Goal: Task Accomplishment & Management: Complete application form

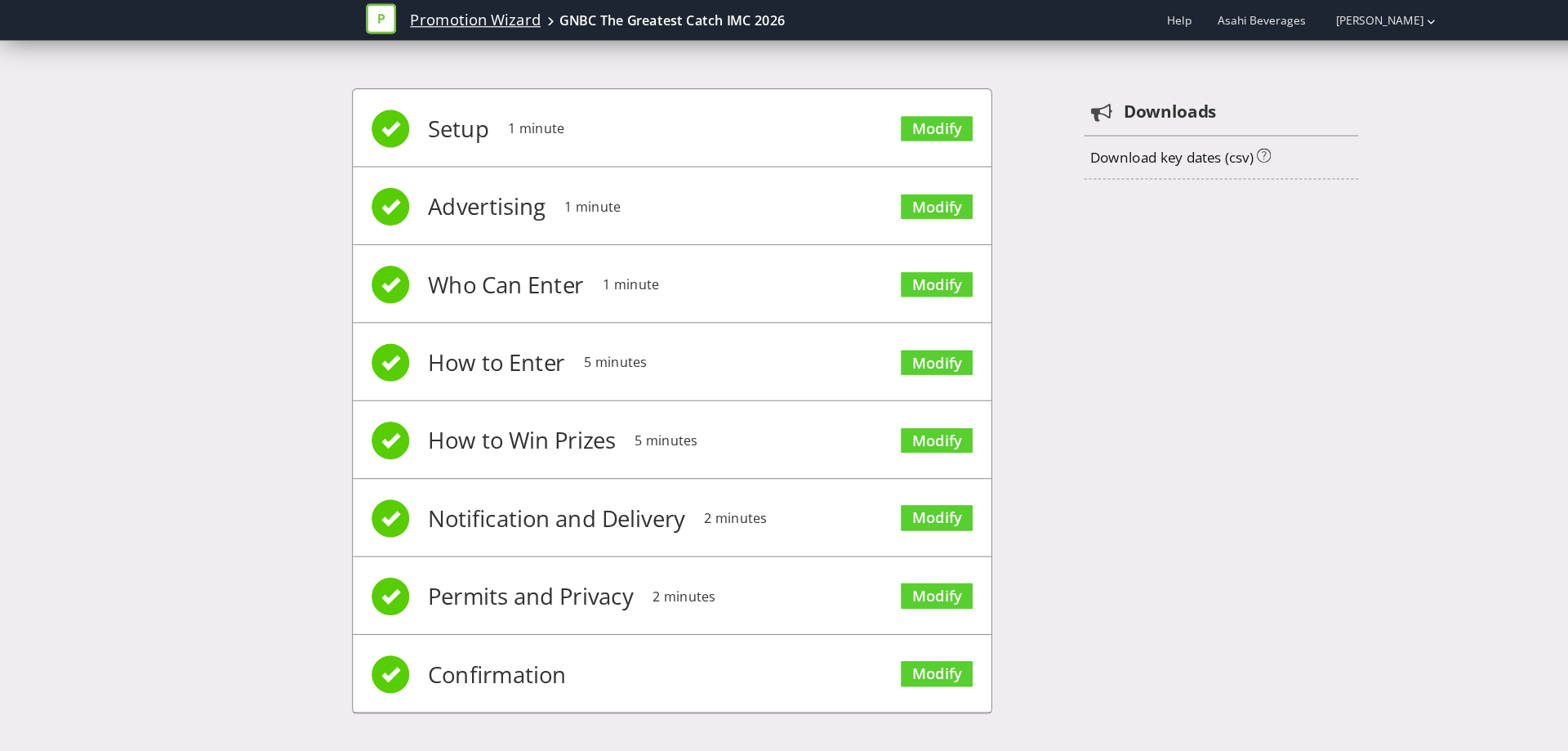
click at [396, 13] on link "Promotion Wizard" at bounding box center [414, 17] width 113 height 19
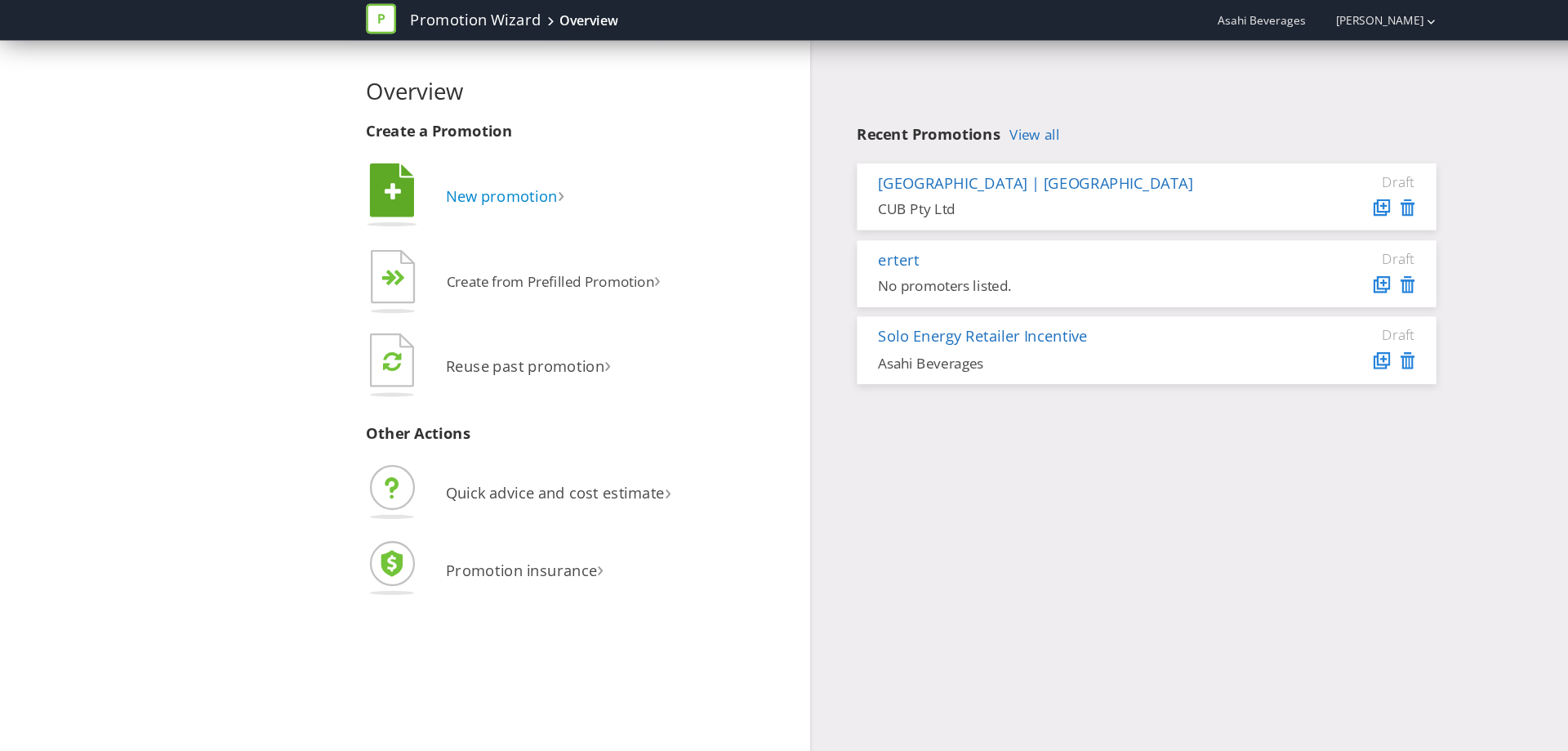
click at [464, 169] on span "New promotion" at bounding box center [437, 171] width 97 height 18
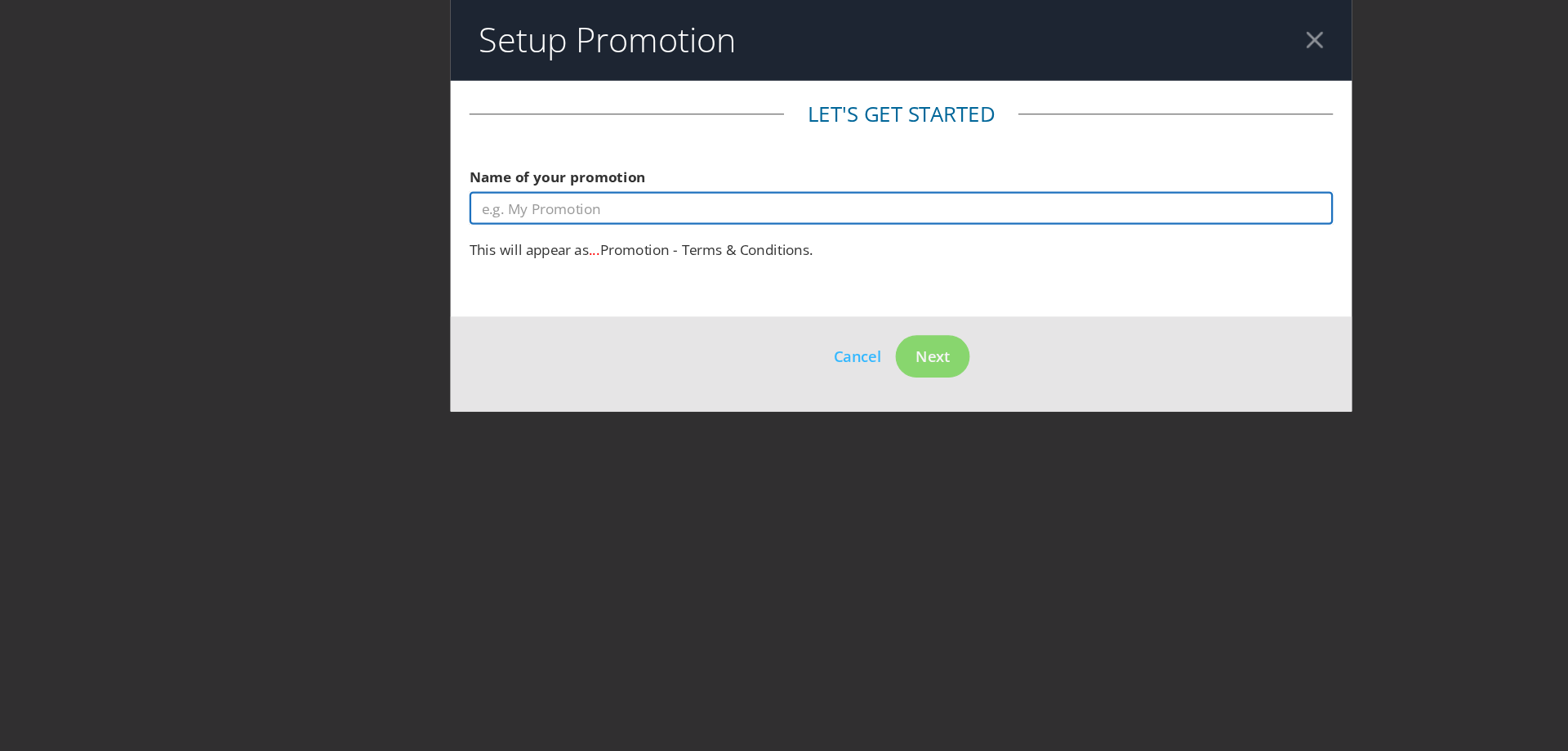
click at [464, 179] on input "text" at bounding box center [784, 181] width 752 height 29
type input "GN LIGHT - Bonus Bottle"
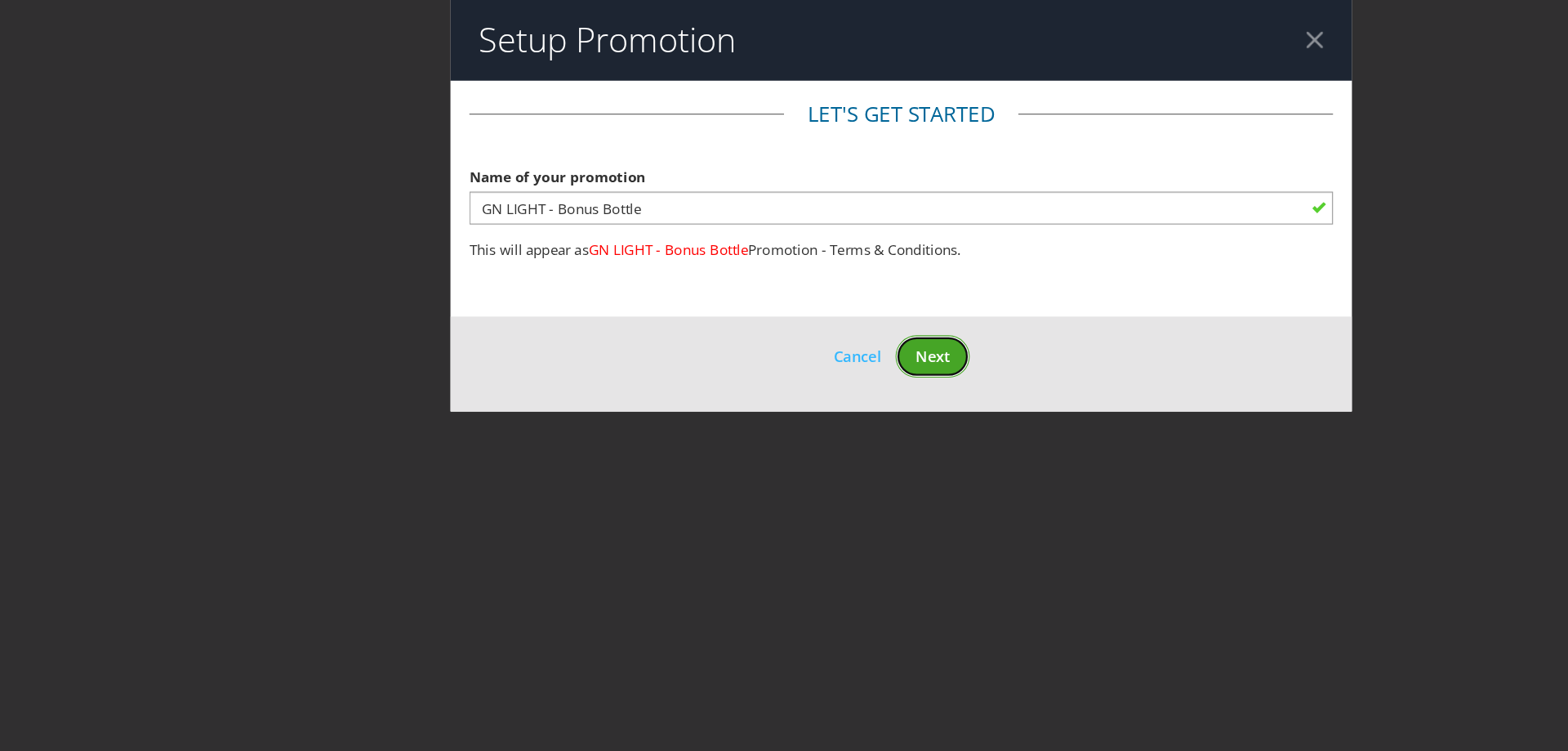
click at [822, 308] on span "Next" at bounding box center [812, 309] width 31 height 18
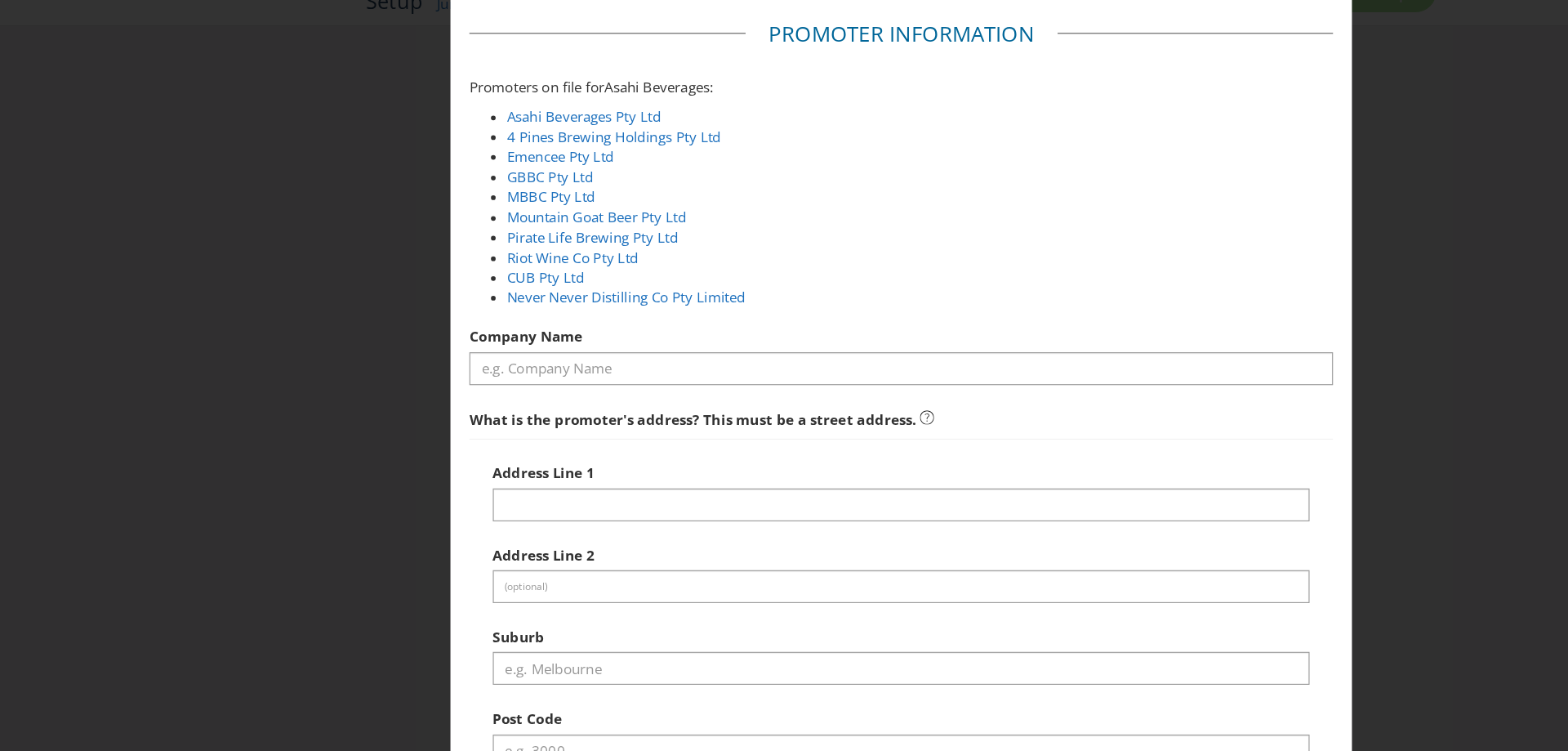
click at [718, 406] on div at bounding box center [784, 406] width 752 height 2
click at [471, 174] on link "Asahi Beverages Pty Ltd" at bounding box center [508, 172] width 134 height 16
type input "Asahi Beverages Pty Ltd"
type input "[STREET_ADDRESS]"
type input "Southbank"
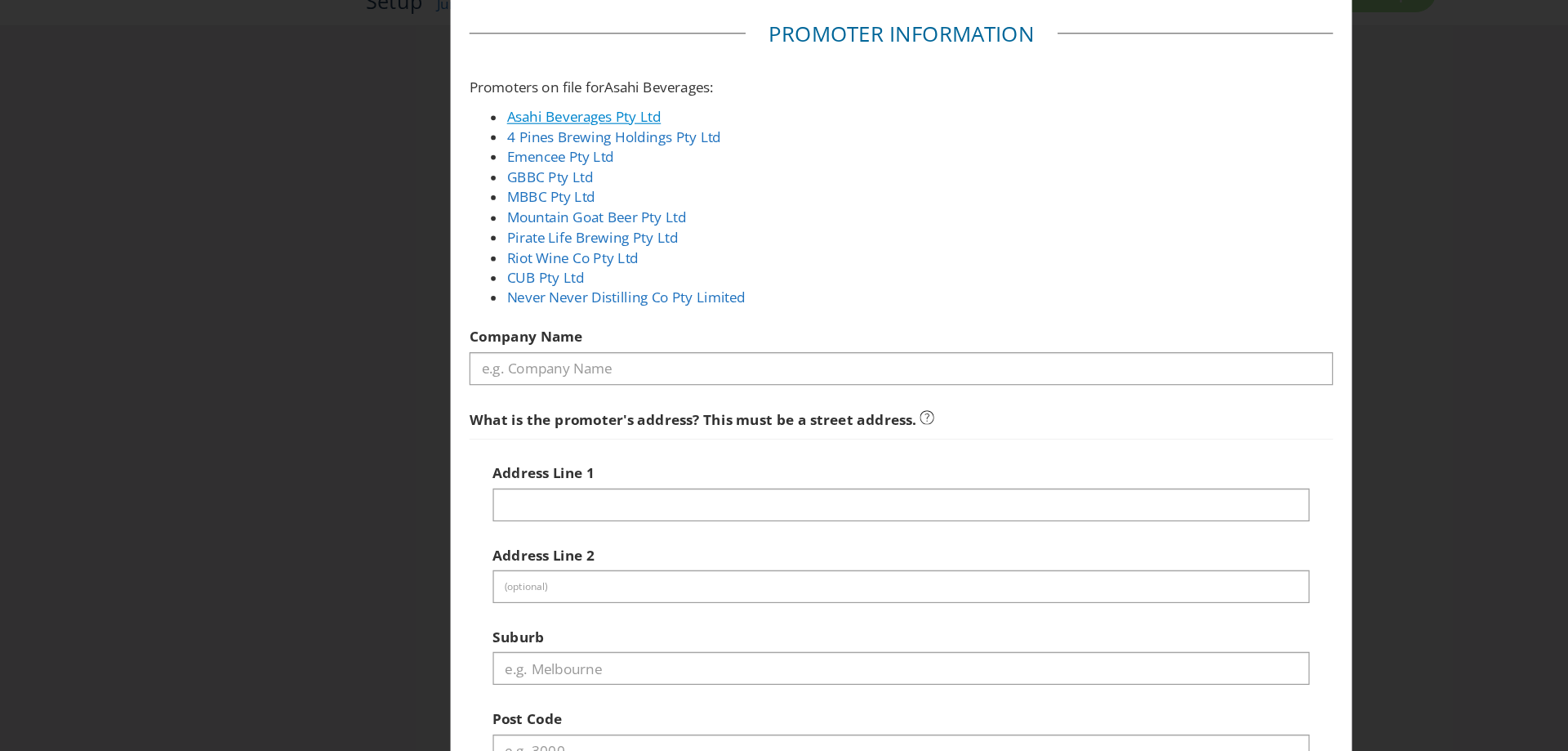
type input "3006"
select select "AU"
type input "1800 244 054"
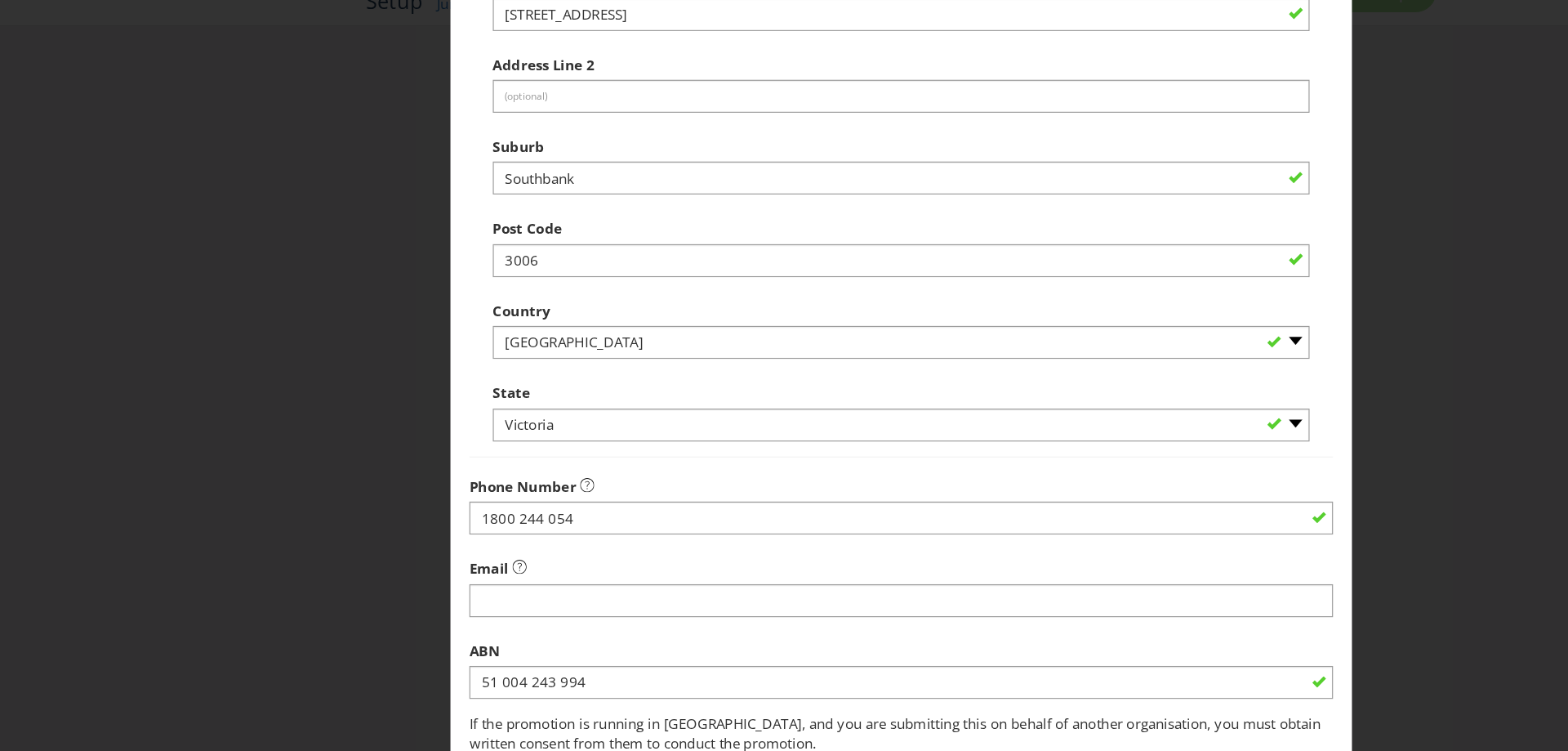
scroll to position [525, 0]
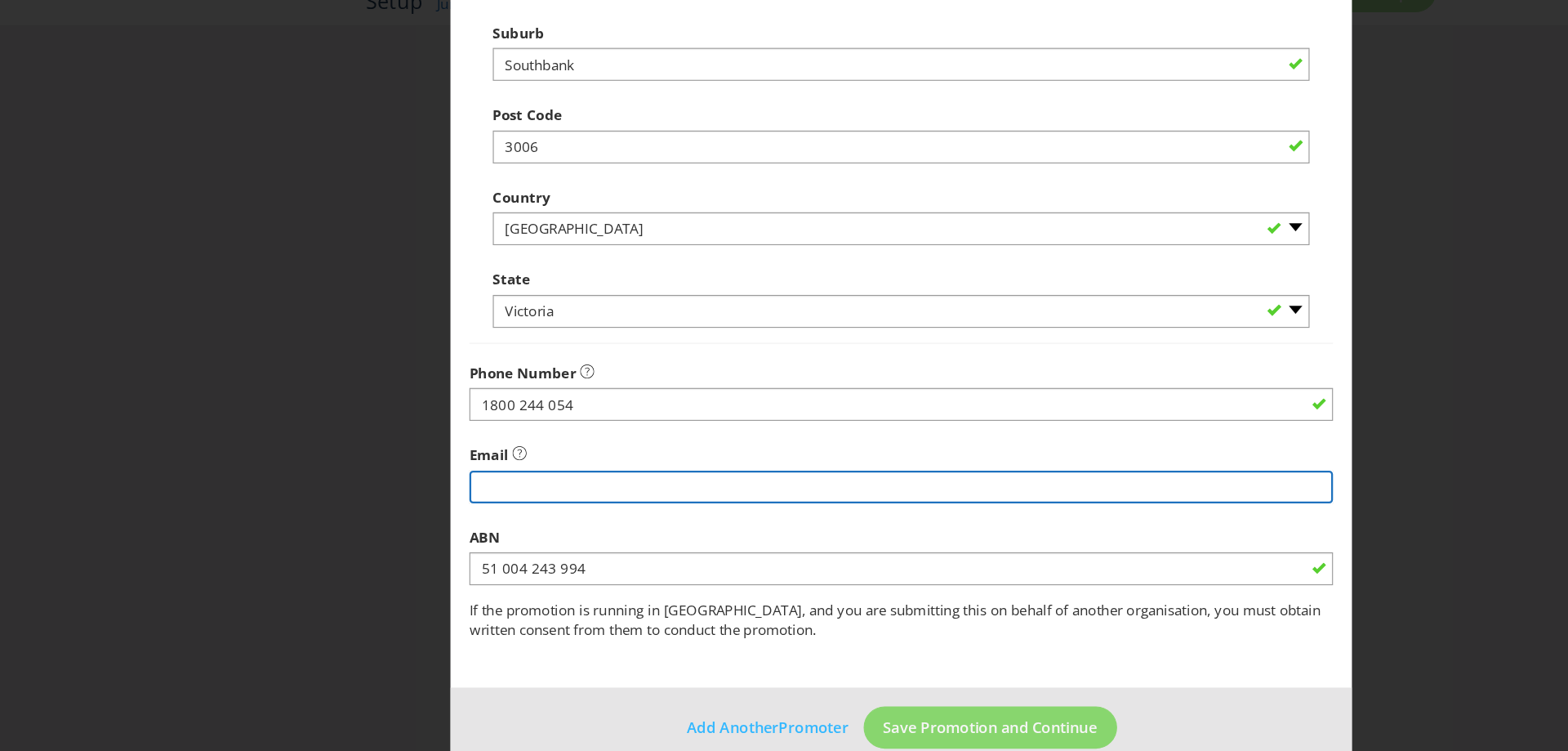
click at [526, 498] on input "string" at bounding box center [784, 494] width 752 height 29
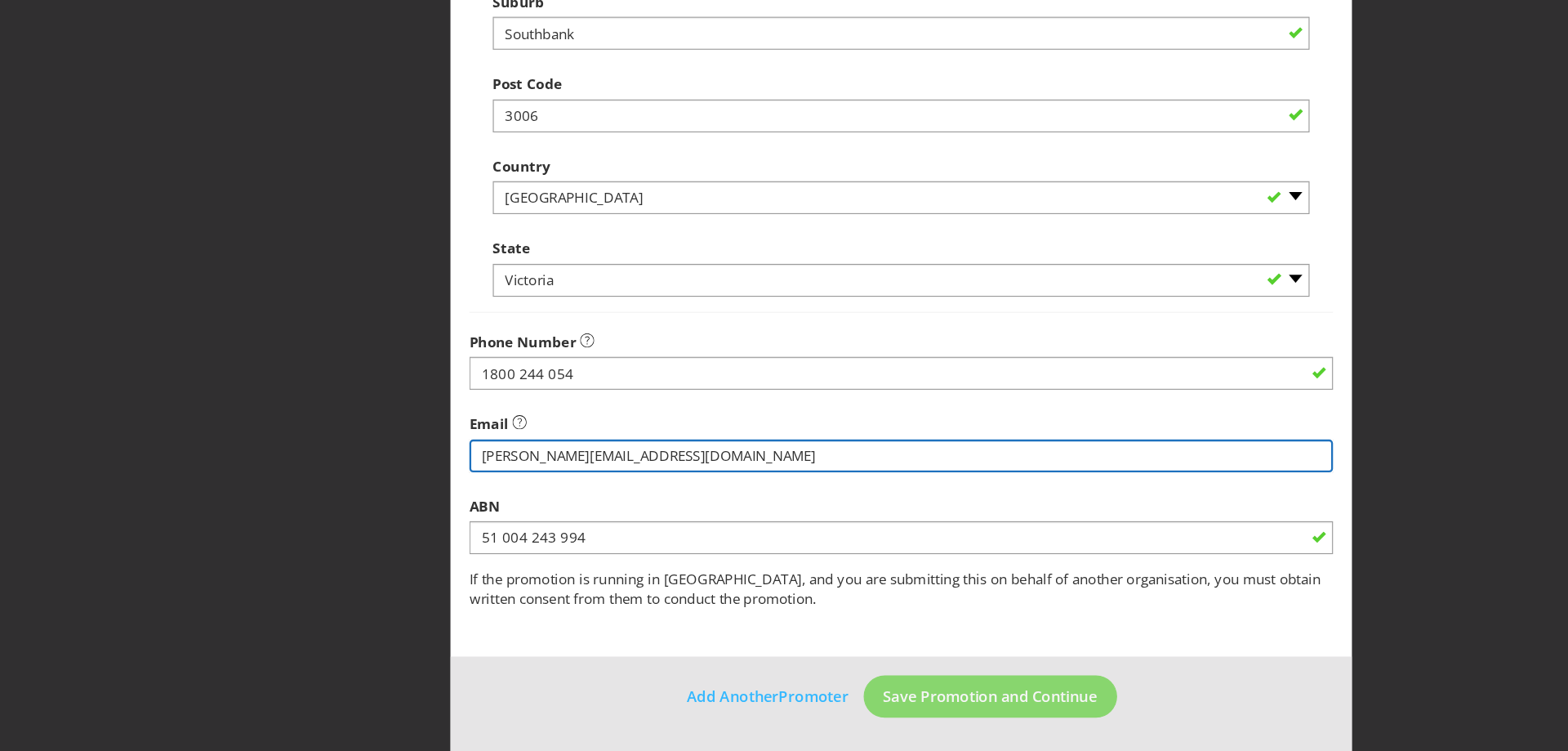
click at [745, 492] on input "string" at bounding box center [784, 494] width 752 height 29
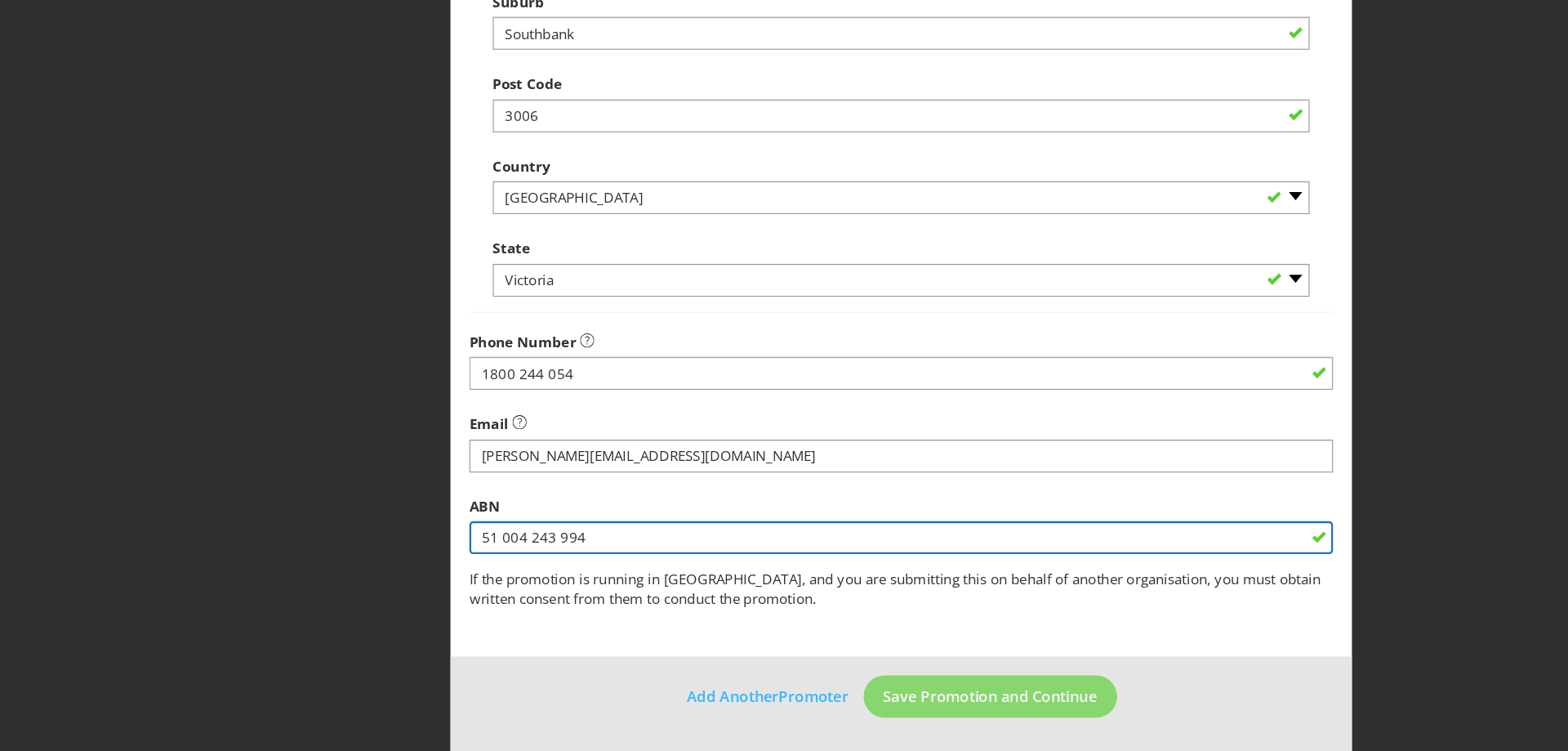
click at [628, 567] on div "ABN 51 004 243 994" at bounding box center [784, 550] width 752 height 58
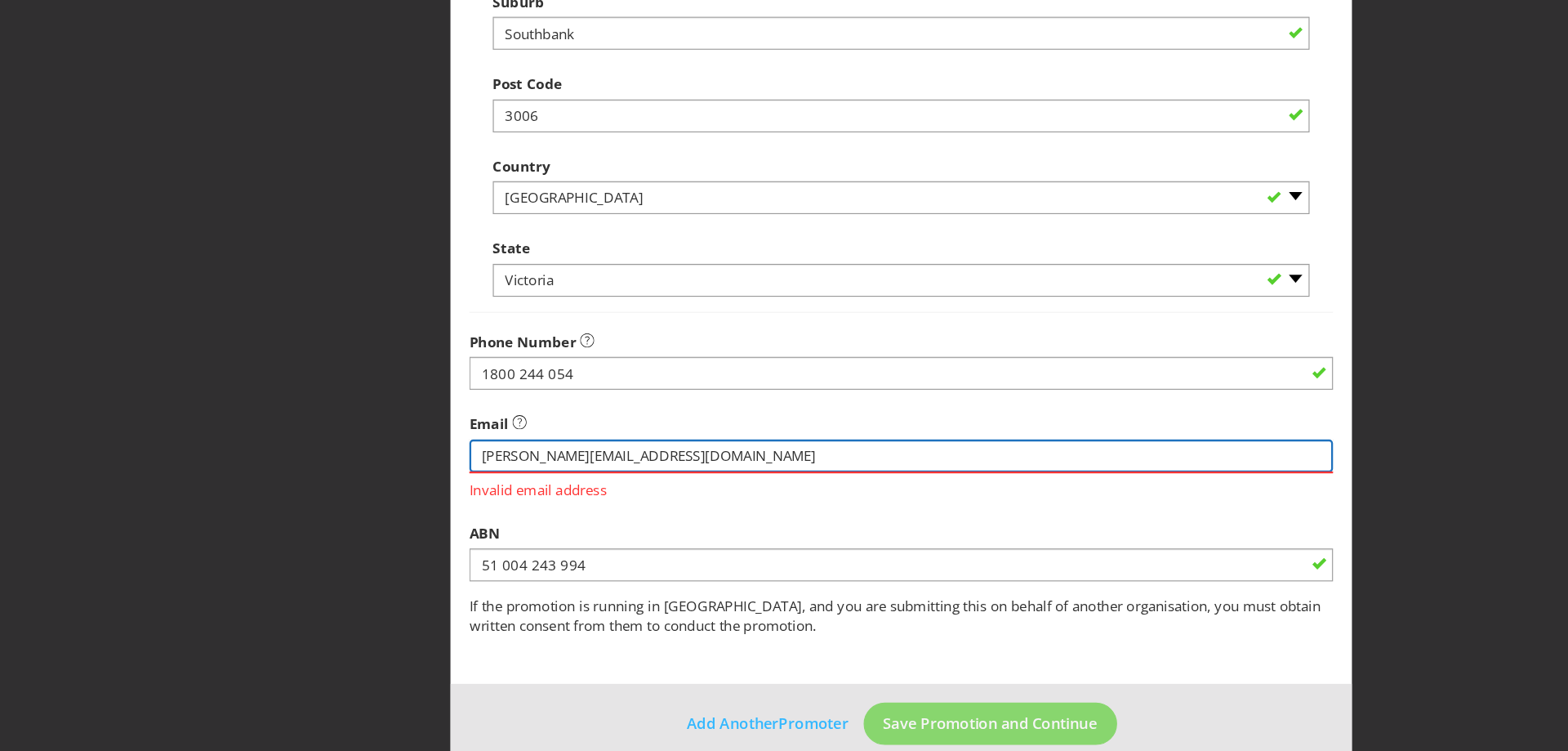
click at [634, 496] on input "string" at bounding box center [784, 494] width 752 height 29
type input "[PERSON_NAME][EMAIL_ADDRESS][DOMAIN_NAME]"
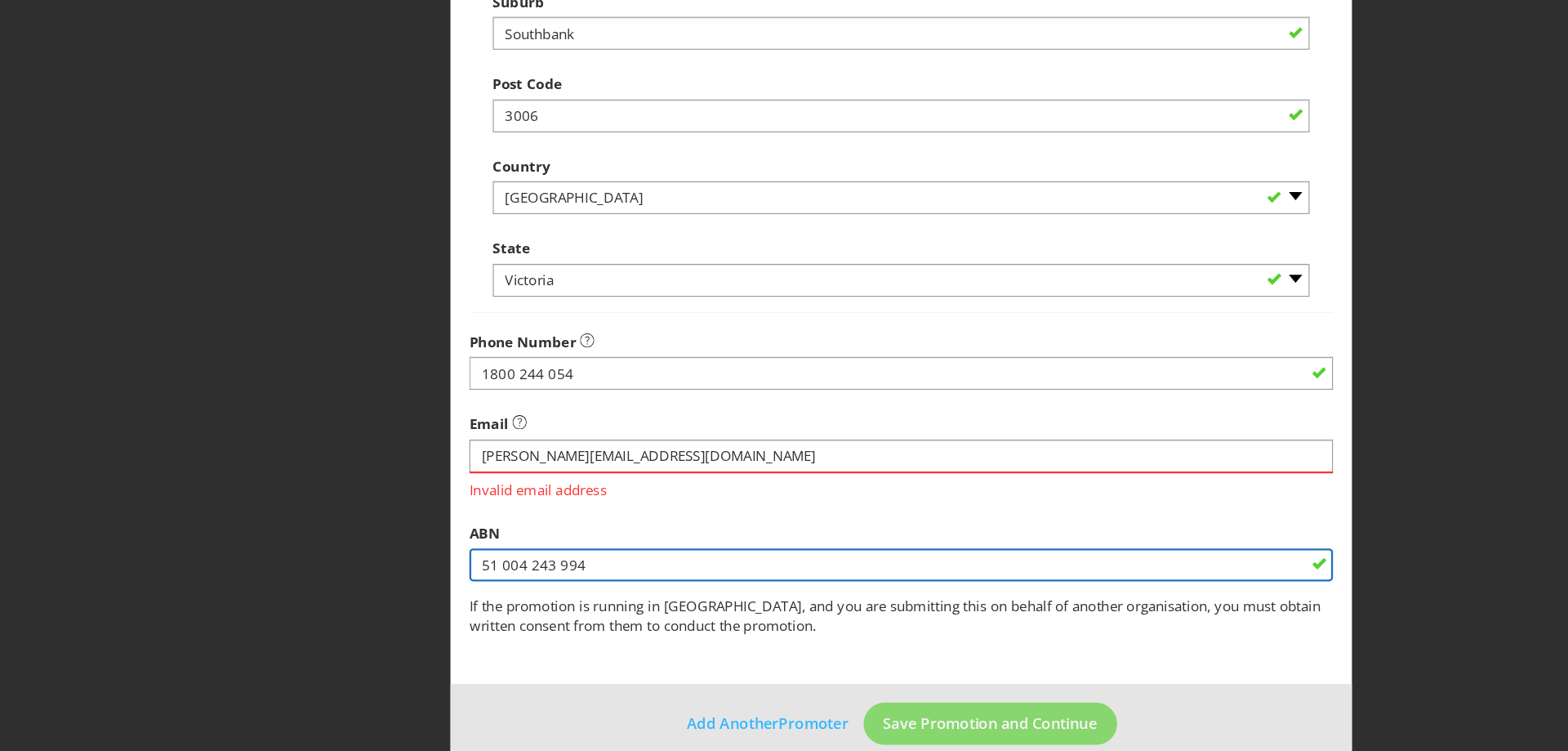
click at [661, 595] on fieldset "Promoter Information Promoters on file for Asahi Beverages : Asahi Beverages Pt…" at bounding box center [784, 106] width 752 height 1090
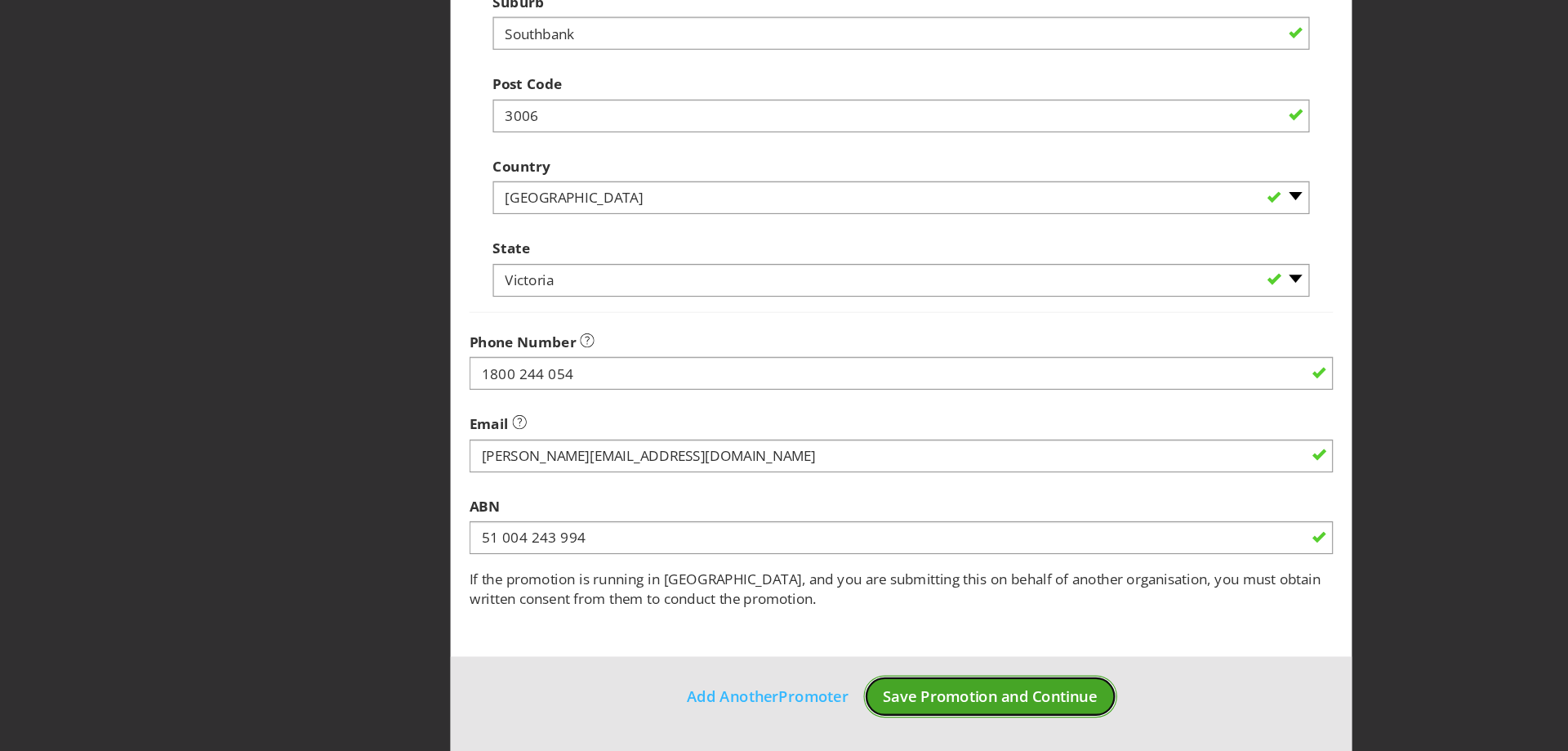
click at [880, 687] on span "Save Promotion and Continue" at bounding box center [861, 702] width 186 height 18
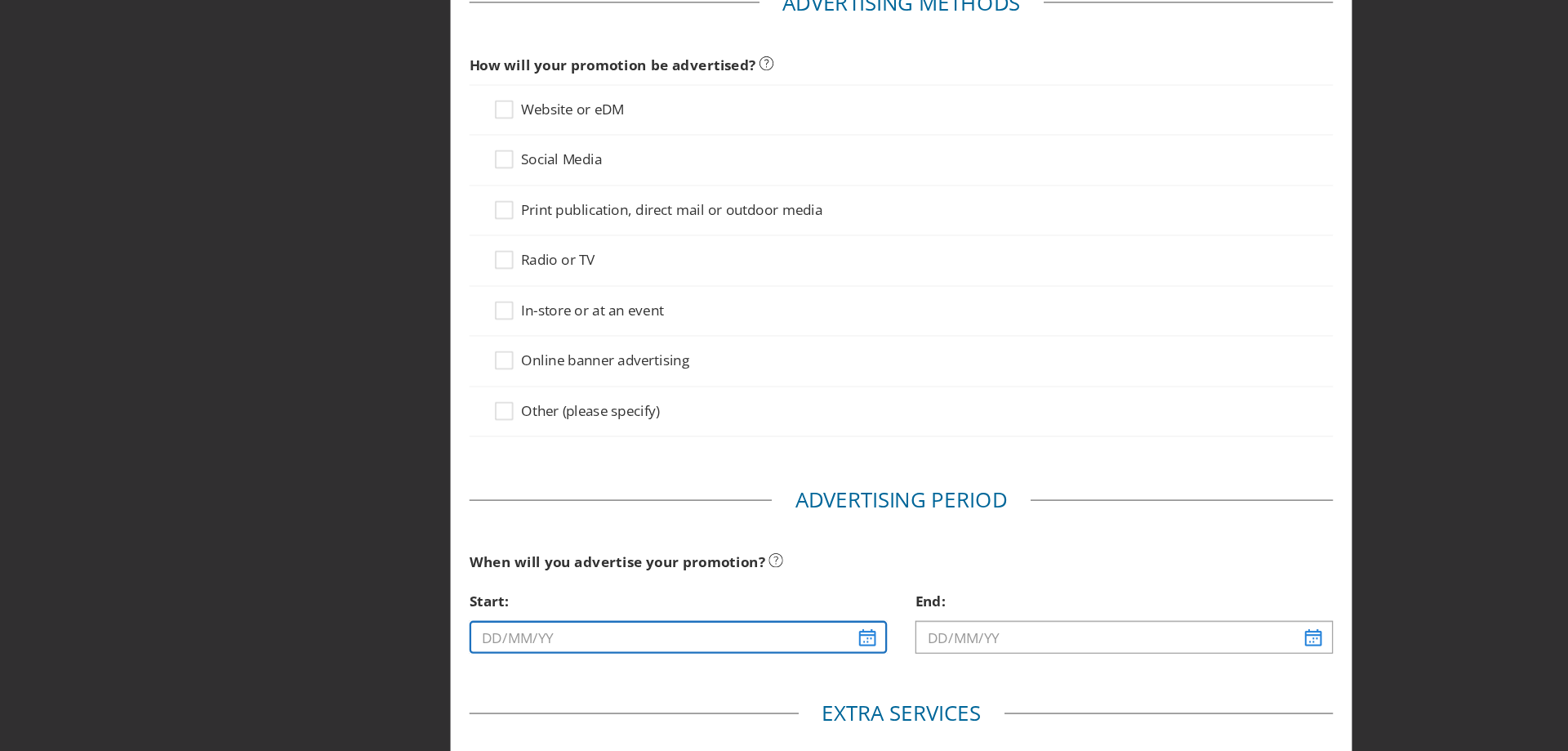
click at [748, 650] on input "text" at bounding box center [590, 652] width 363 height 29
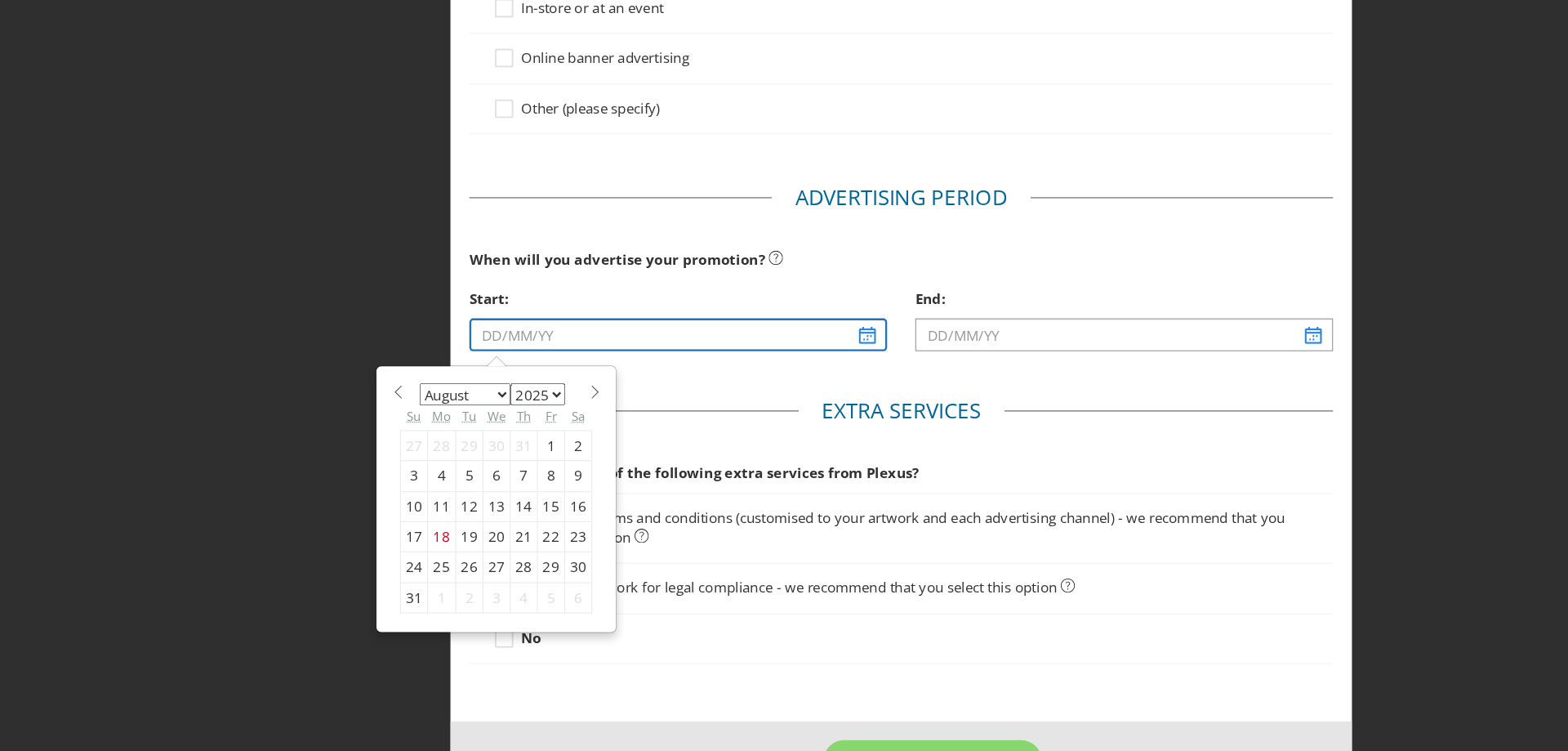
scroll to position [284, 0]
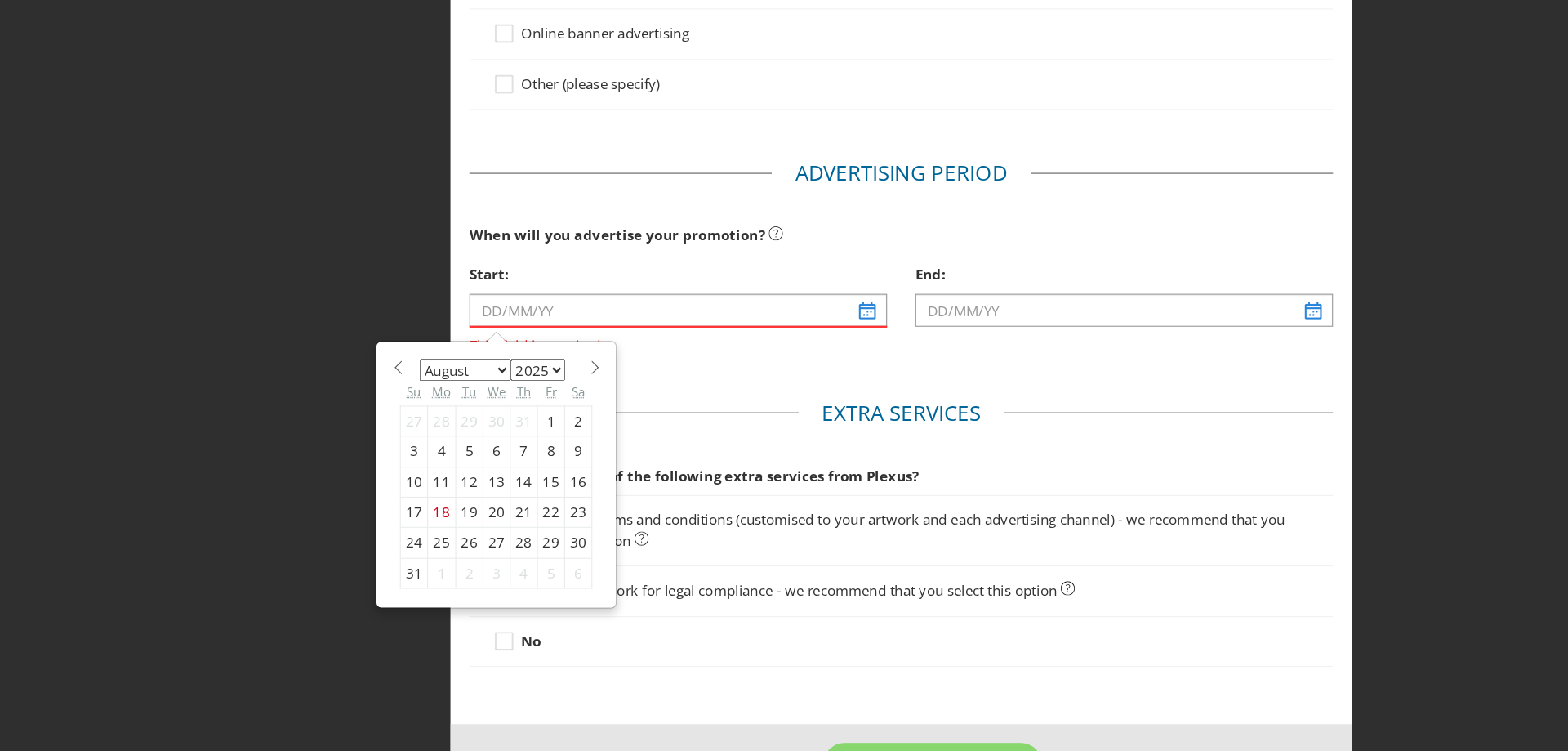
click at [512, 413] on span at bounding box center [518, 417] width 13 height 13
select select "8"
click at [468, 490] on div "12" at bounding box center [480, 490] width 23 height 26
type input "[DATE]"
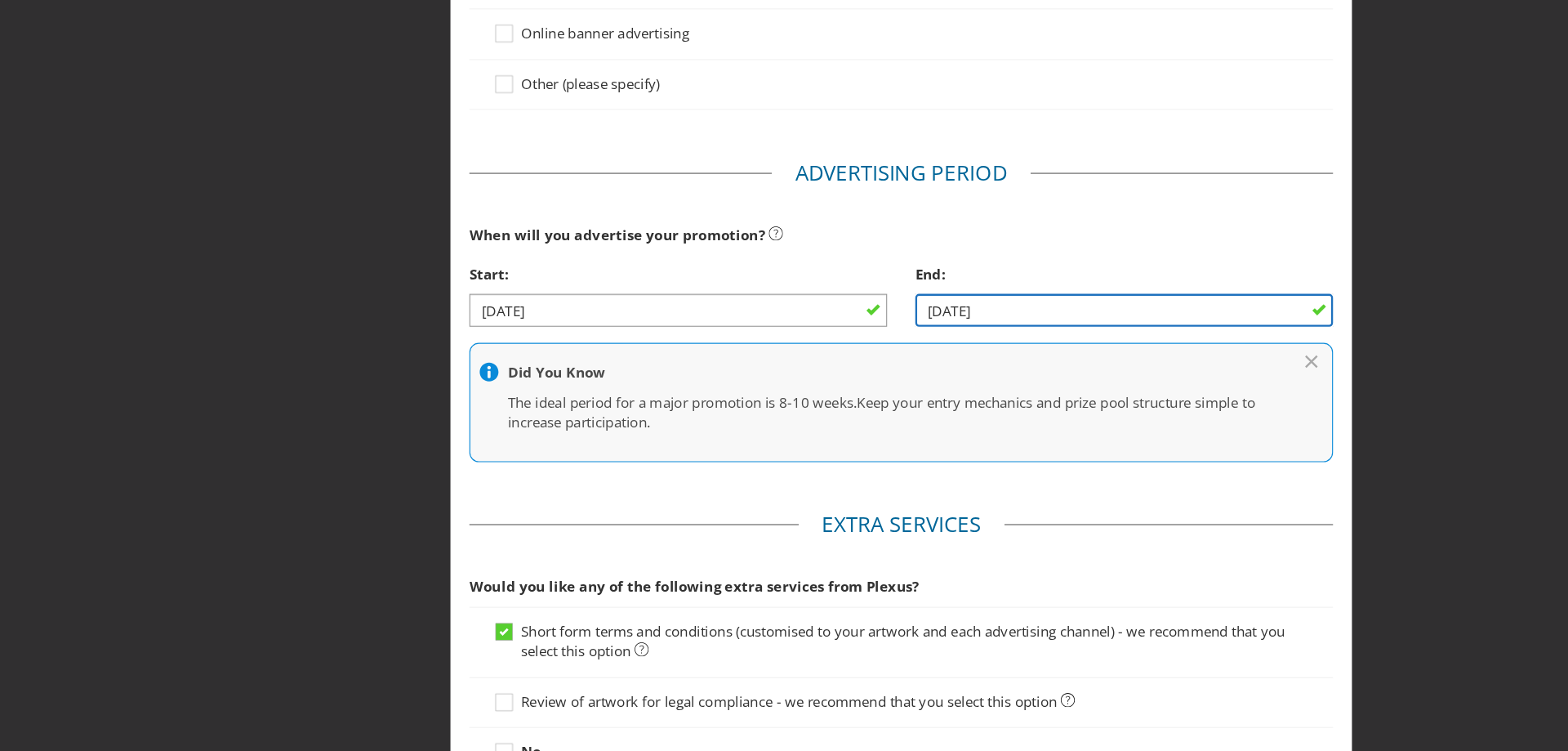
click at [1124, 373] on input "[DATE]" at bounding box center [978, 367] width 363 height 29
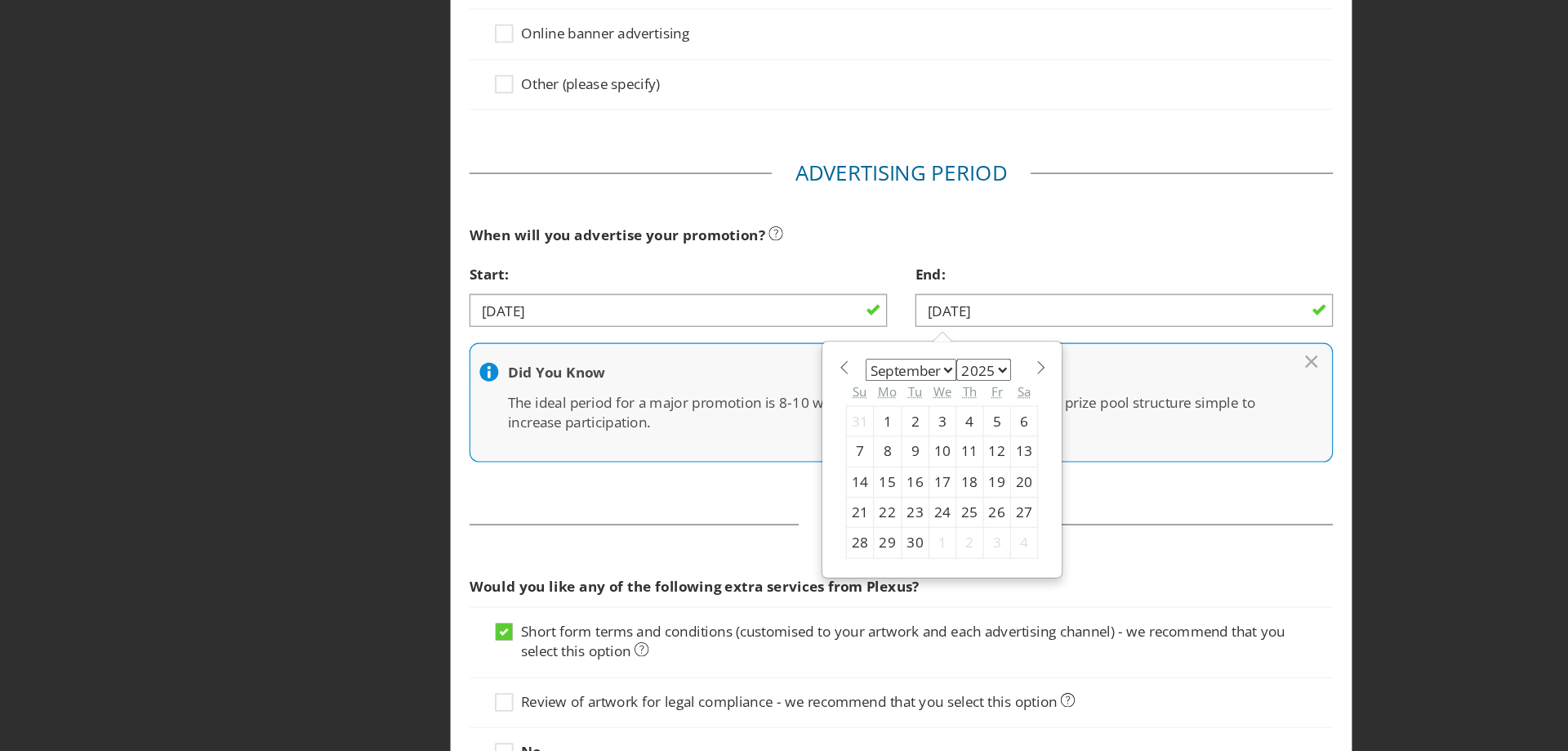
click at [899, 415] on span at bounding box center [905, 417] width 13 height 13
select select "9"
click at [863, 566] on div "31" at bounding box center [868, 569] width 23 height 26
type input "[DATE]"
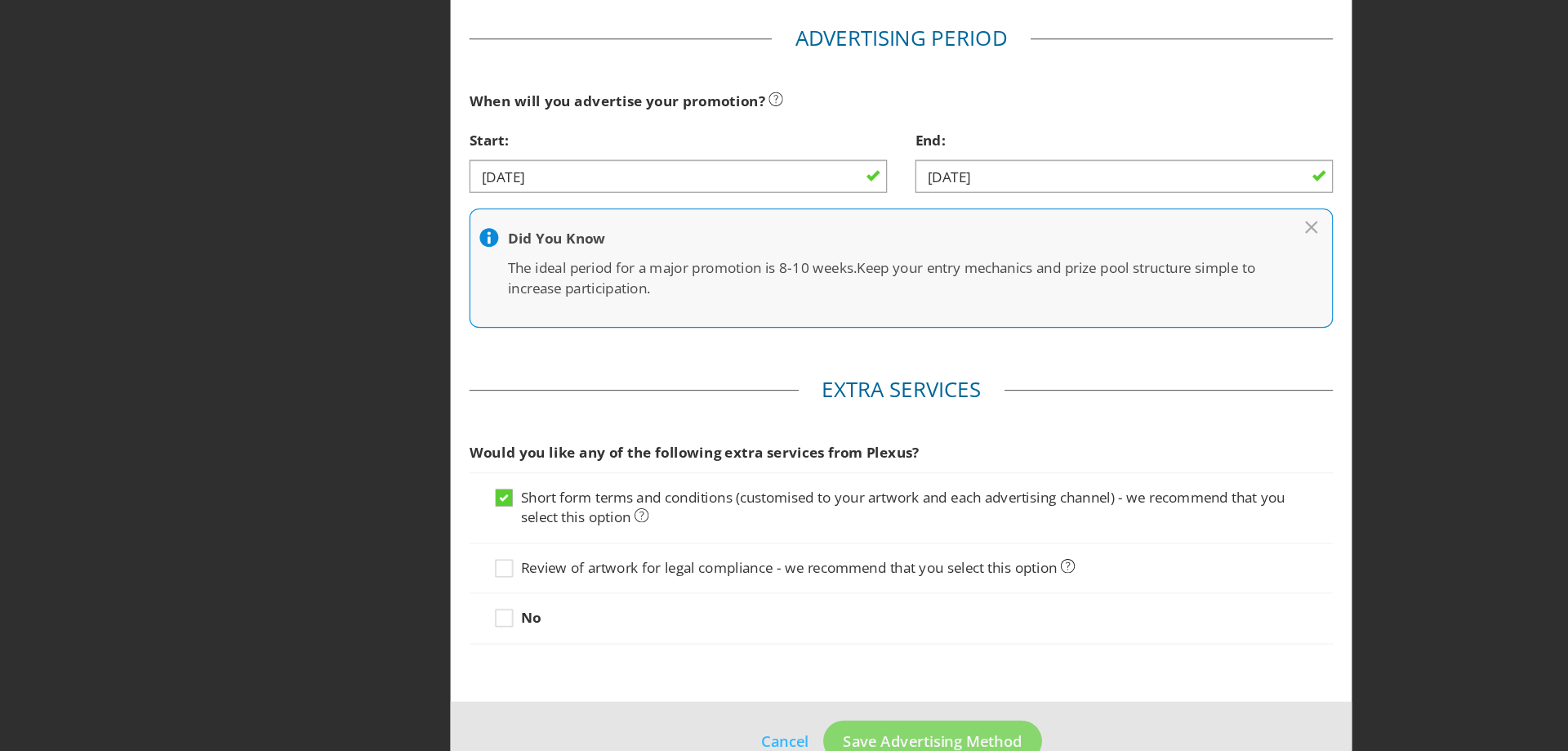
scroll to position [426, 0]
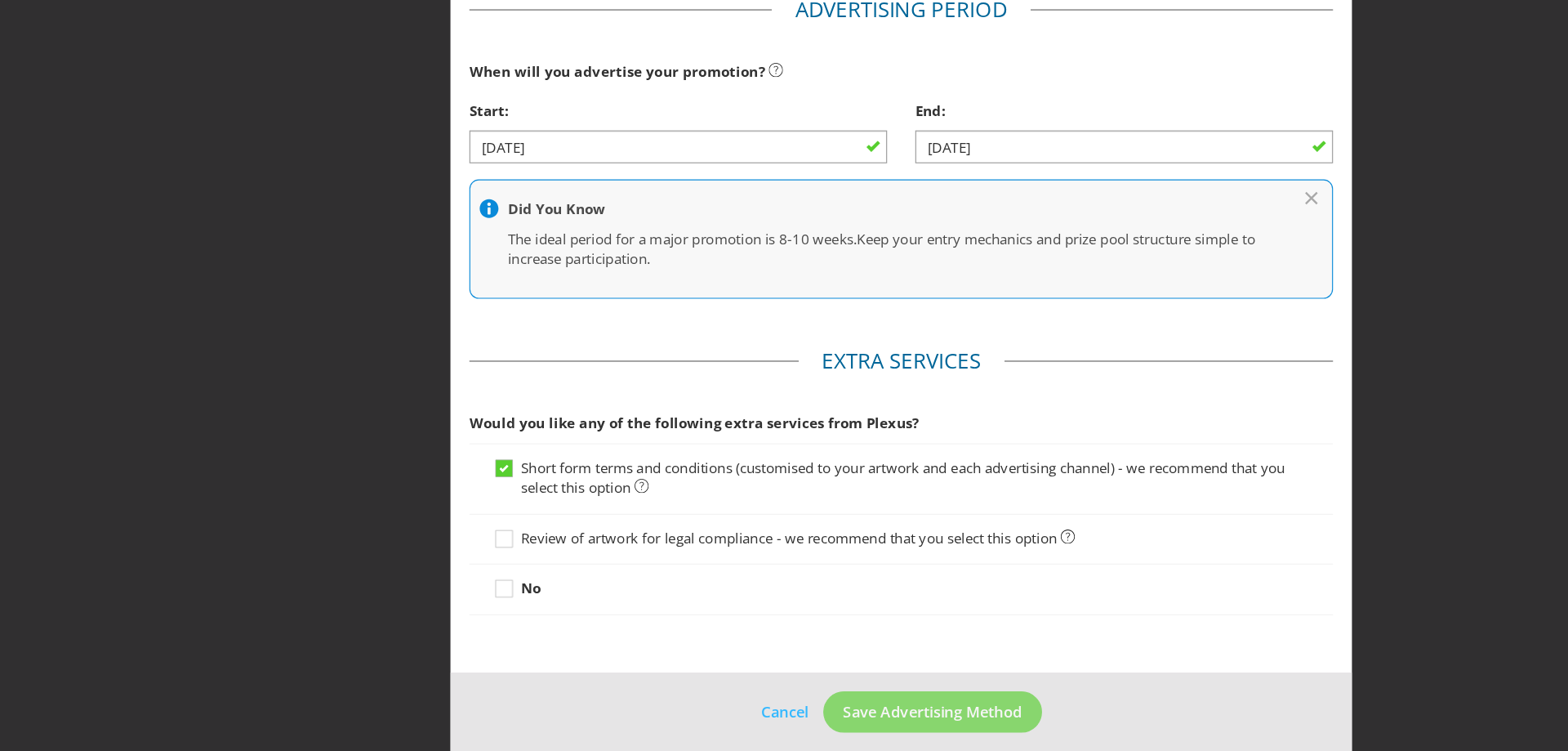
click at [453, 561] on span "Review of artwork for legal compliance - we recommend that you select this opti…" at bounding box center [686, 566] width 467 height 16
click at [0, 0] on input "Review of artwork for legal compliance - we recommend that you select this opti…" at bounding box center [0, 0] width 0 height 0
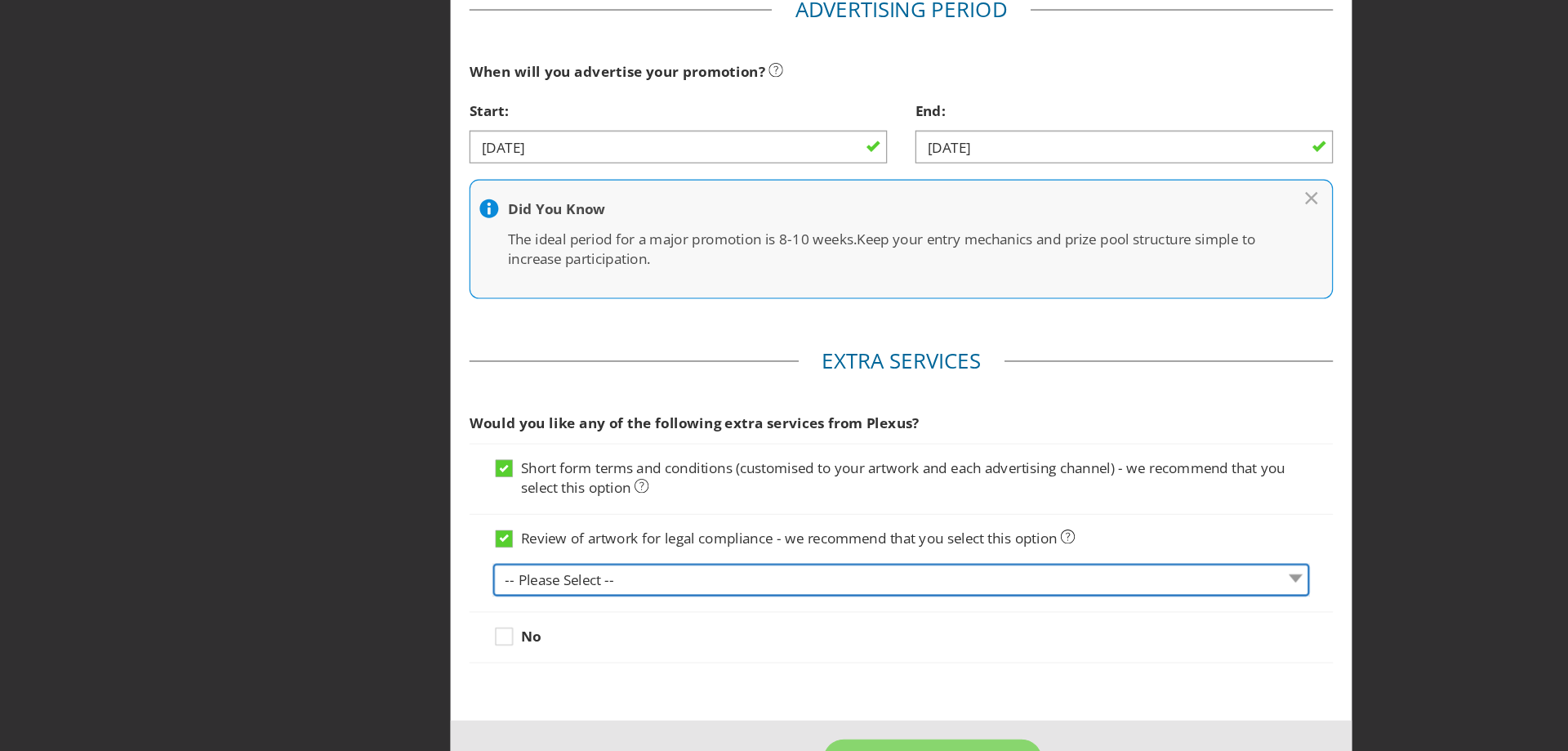
click at [592, 604] on select "-- Please Select -- 1 piece 2-4 pieces (provided at same time) 5-7 pieces (prov…" at bounding box center [784, 602] width 710 height 29
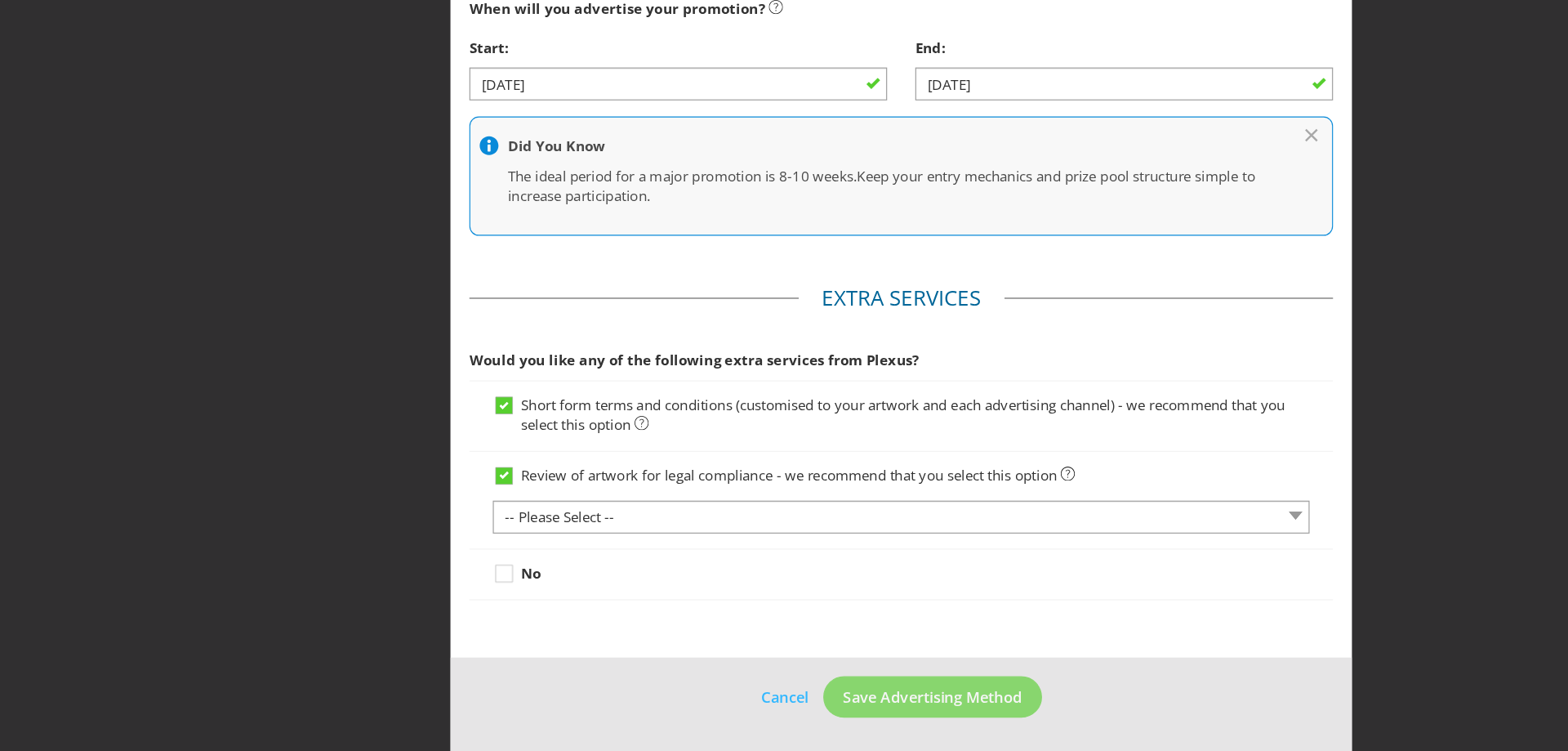
click at [558, 560] on div at bounding box center [784, 561] width 710 height 2
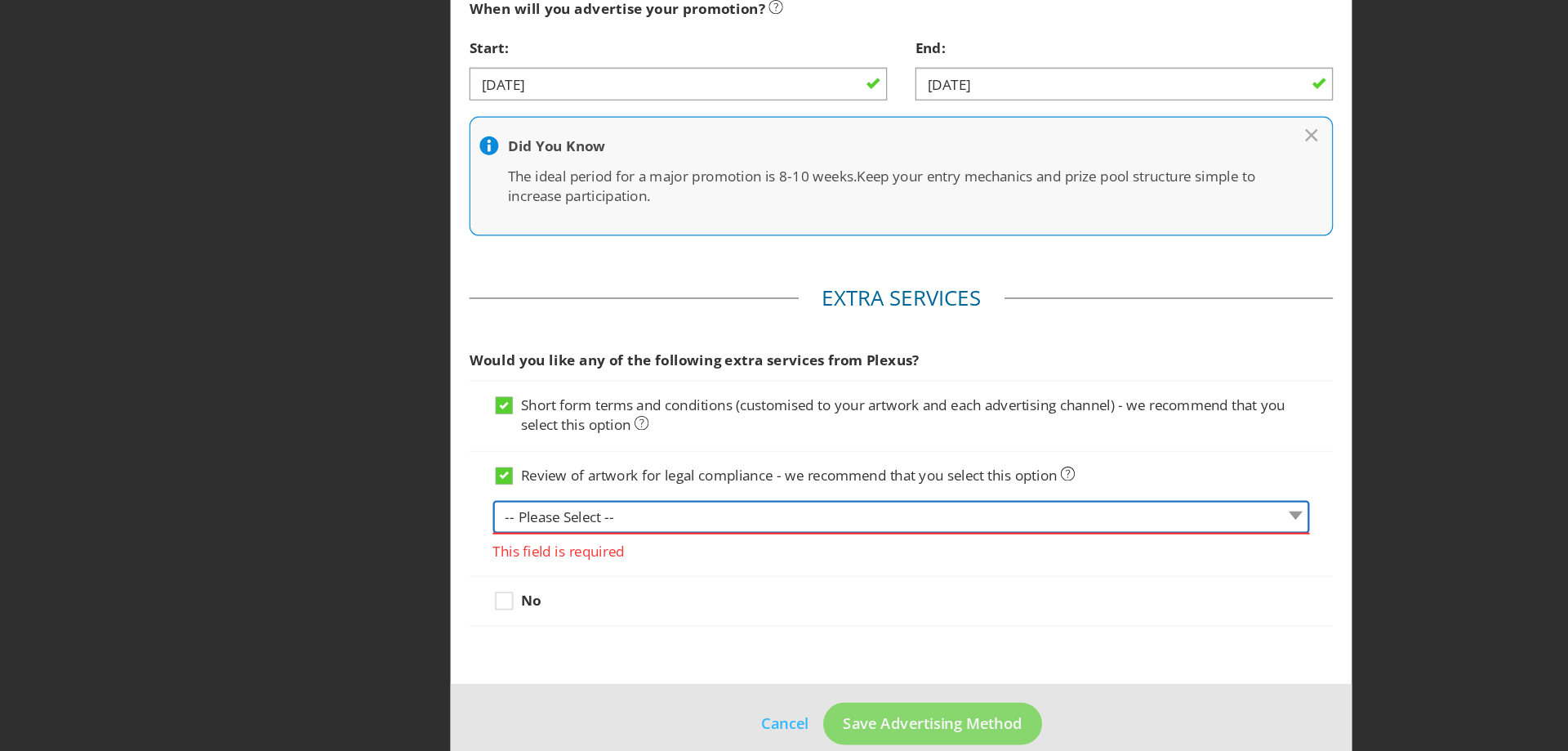
click at [549, 541] on select "-- Please Select -- 1 piece 2-4 pieces (provided at same time) 5-7 pieces (prov…" at bounding box center [784, 547] width 710 height 29
select select "MARKETING_REVIEW_1"
click at [429, 532] on select "-- Please Select -- 1 piece 2-4 pieces (provided at same time) 5-7 pieces (prov…" at bounding box center [784, 547] width 710 height 29
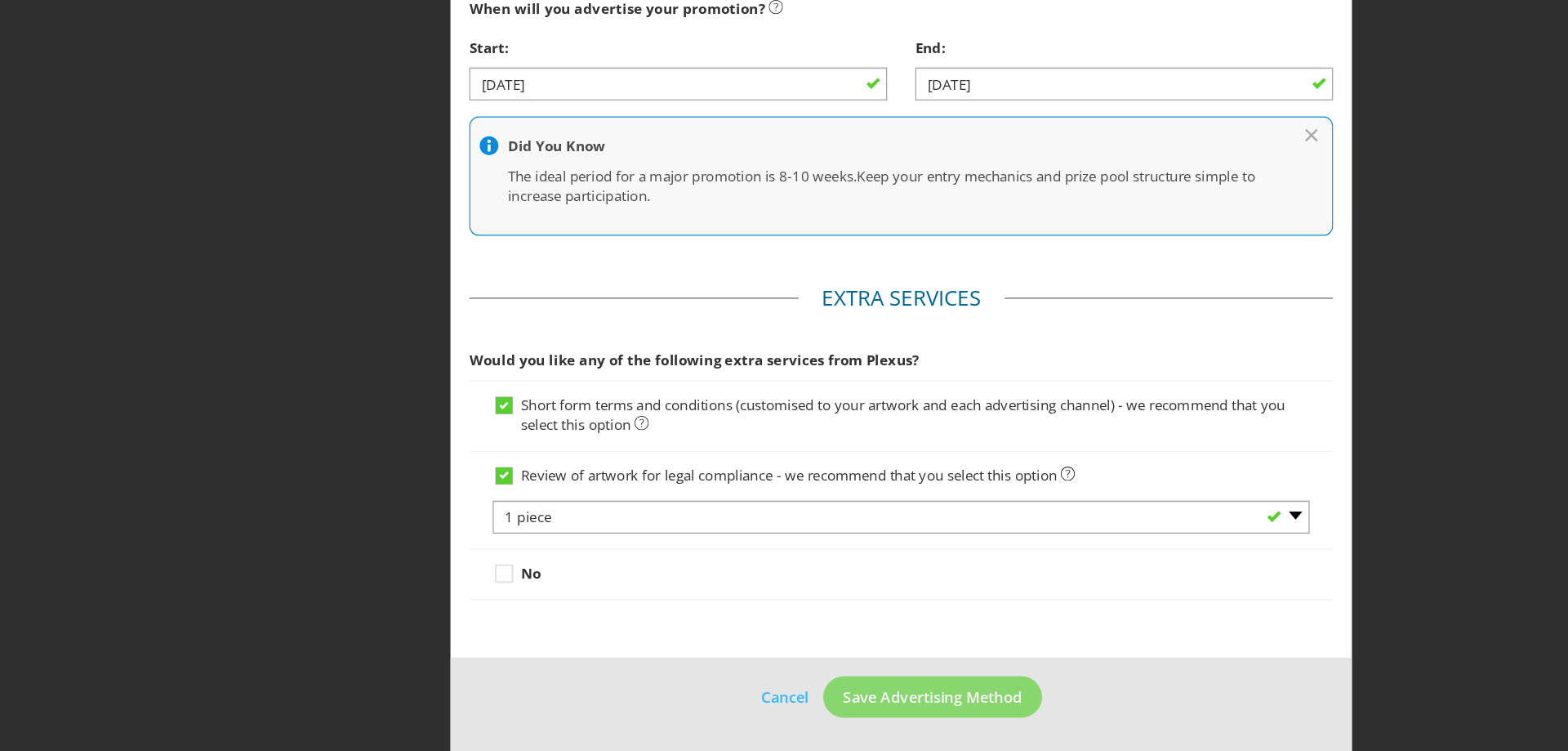
click at [672, 603] on div "No" at bounding box center [784, 595] width 710 height 17
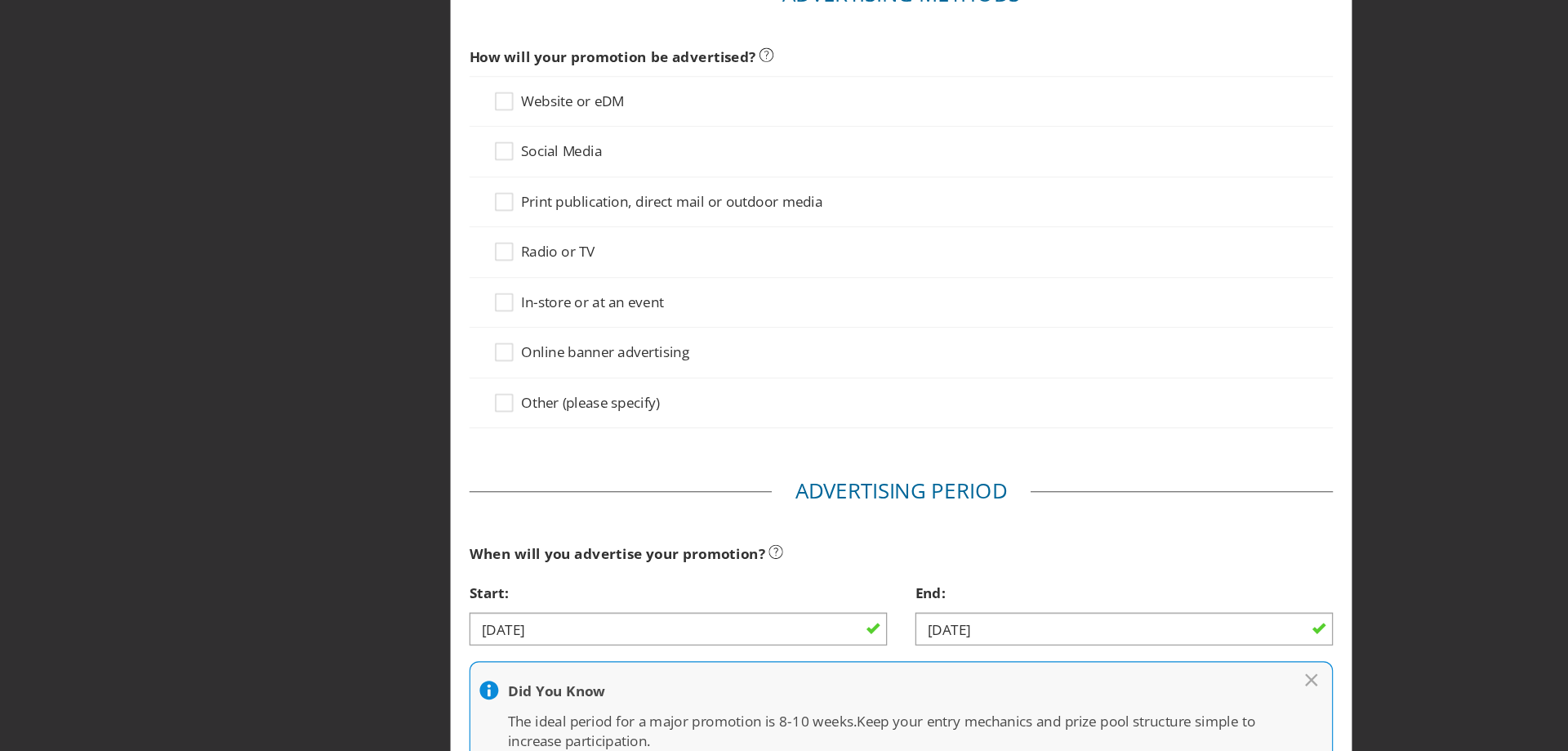
scroll to position [0, 0]
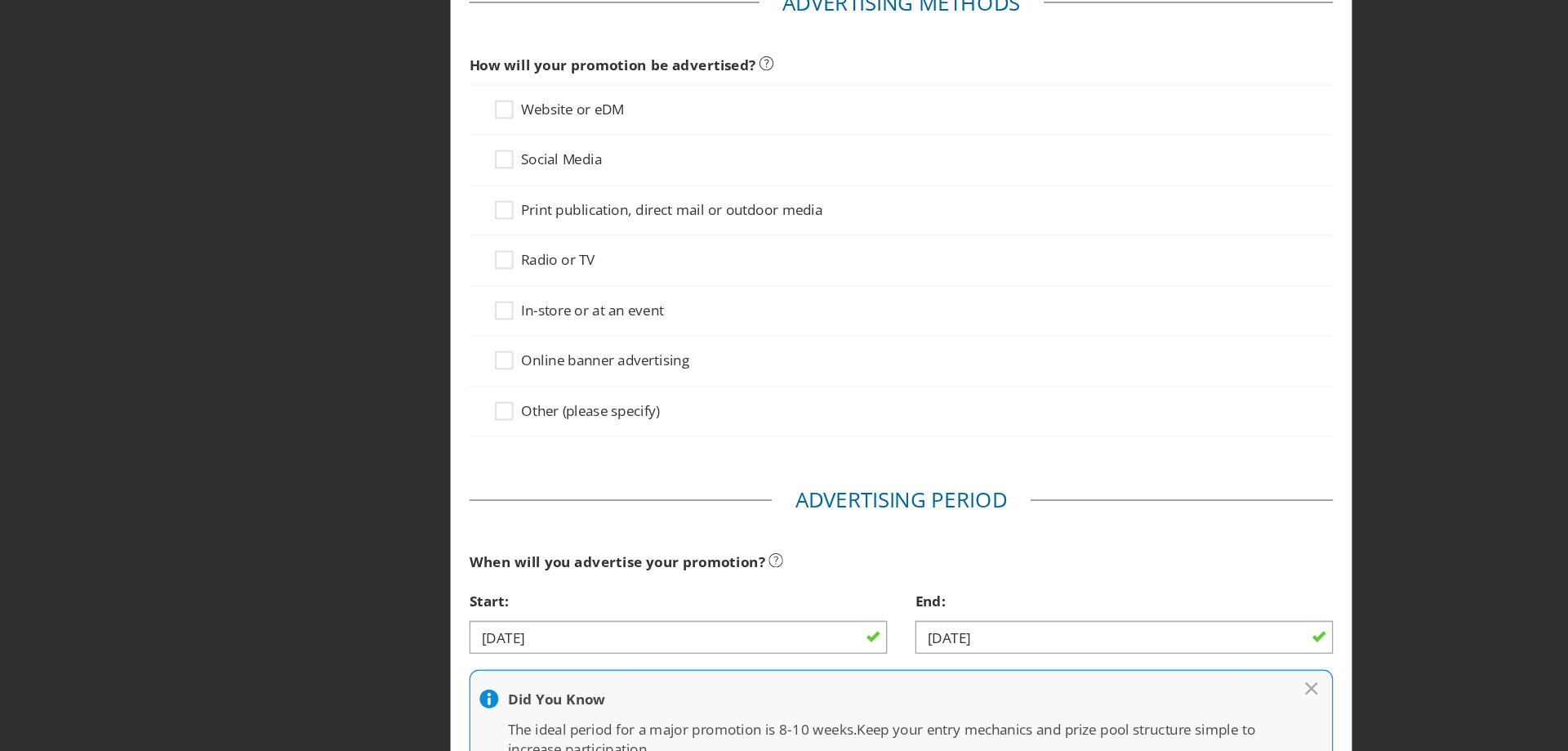
click at [463, 452] on span "Other (please specify)" at bounding box center [513, 454] width 120 height 16
click at [0, 0] on input "Other (please specify)" at bounding box center [0, 0] width 0 height 0
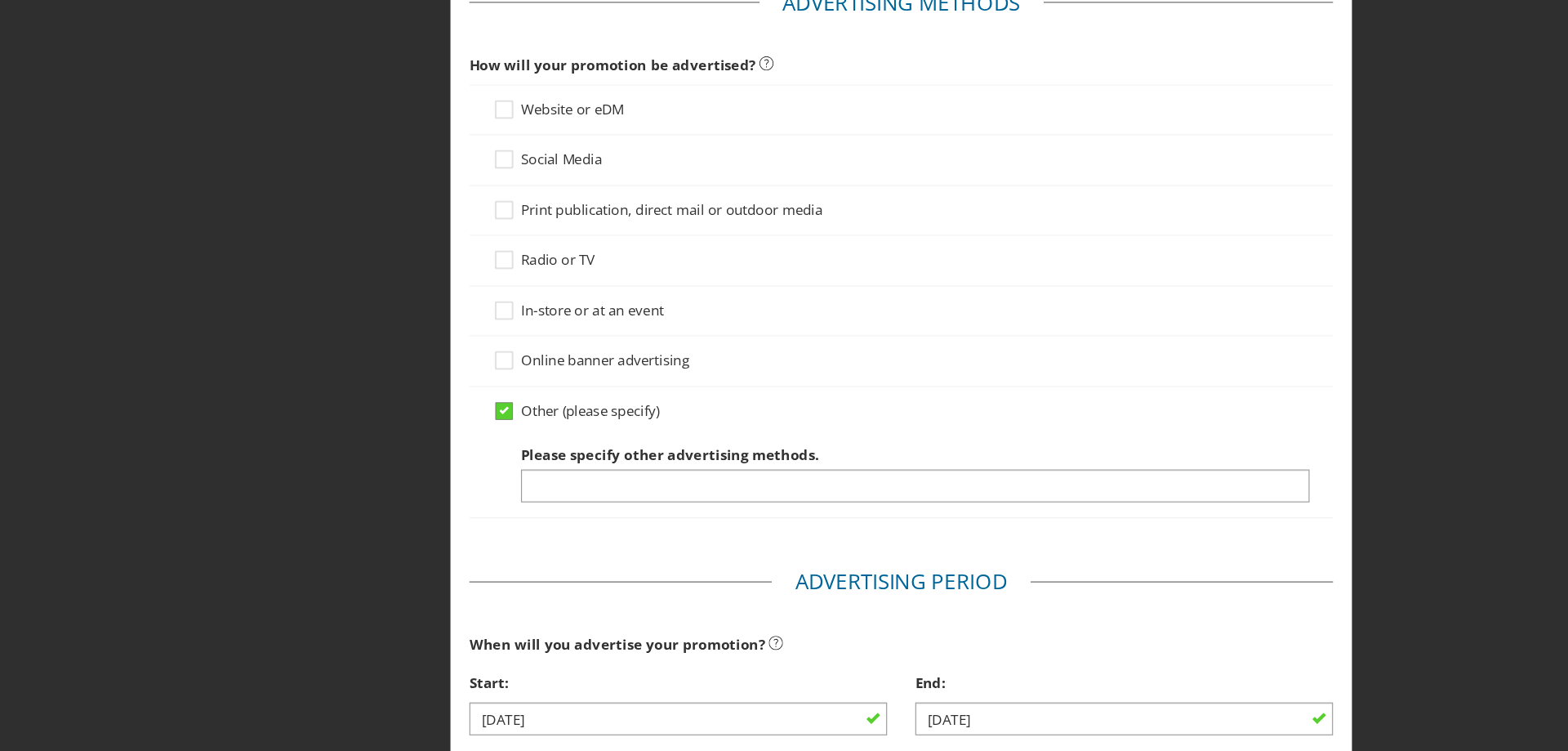
click at [436, 455] on icon at bounding box center [438, 454] width 8 height 6
click at [0, 0] on input "Other (please specify)" at bounding box center [0, 0] width 0 height 0
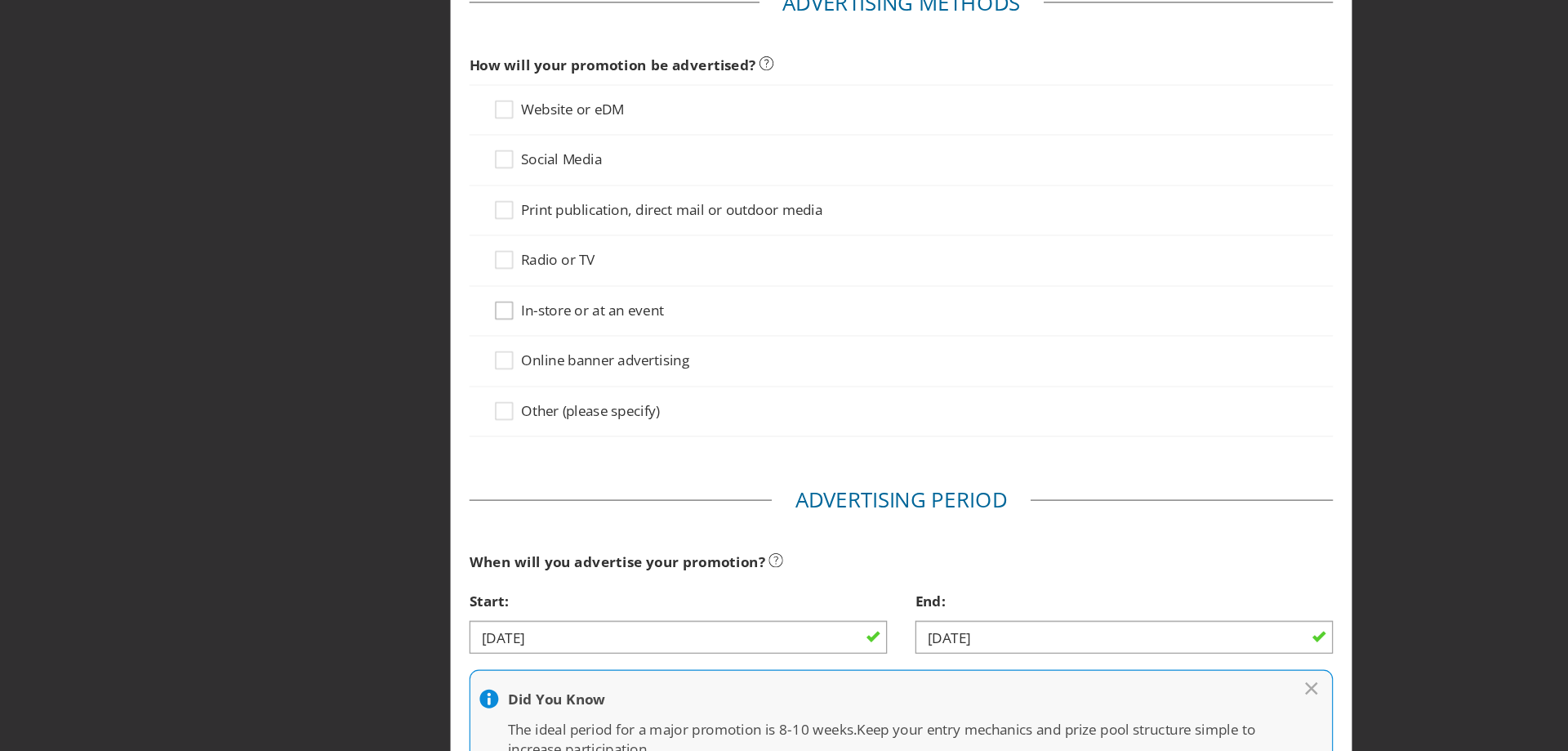
click at [441, 368] on icon at bounding box center [441, 371] width 24 height 24
click at [0, 0] on input "In-store or at an event" at bounding box center [0, 0] width 0 height 0
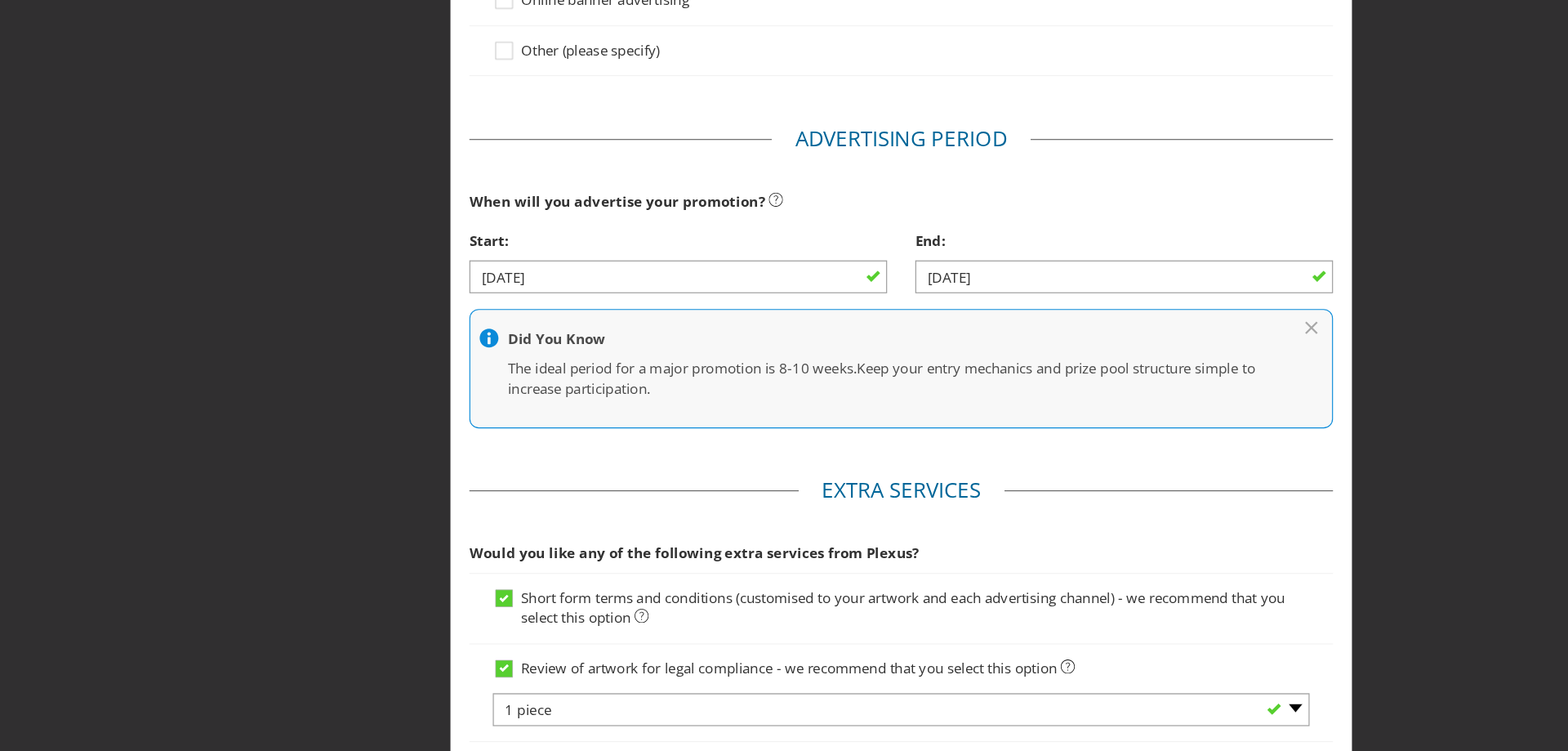
scroll to position [481, 0]
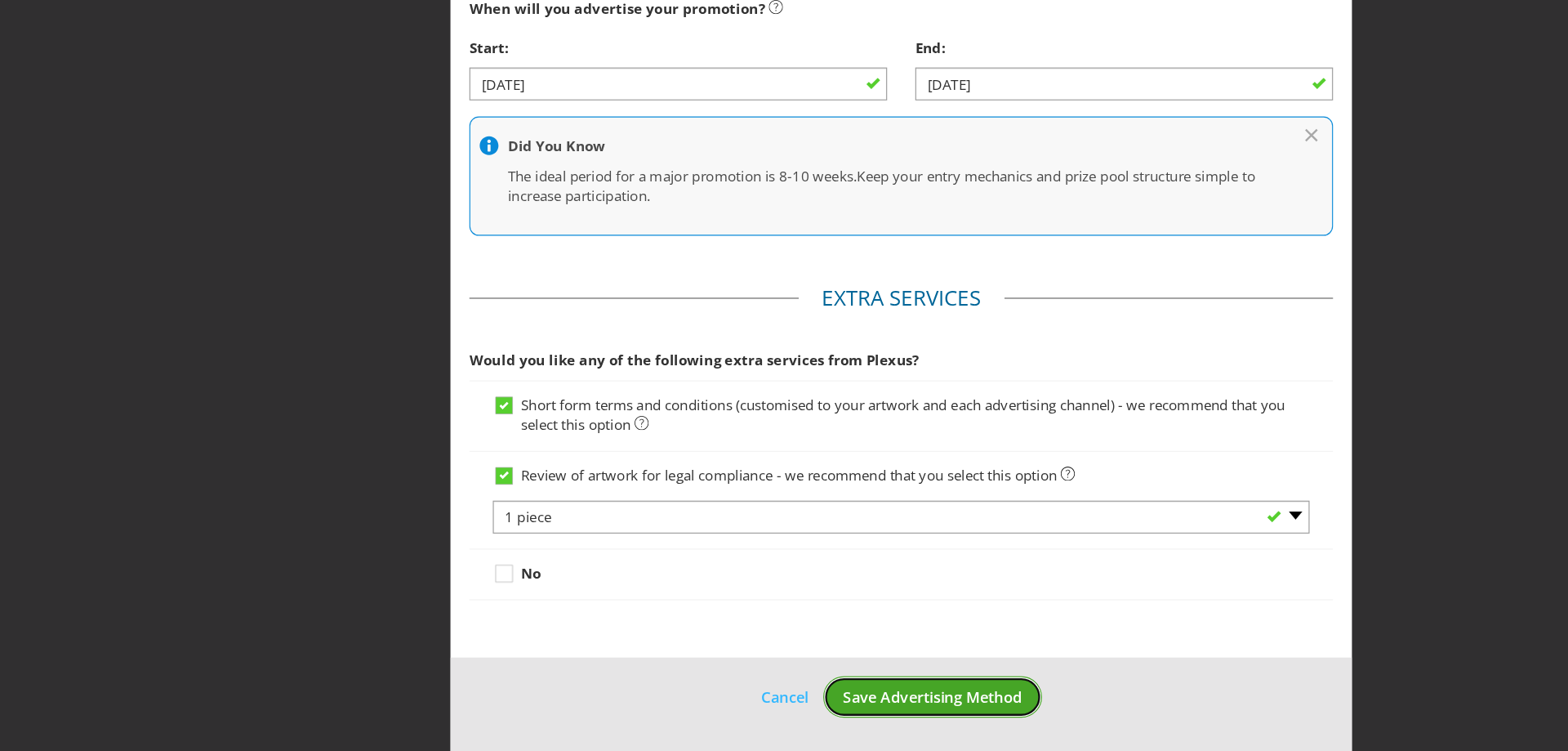
click at [840, 687] on span "Save Advertising Method" at bounding box center [812, 703] width 156 height 18
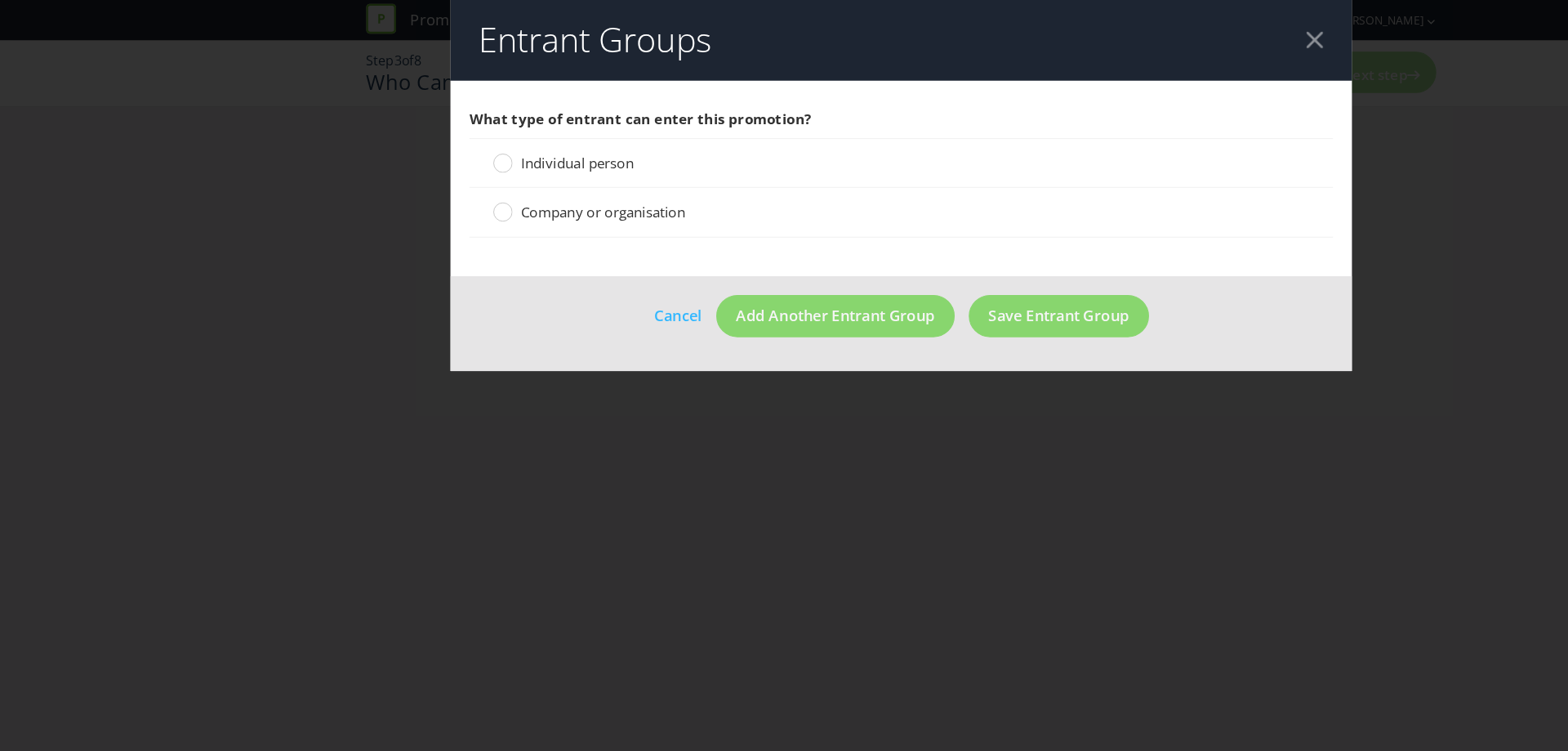
click at [506, 138] on span "Individual person" at bounding box center [502, 141] width 98 height 16
click at [0, 0] on input "Individual person" at bounding box center [0, 0] width 0 height 0
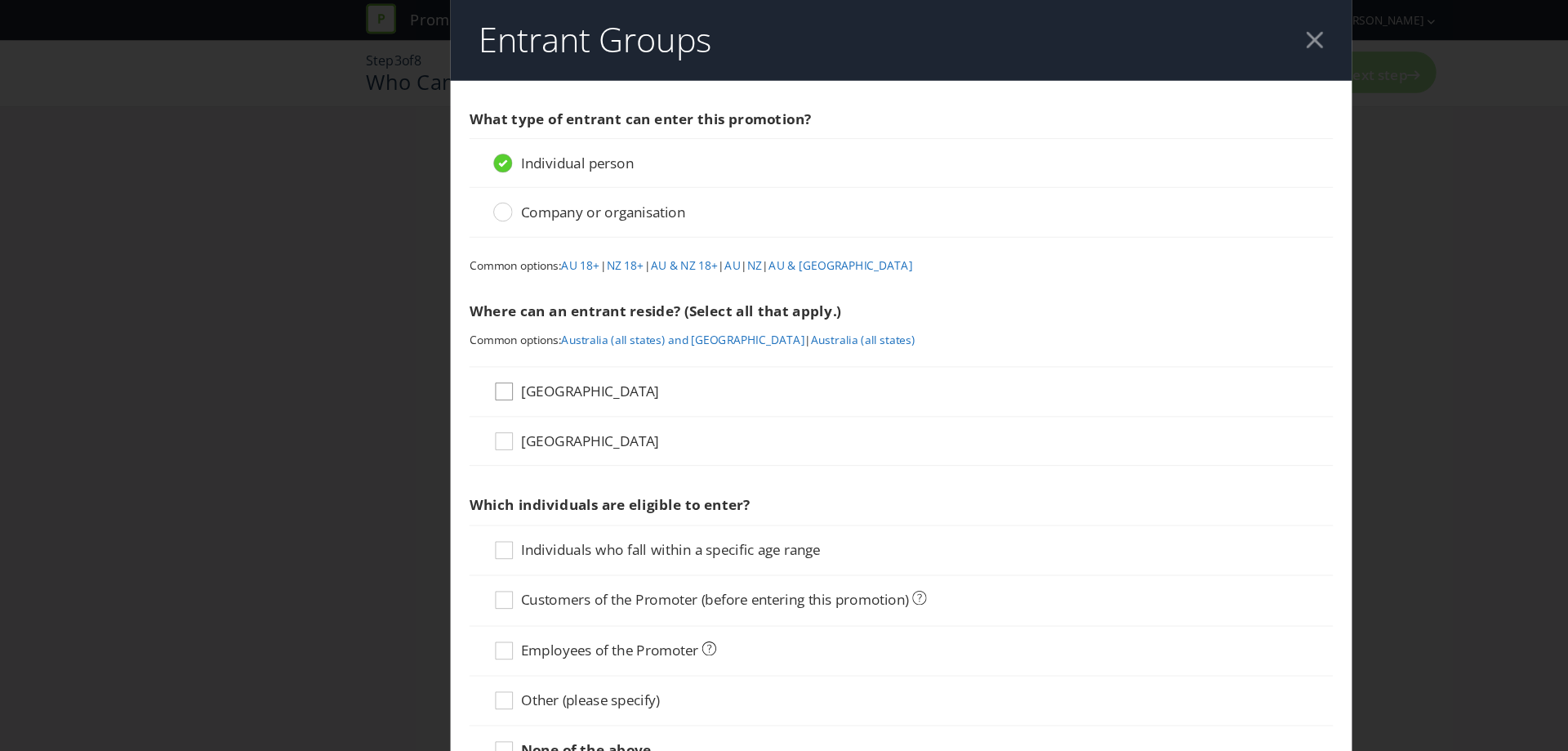
click at [441, 335] on icon at bounding box center [441, 344] width 24 height 24
click at [0, 0] on input "[GEOGRAPHIC_DATA]" at bounding box center [0, 0] width 0 height 0
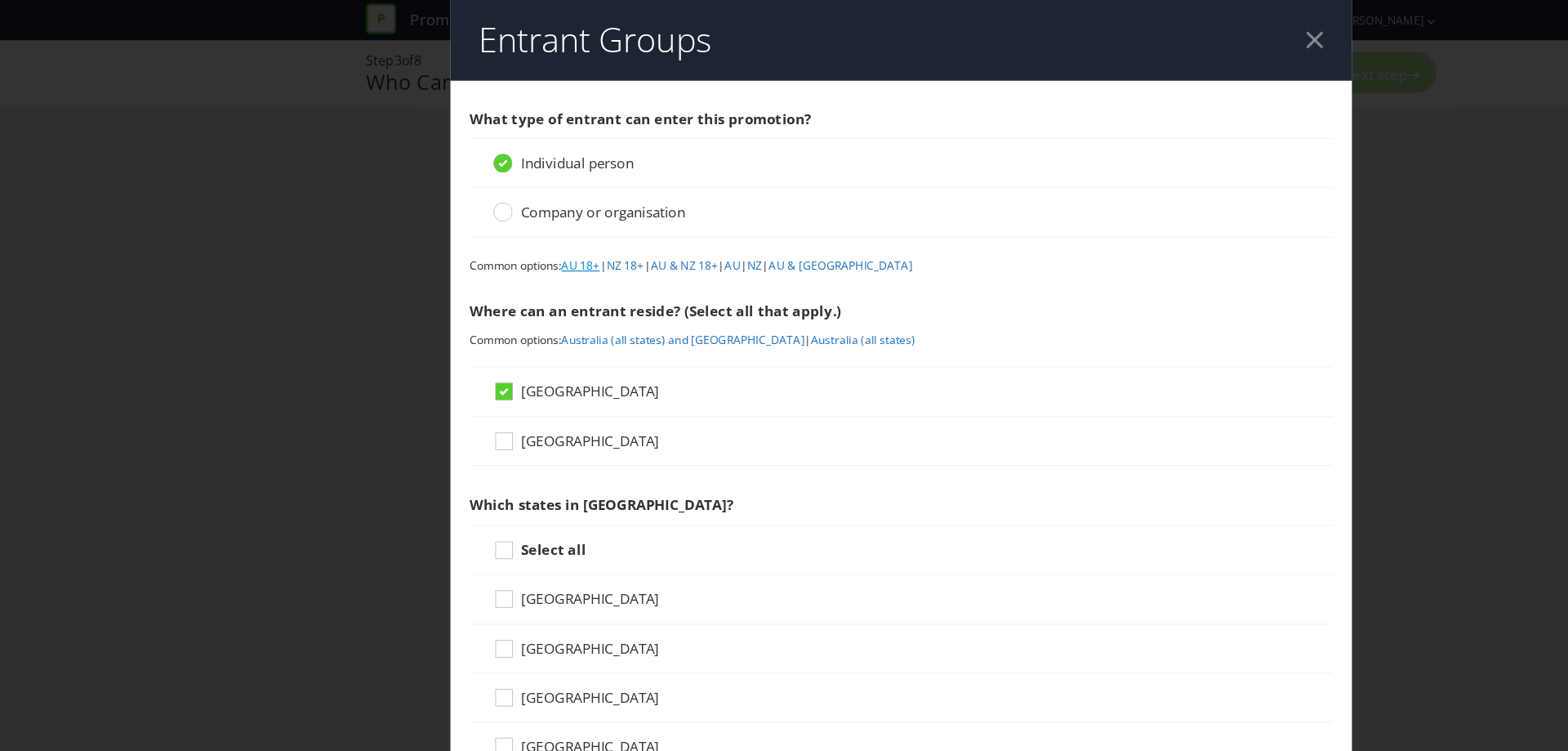
click at [500, 224] on link "AU 18+" at bounding box center [504, 230] width 33 height 13
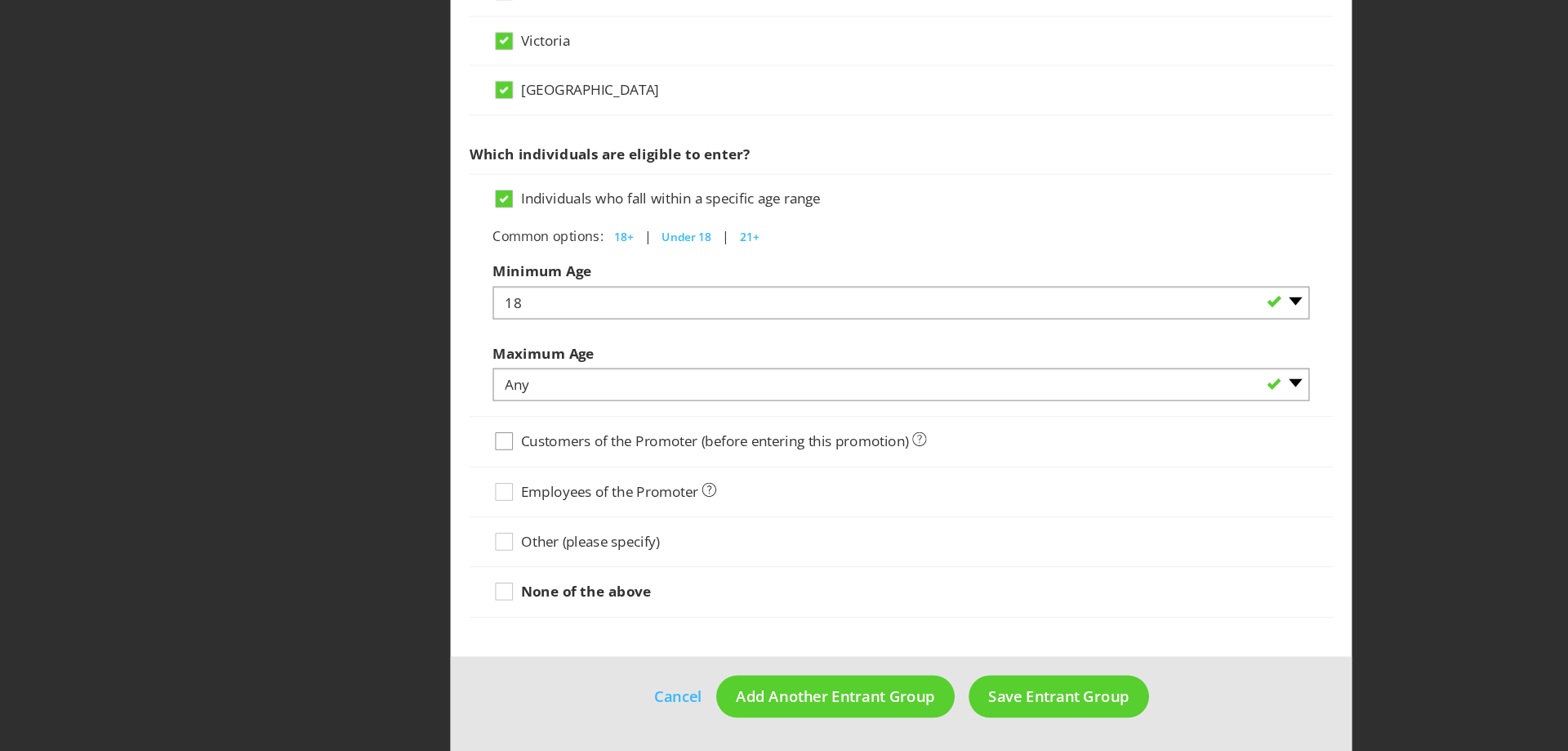
click at [437, 479] on div at bounding box center [438, 475] width 8 height 8
click at [0, 0] on input "Customers of the Promoter (before entering this promotion)" at bounding box center [0, 0] width 0 height 0
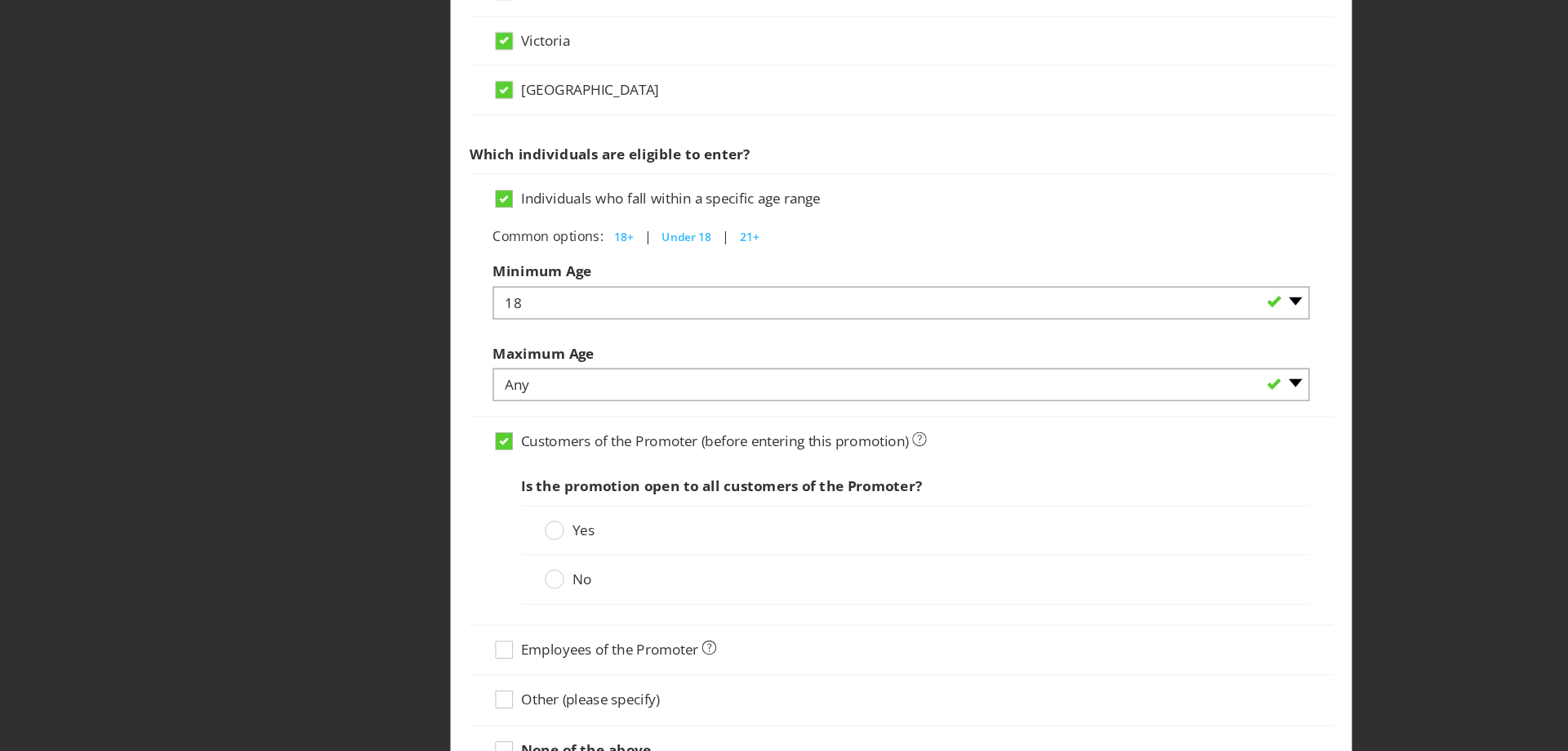
click at [487, 562] on label "Yes" at bounding box center [497, 558] width 47 height 17
click at [0, 0] on input "Yes" at bounding box center [0, 0] width 0 height 0
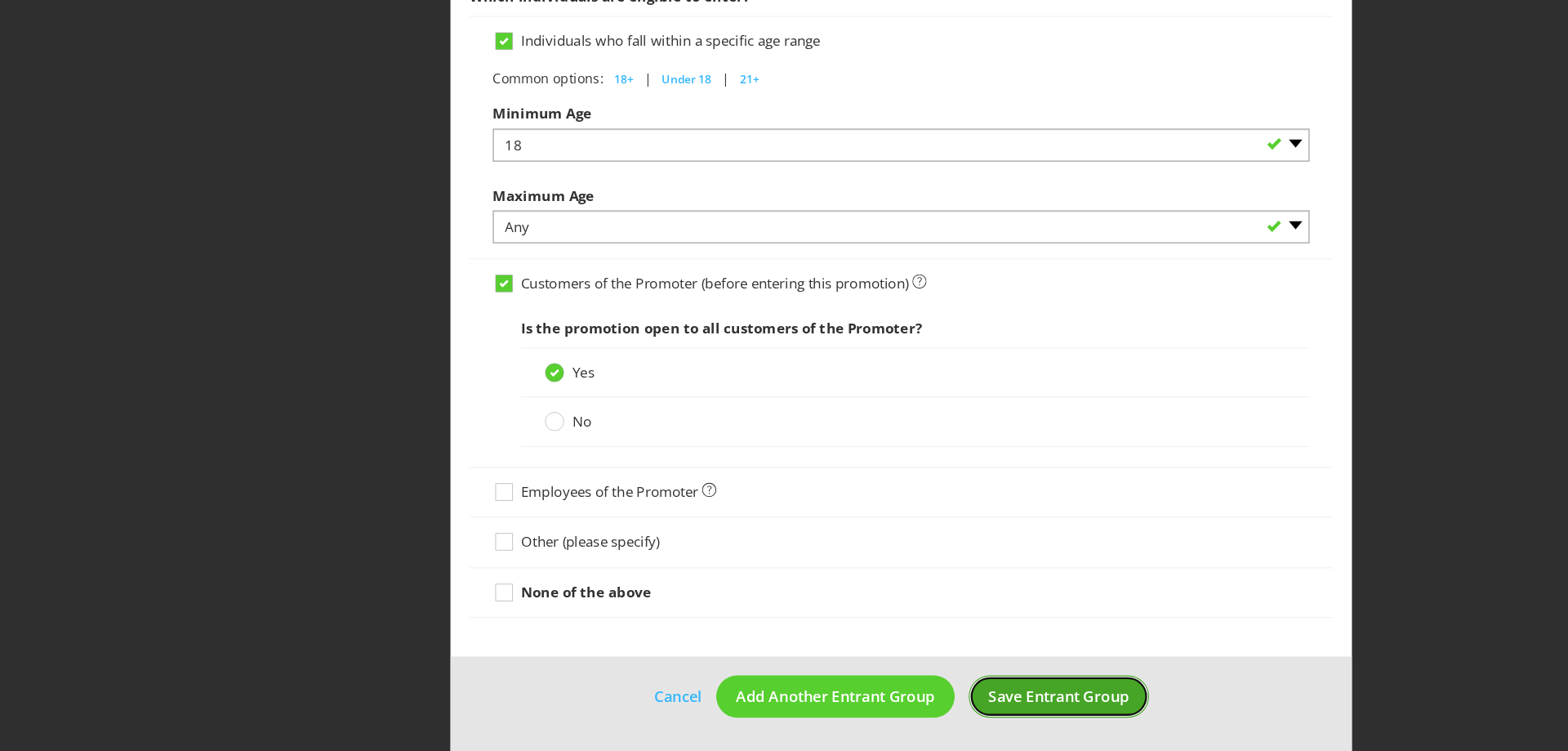
click at [887, 687] on span "Save Entrant Group" at bounding box center [922, 702] width 122 height 18
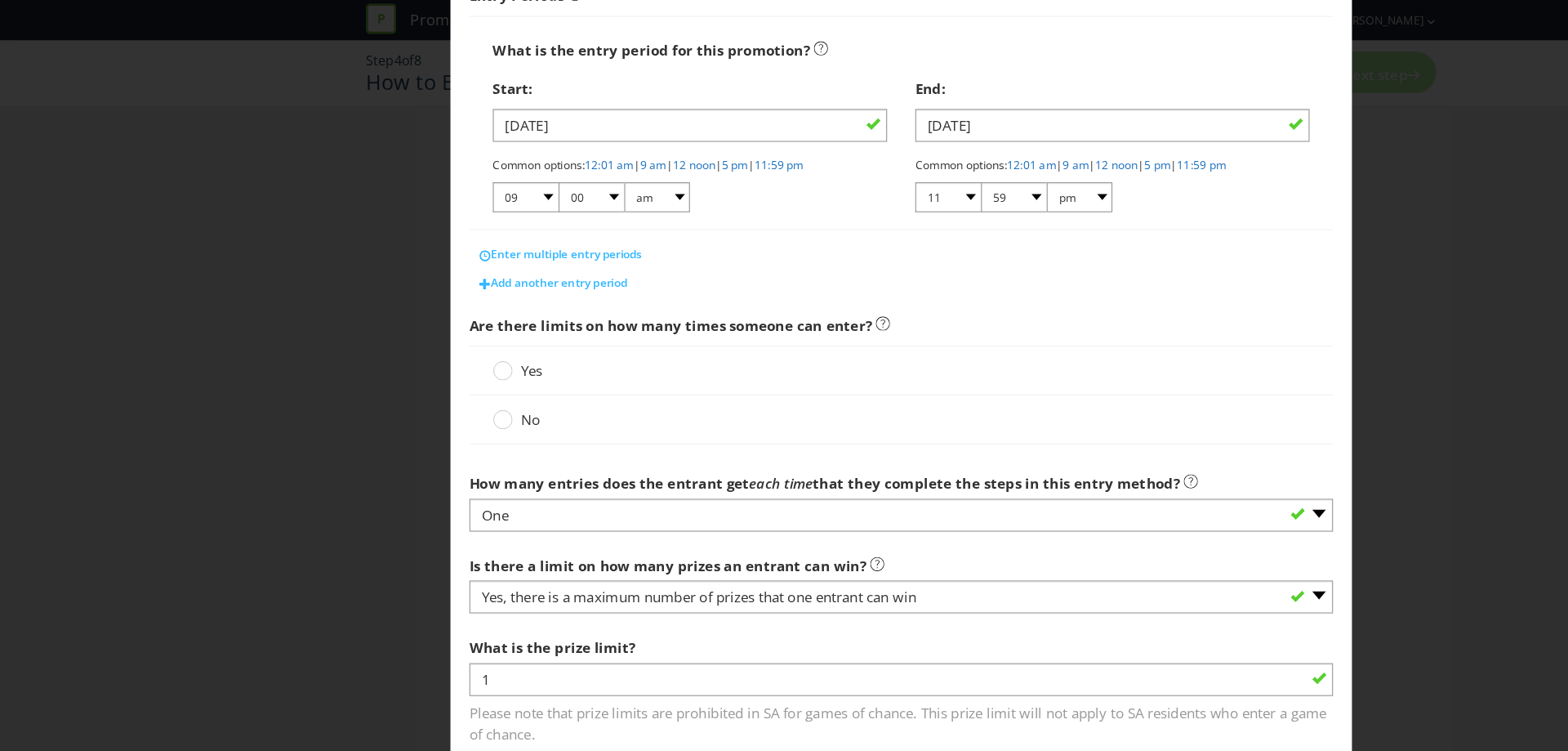
scroll to position [291, 0]
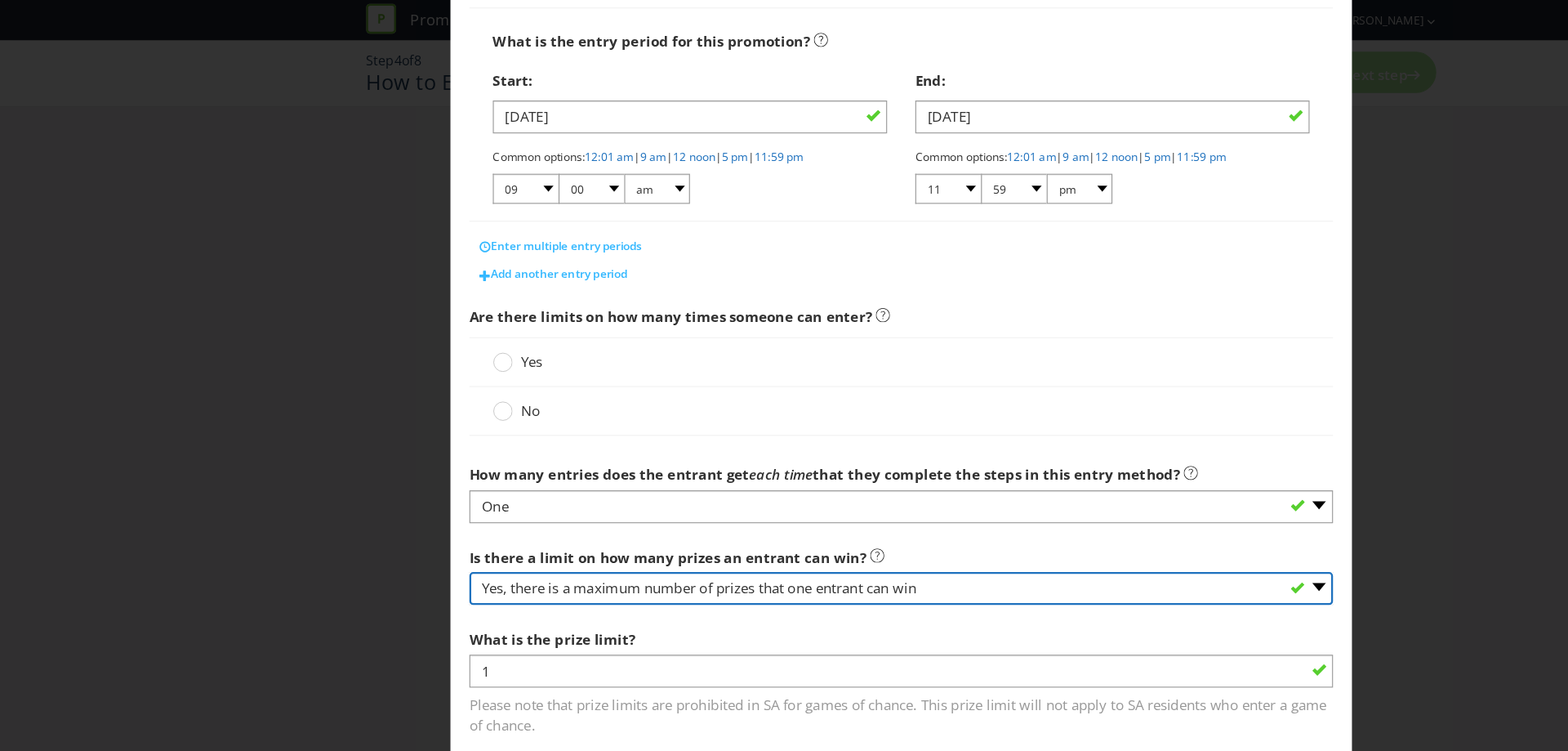
click at [615, 498] on select "-- Please select -- Yes, there is a maximum number of prizes that one entrant c…" at bounding box center [784, 512] width 752 height 29
click at [408, 497] on select "-- Please select -- Yes, there is a maximum number of prizes that one entrant c…" at bounding box center [784, 512] width 752 height 29
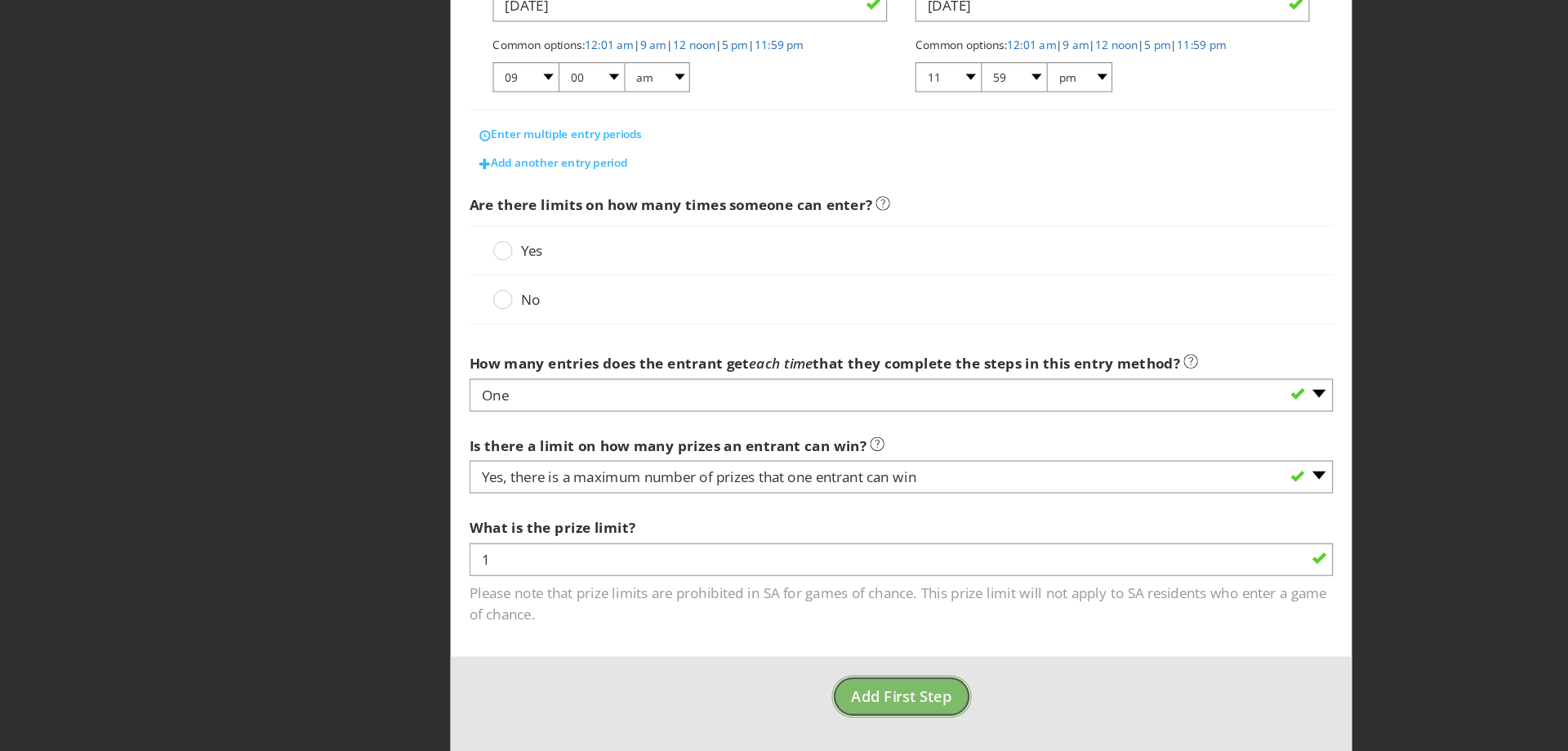
click at [769, 684] on button "Add First Step" at bounding box center [784, 702] width 121 height 37
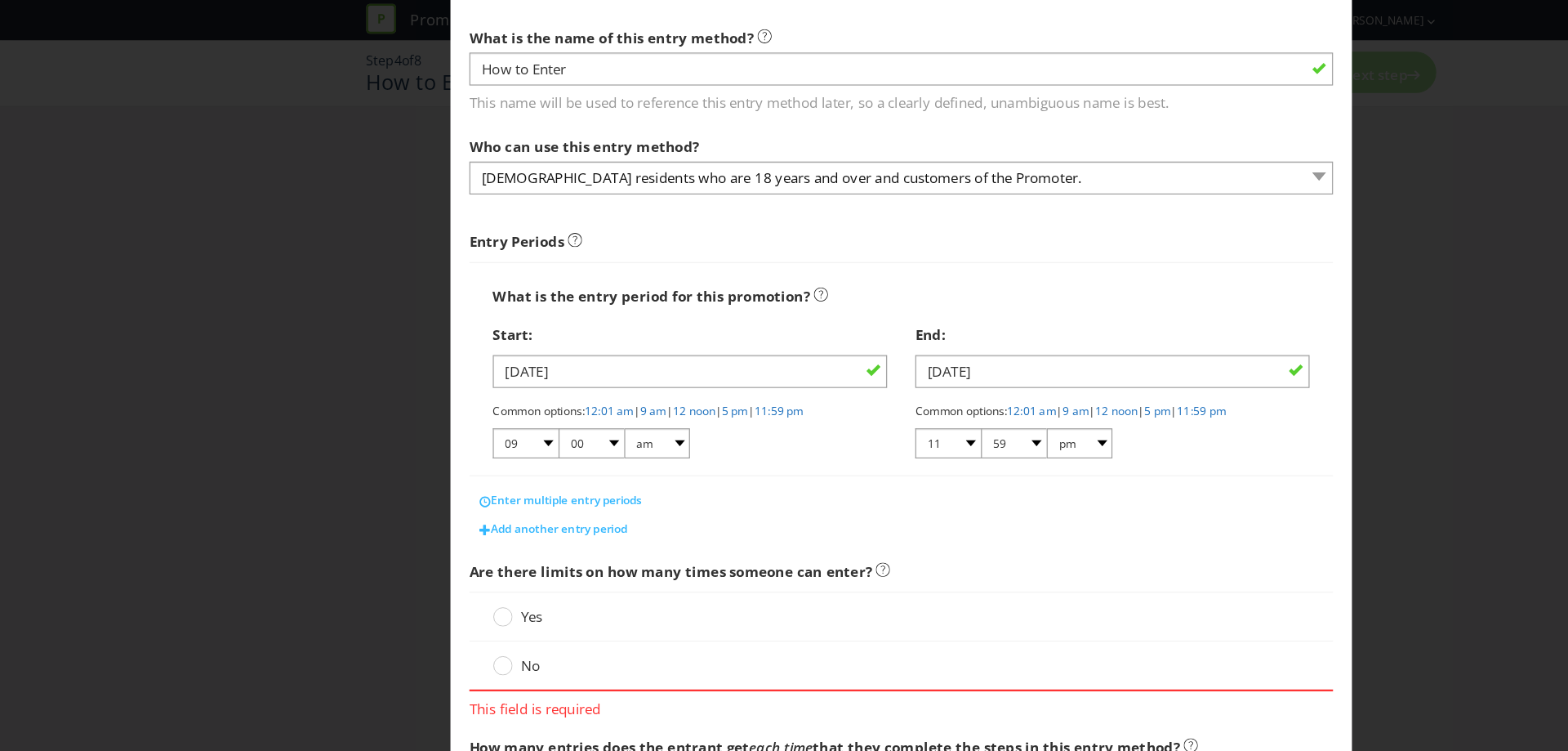
scroll to position [141, 0]
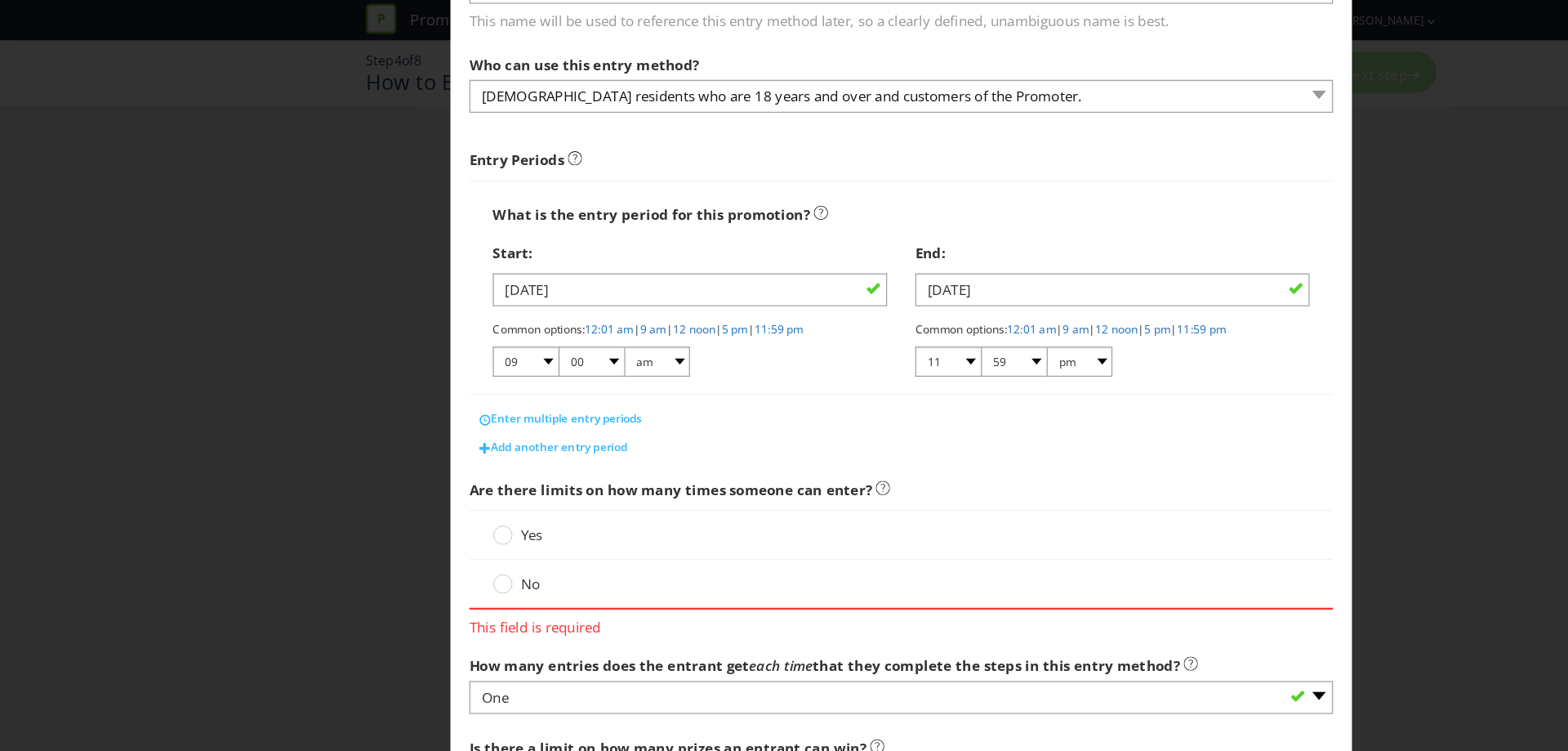
click at [449, 503] on label "No" at bounding box center [450, 507] width 44 height 17
click at [0, 0] on input "No" at bounding box center [0, 0] width 0 height 0
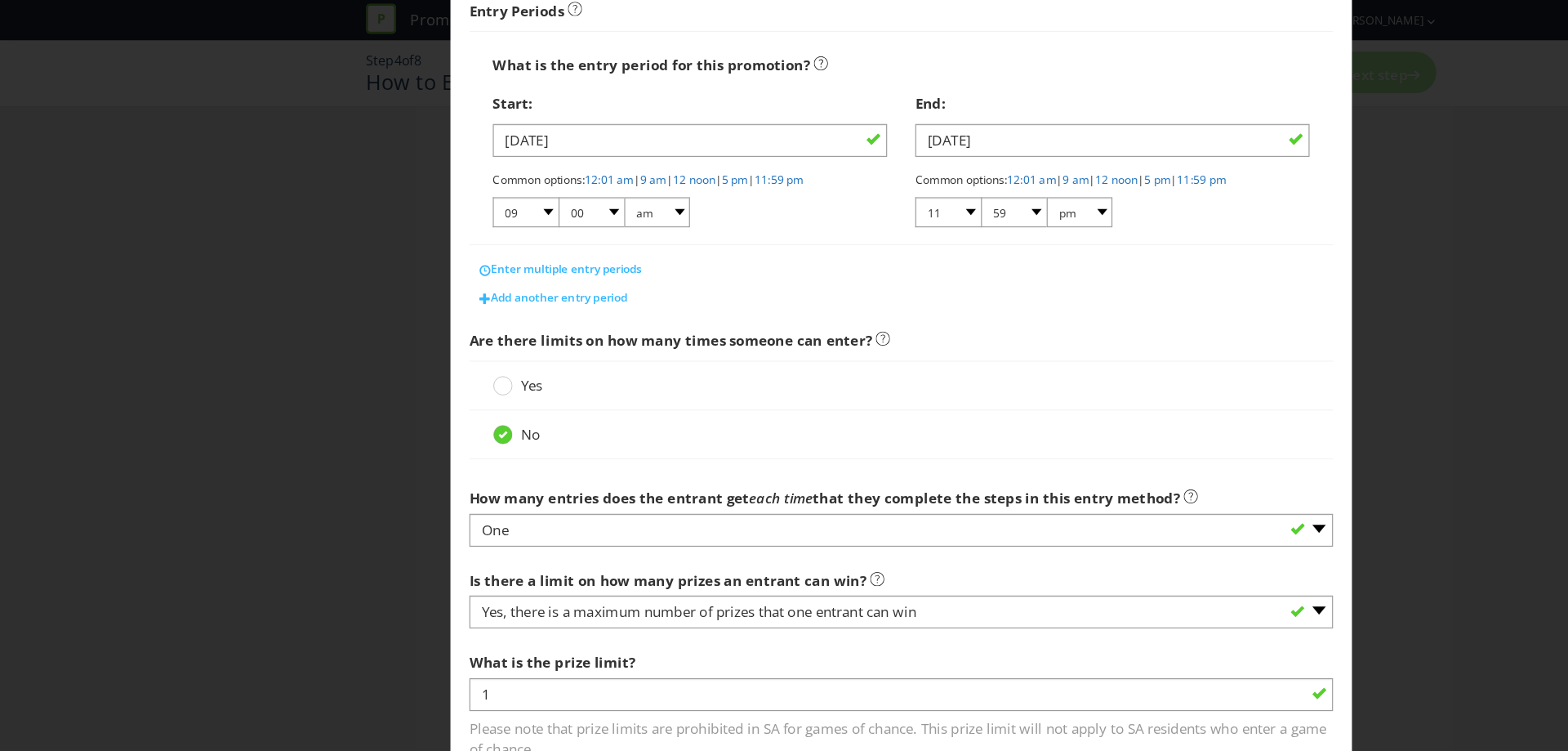
scroll to position [291, 0]
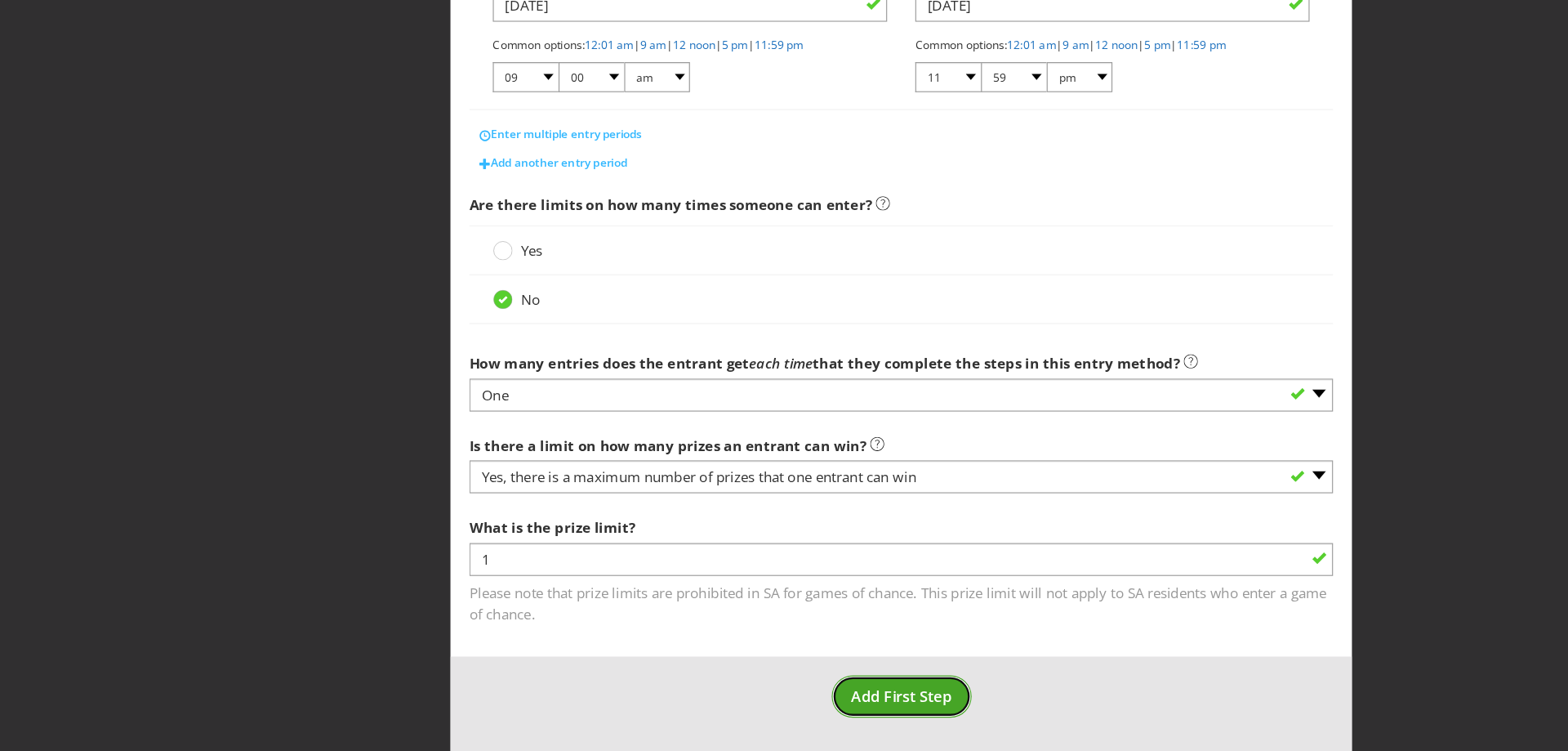
click at [774, 687] on span "Add First Step" at bounding box center [784, 702] width 87 height 18
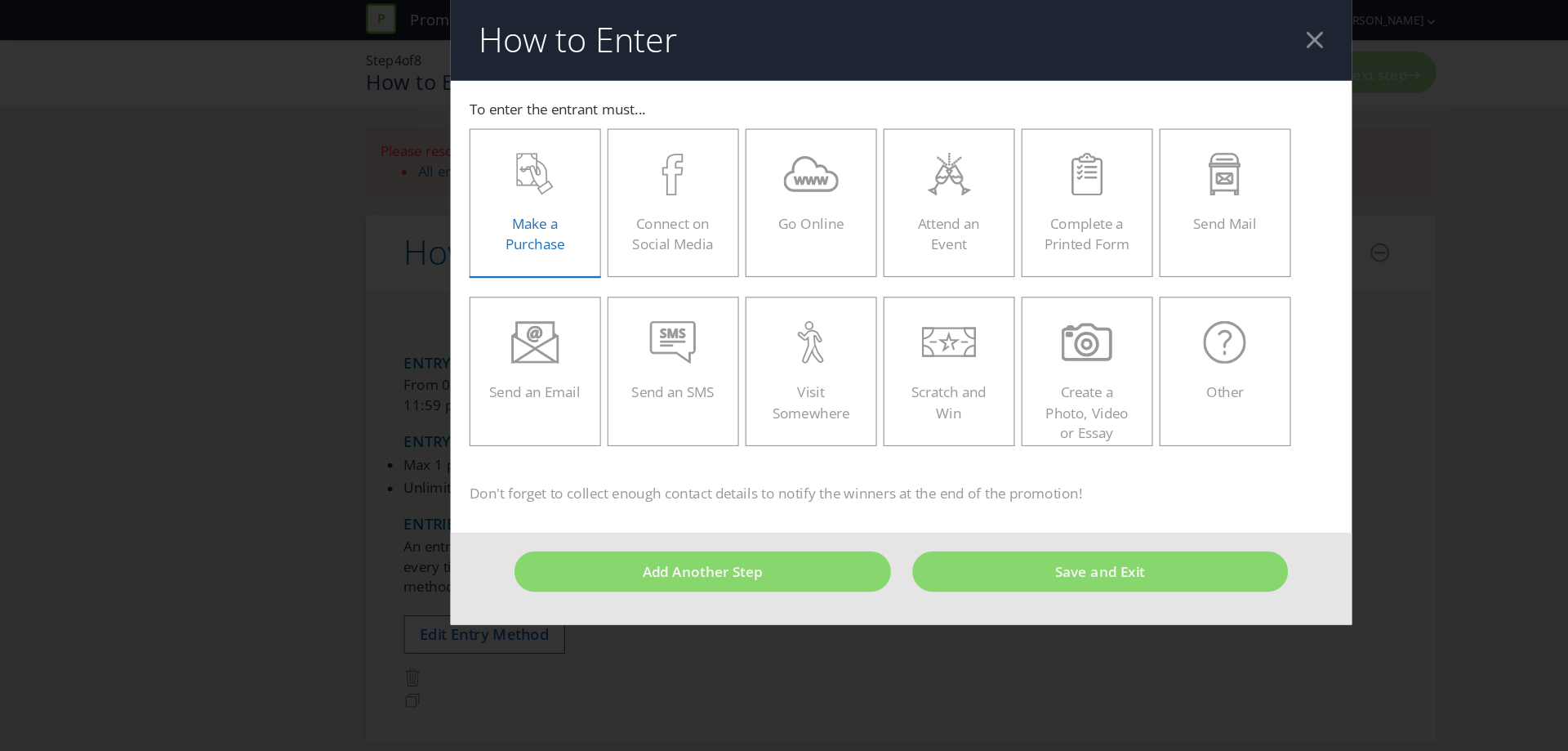
click at [467, 199] on span "Make a Purchase" at bounding box center [465, 202] width 51 height 33
click at [0, 0] on input "Make a Purchase" at bounding box center [0, 0] width 0 height 0
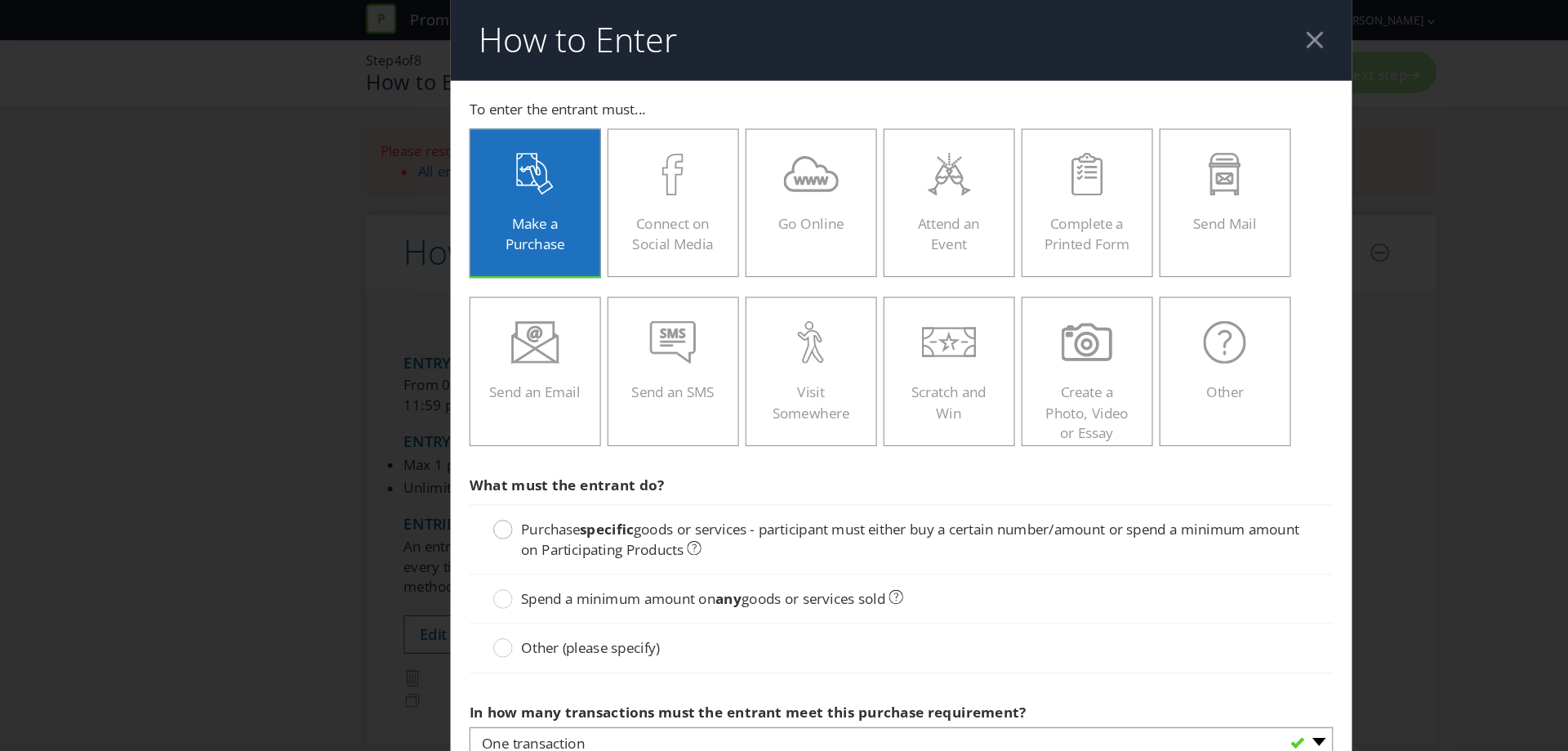
click at [433, 451] on div at bounding box center [437, 455] width 8 height 8
click at [0, 0] on input "Purchase specific goods or services - participant must either buy a certain num…" at bounding box center [0, 0] width 0 height 0
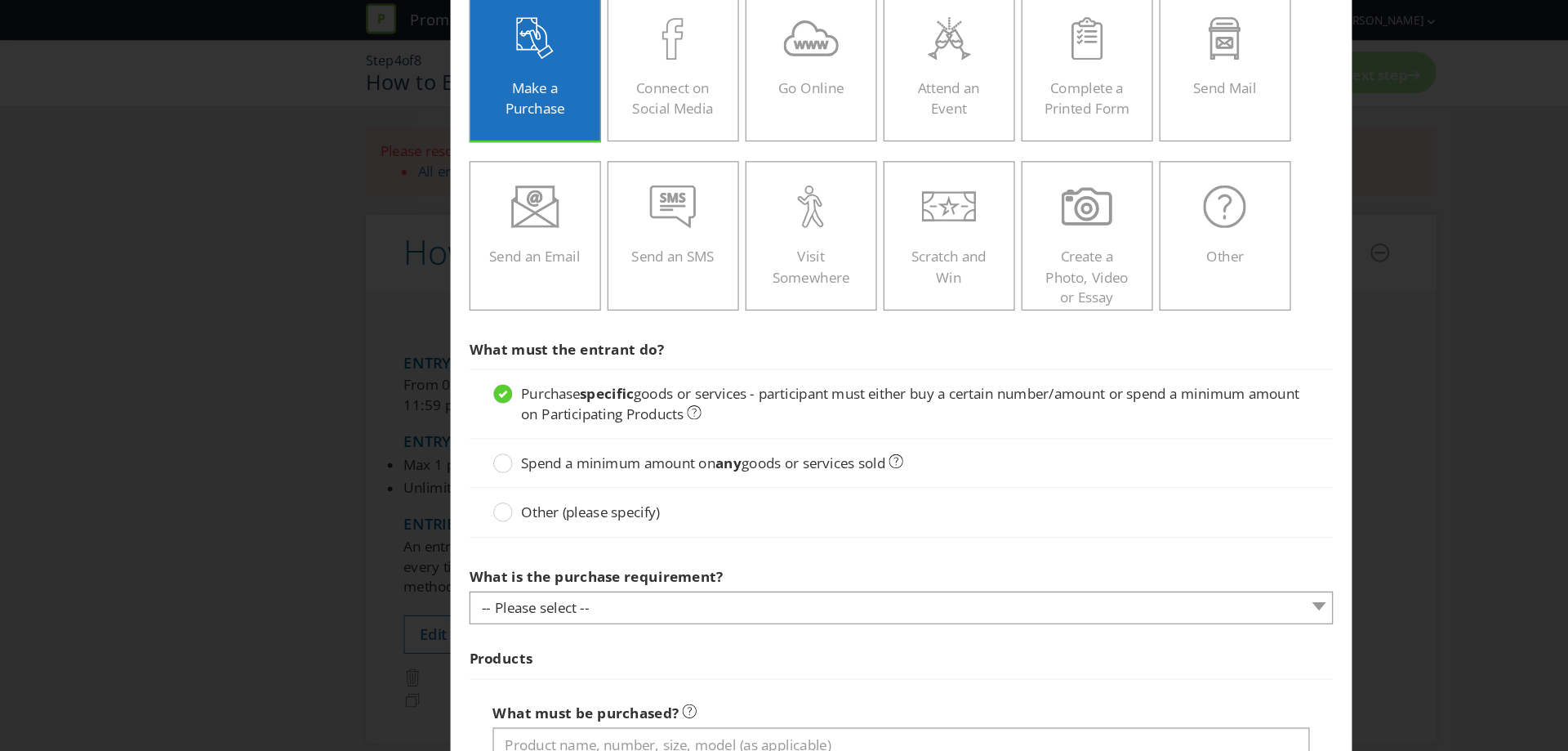
scroll to position [284, 0]
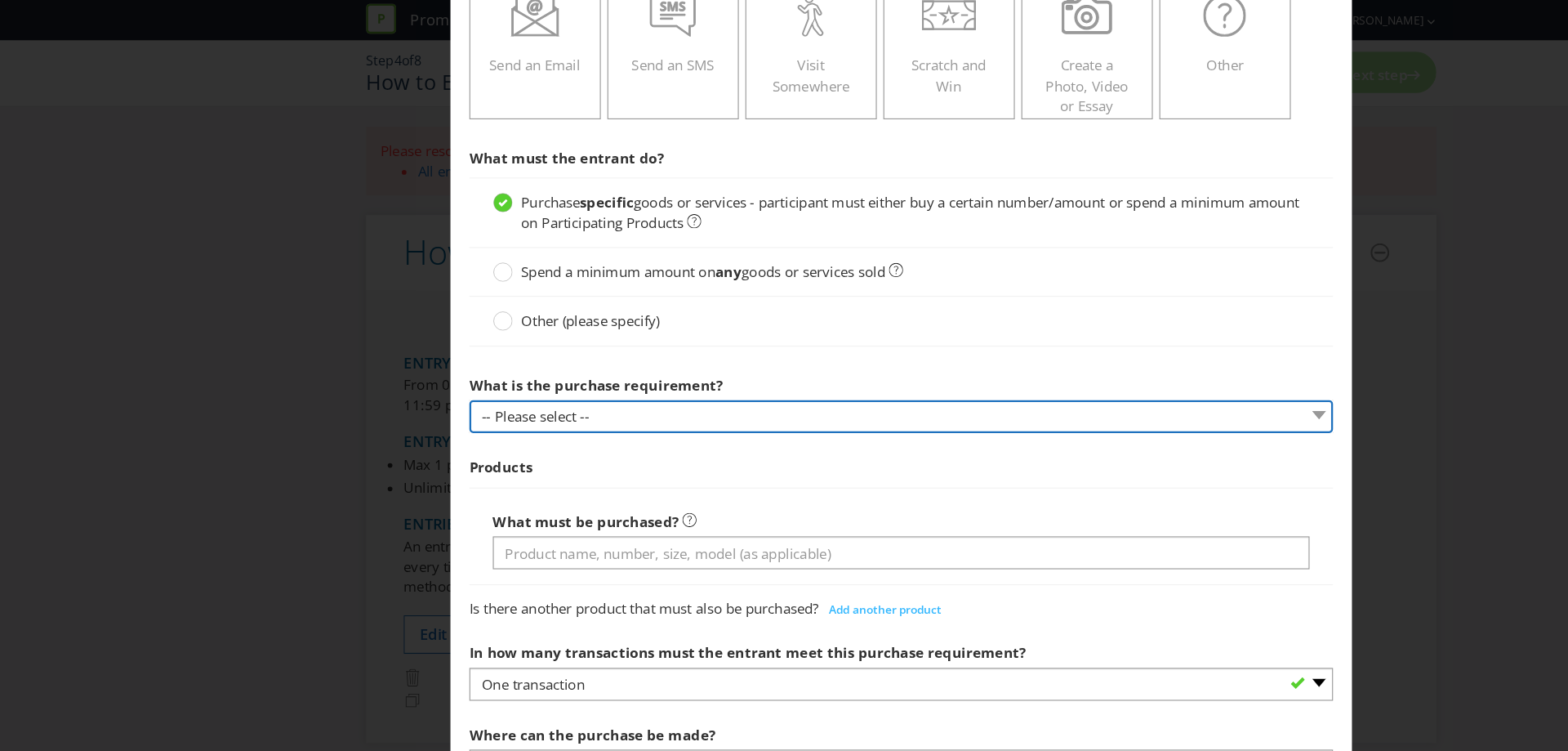
click at [563, 362] on select "-- Please select -- Buy a certain number of these products or services Spend a …" at bounding box center [784, 362] width 752 height 29
select select "MINIMUM_QUANTITY"
click at [408, 348] on select "-- Please select -- Buy a certain number of these products or services Spend a …" at bounding box center [784, 362] width 752 height 29
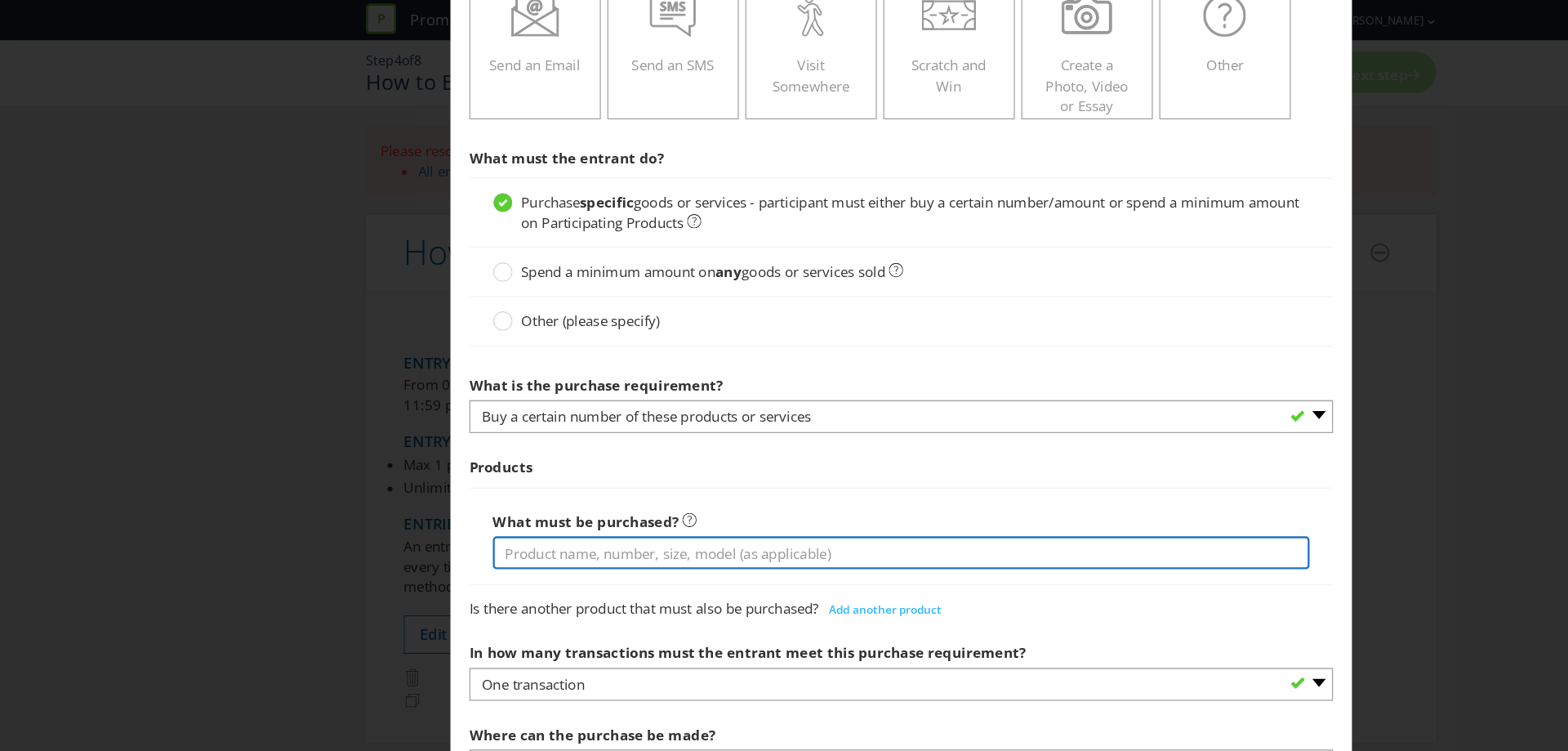
click at [592, 478] on input "text" at bounding box center [784, 481] width 710 height 29
type input "Great Northern Super Crisp Bottles - 24 Pack"
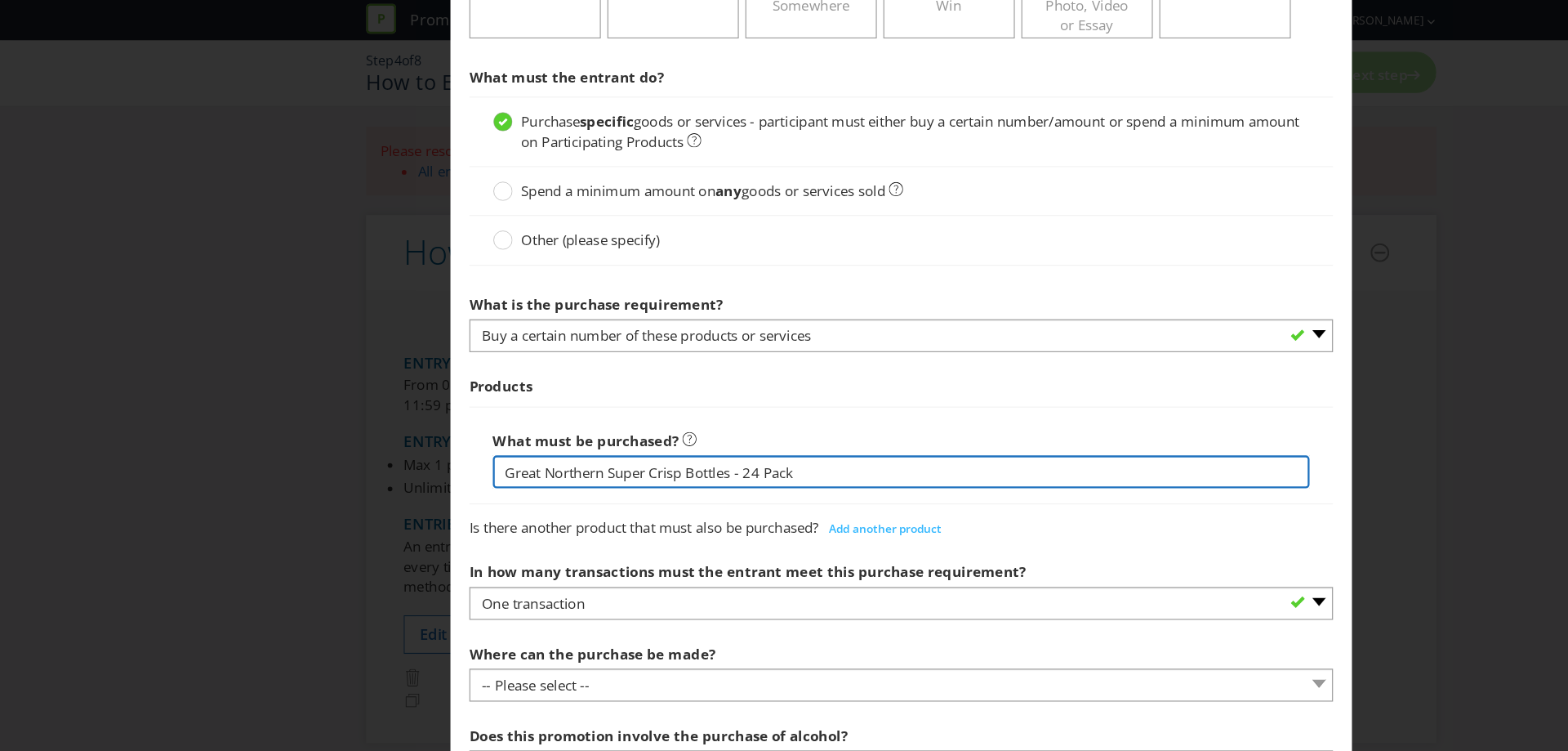
scroll to position [497, 0]
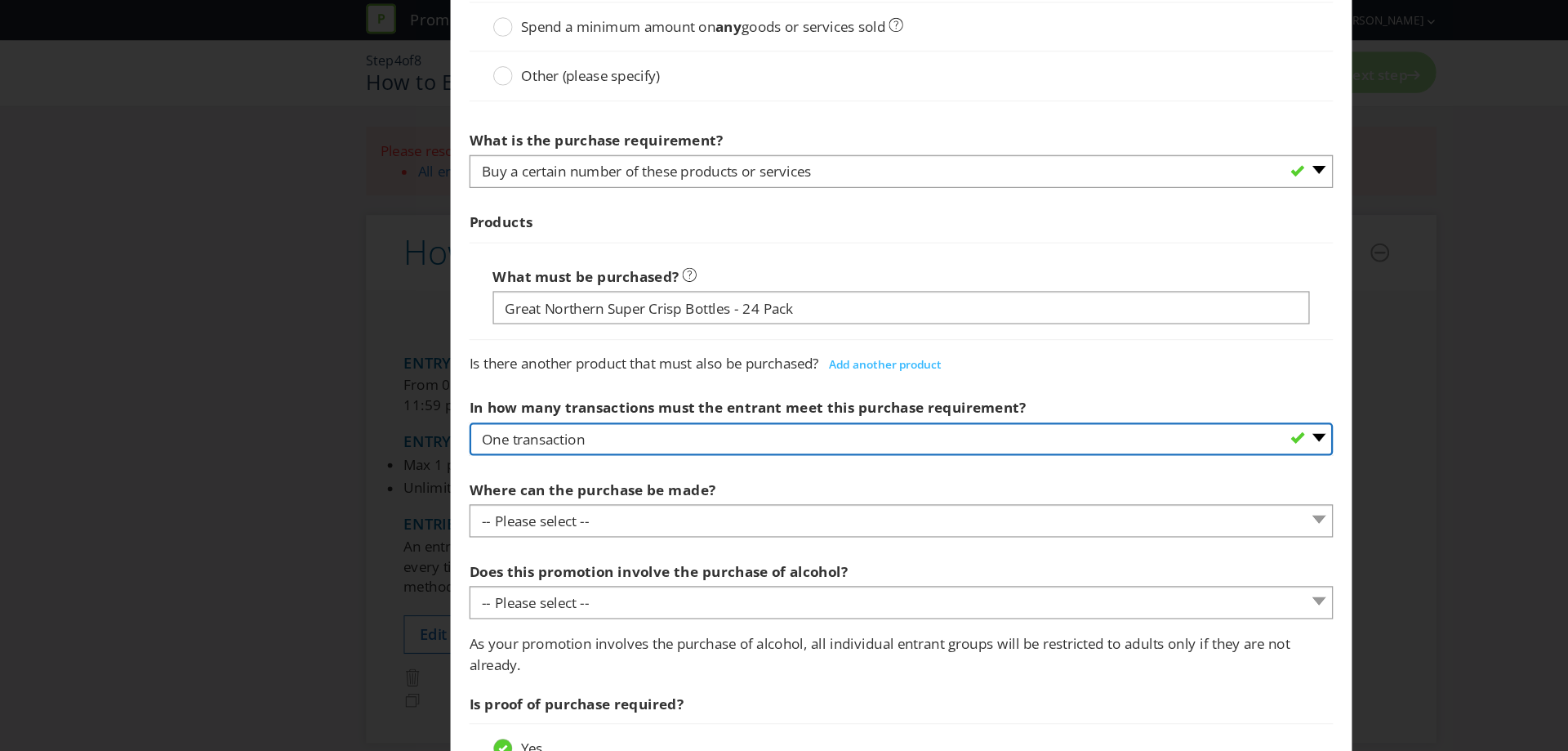
click at [698, 384] on select "-- Please select -- One transaction A specific number of transactions Any numbe…" at bounding box center [784, 382] width 752 height 29
click at [408, 368] on select "-- Please select -- One transaction A specific number of transactions Any numbe…" at bounding box center [784, 382] width 752 height 29
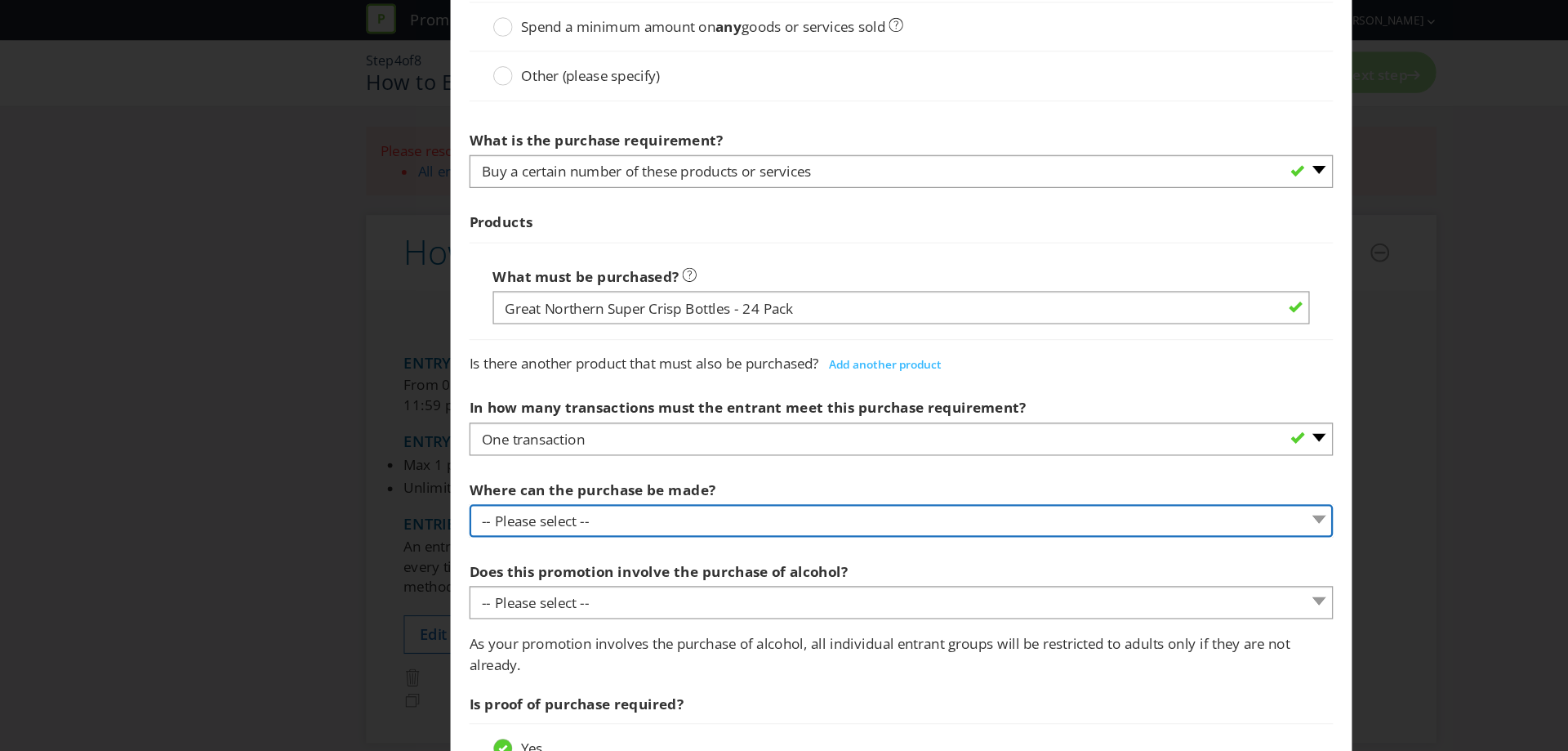
click at [632, 447] on select "-- Please select -- Any stores displaying promotional material (including onlin…" at bounding box center [784, 453] width 752 height 29
select select "ANY_DISPLAYING_NOT_ONLINE"
click at [408, 439] on select "-- Please select -- Any stores displaying promotional material (including onlin…" at bounding box center [784, 453] width 752 height 29
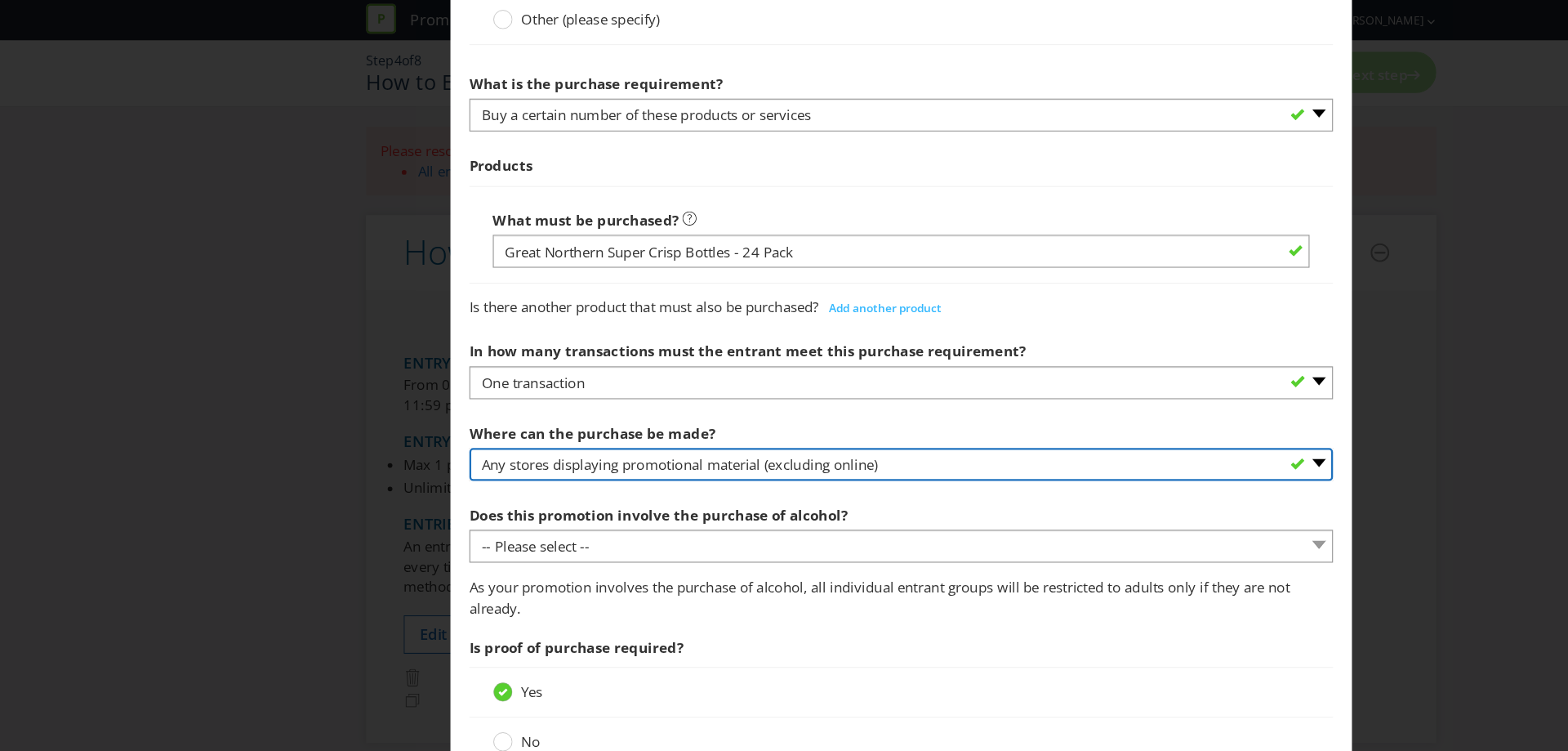
scroll to position [639, 0]
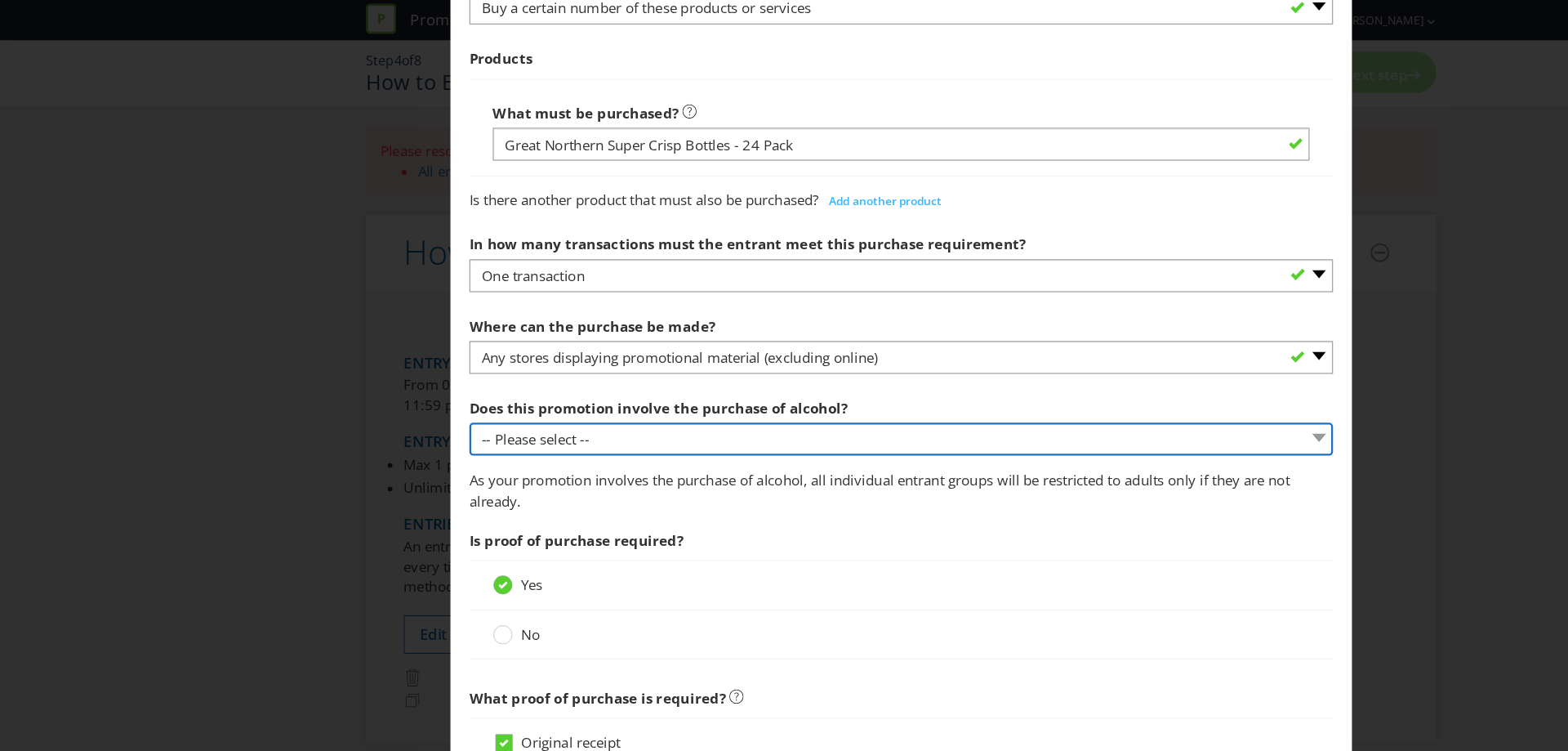
click at [574, 385] on select "-- Please select -- Yes, for on-premises consumption Yes, for off-premises cons…" at bounding box center [784, 382] width 752 height 29
select select "YES_OFF_PREMISES"
click at [408, 368] on select "-- Please select -- Yes, for on-premises consumption Yes, for off-premises cons…" at bounding box center [784, 382] width 752 height 29
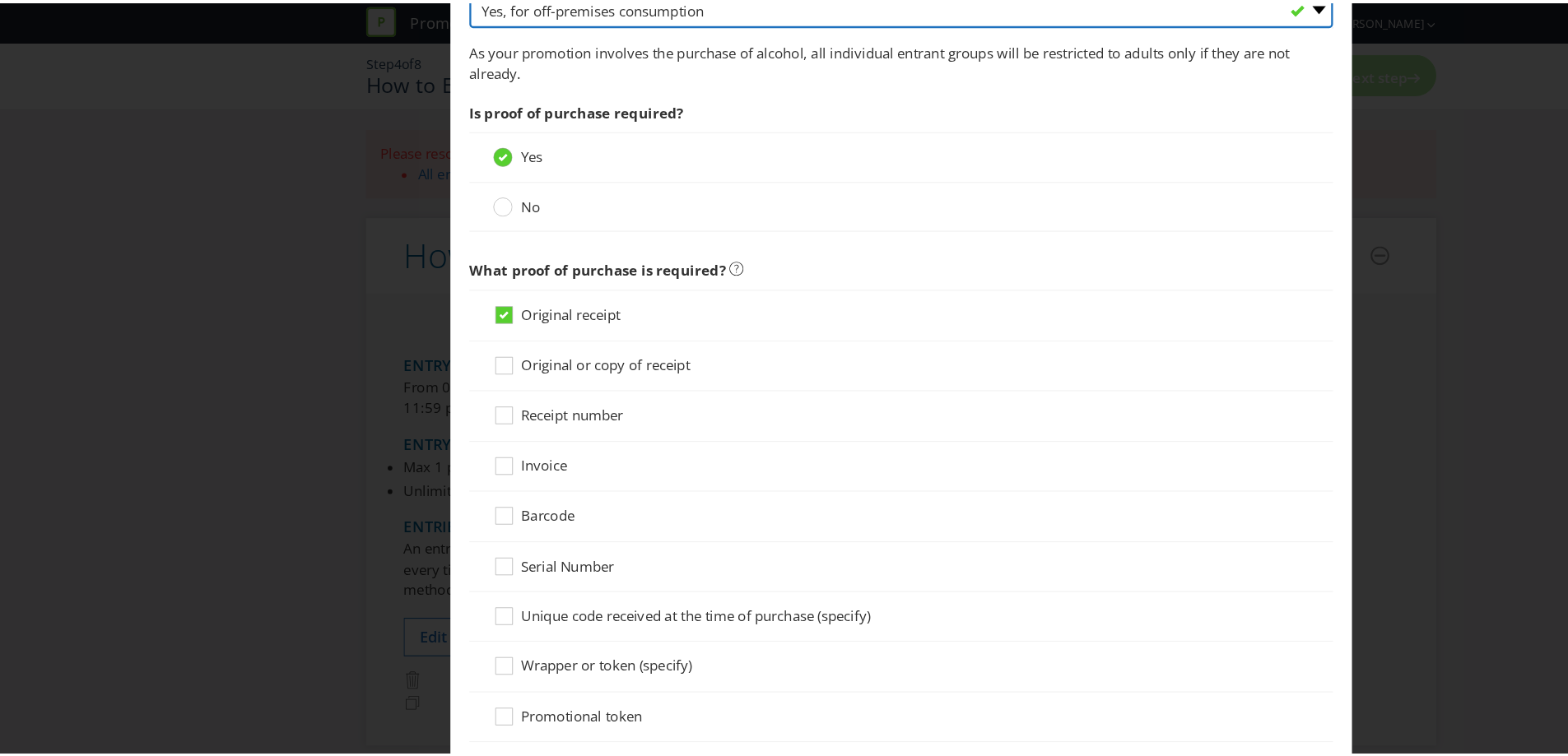
scroll to position [1210, 0]
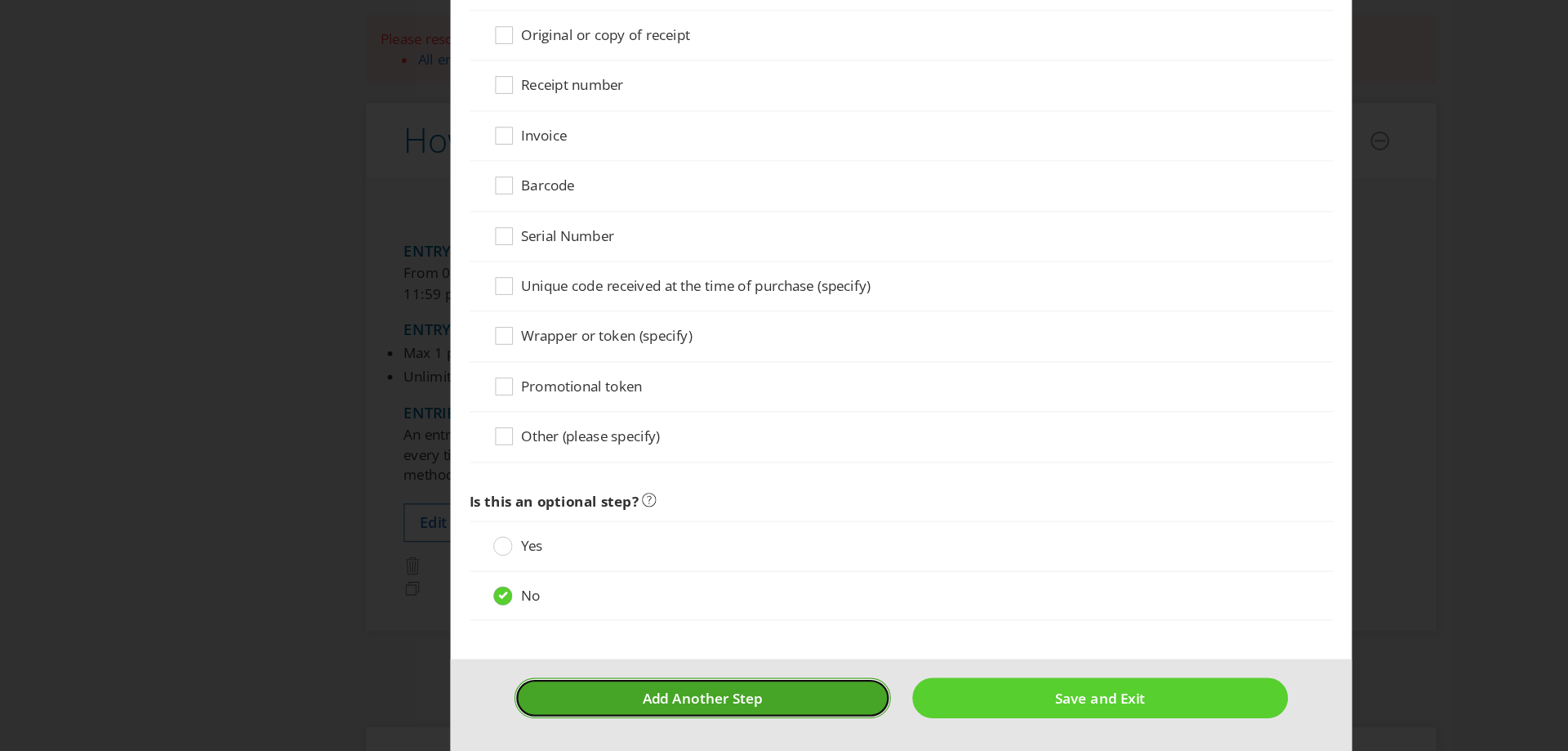
click at [711, 687] on button "Add Another Step" at bounding box center [611, 704] width 327 height 35
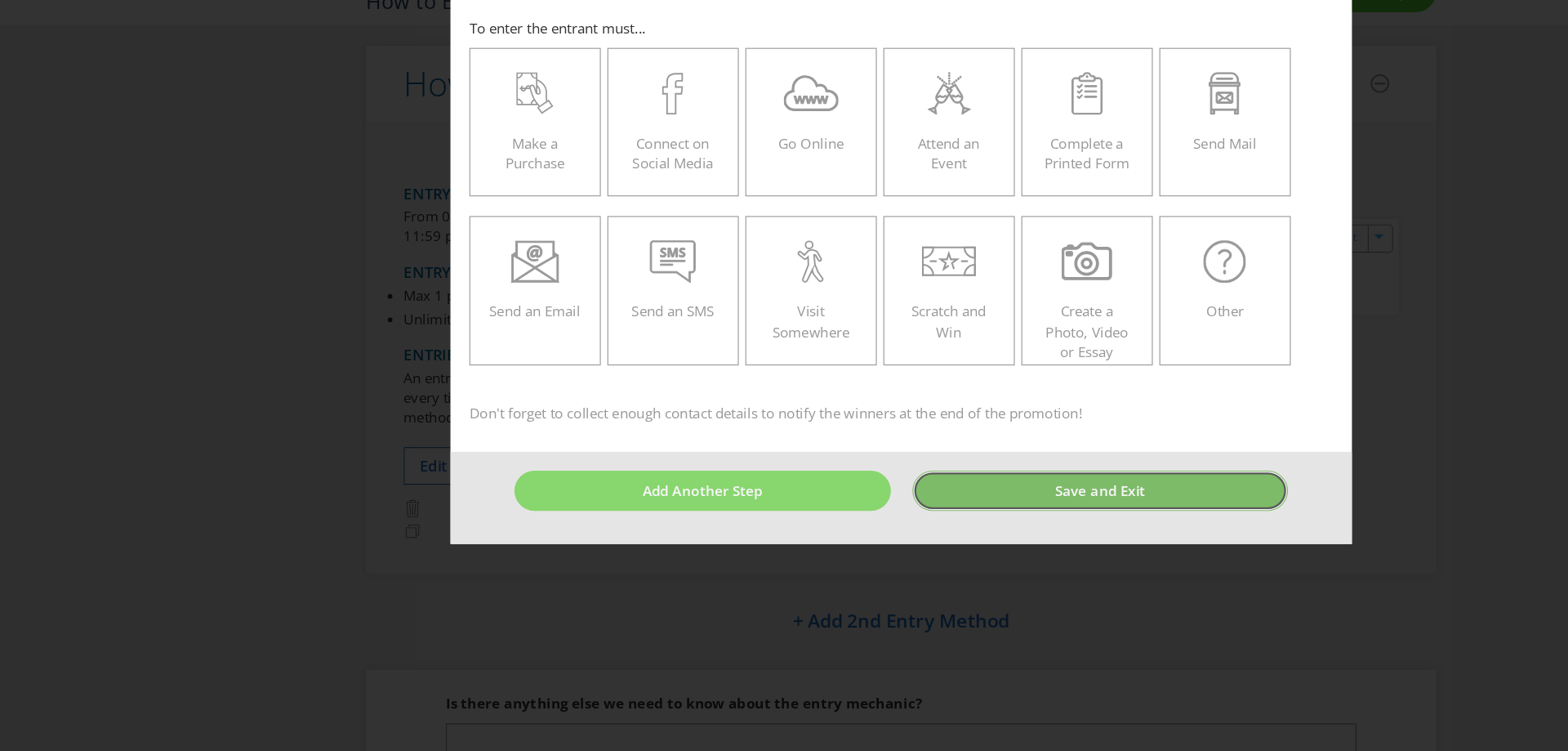
click at [899, 497] on button "Save and Exit" at bounding box center [958, 496] width 327 height 35
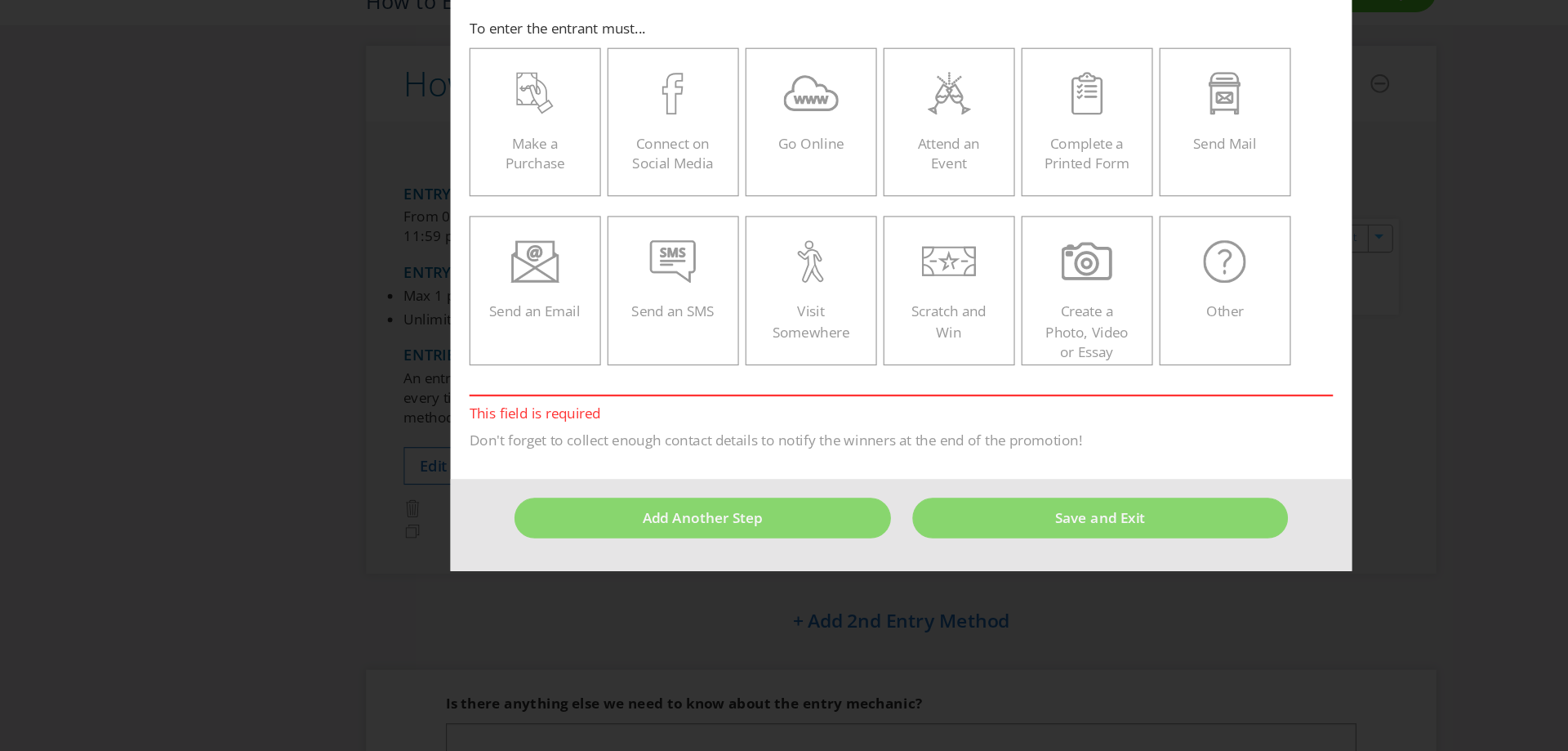
click at [728, 406] on div "To enter the entrant must... Make a Purchase Connect on Social Media Go Online …" at bounding box center [784, 274] width 752 height 376
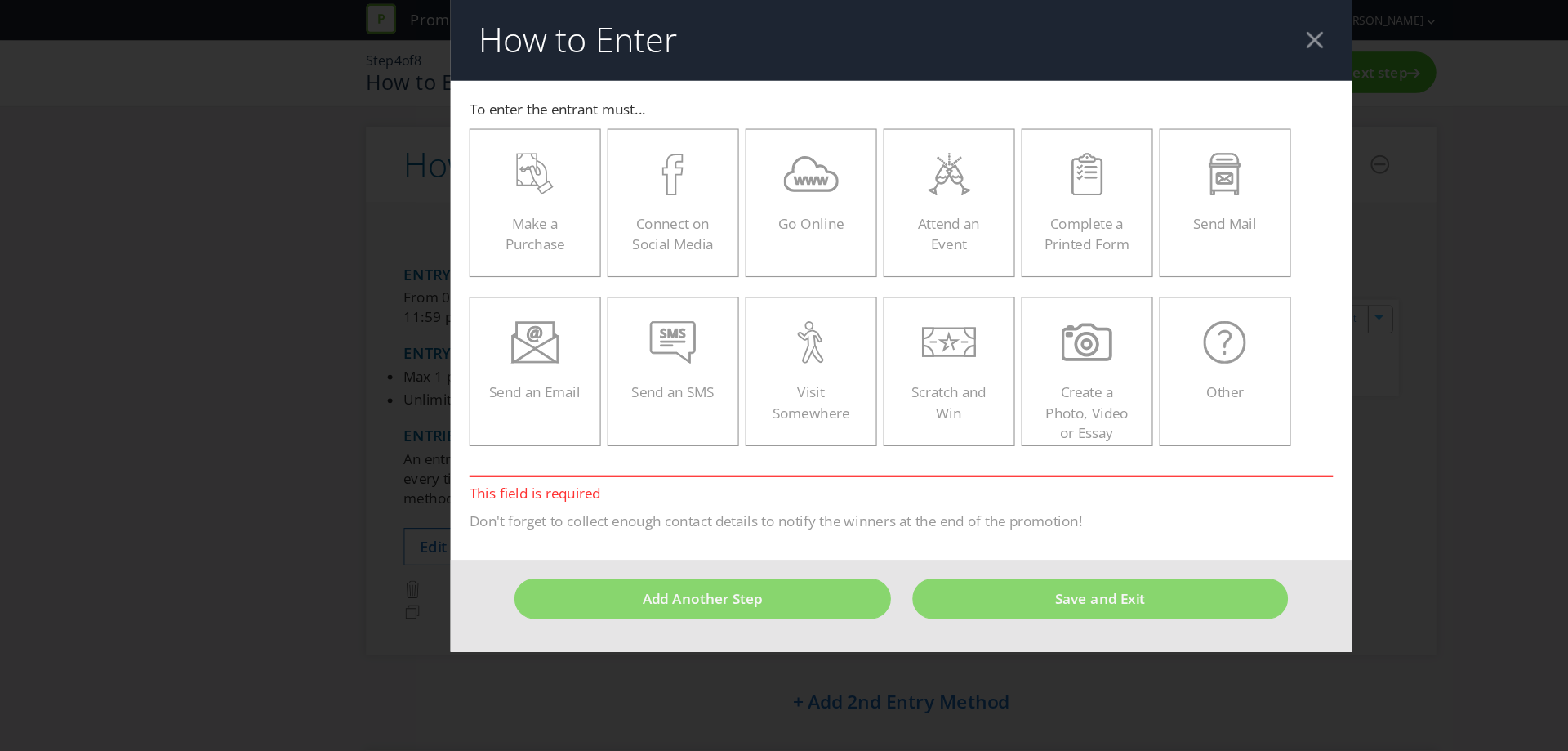
click at [1144, 30] on div at bounding box center [1144, 34] width 15 height 15
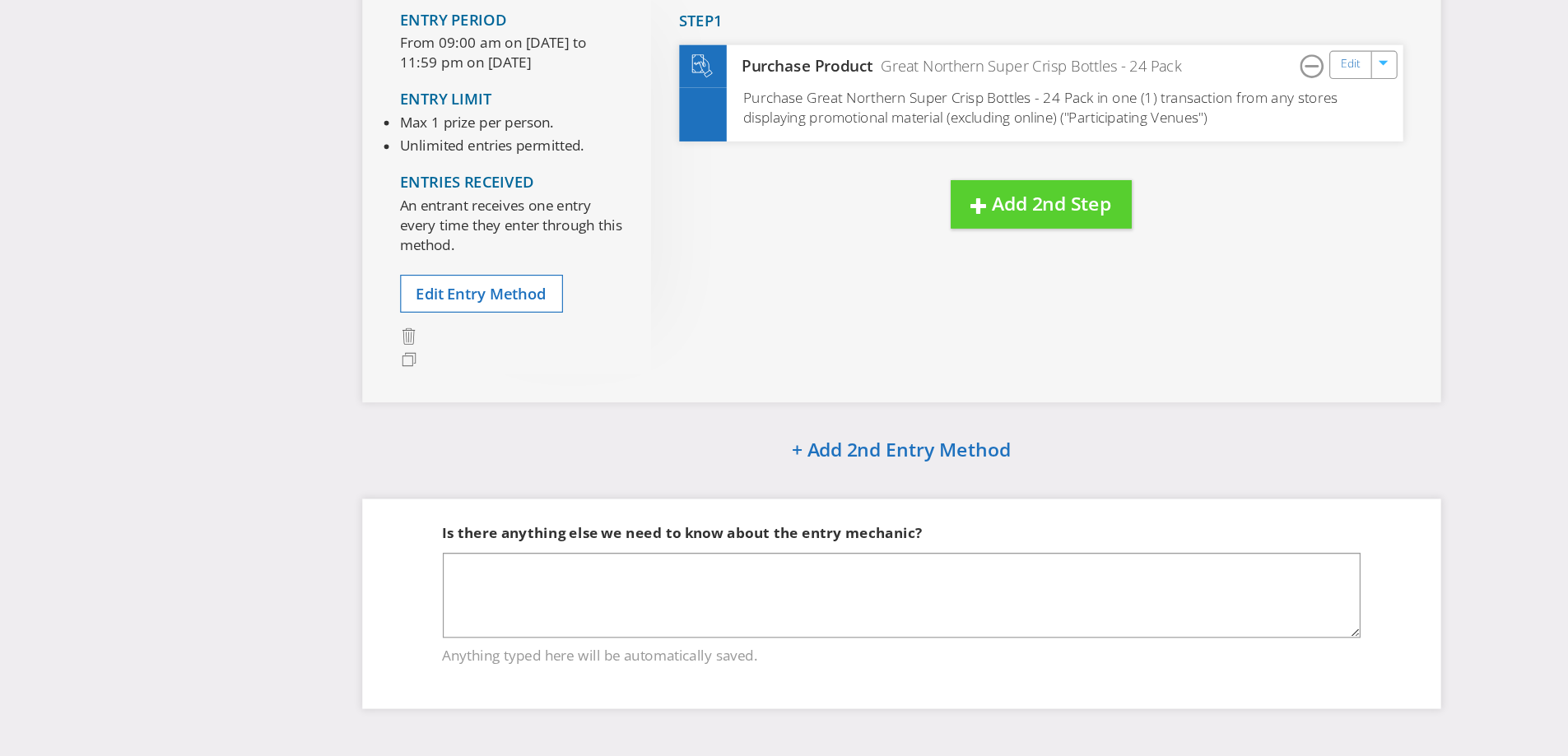
scroll to position [129, 0]
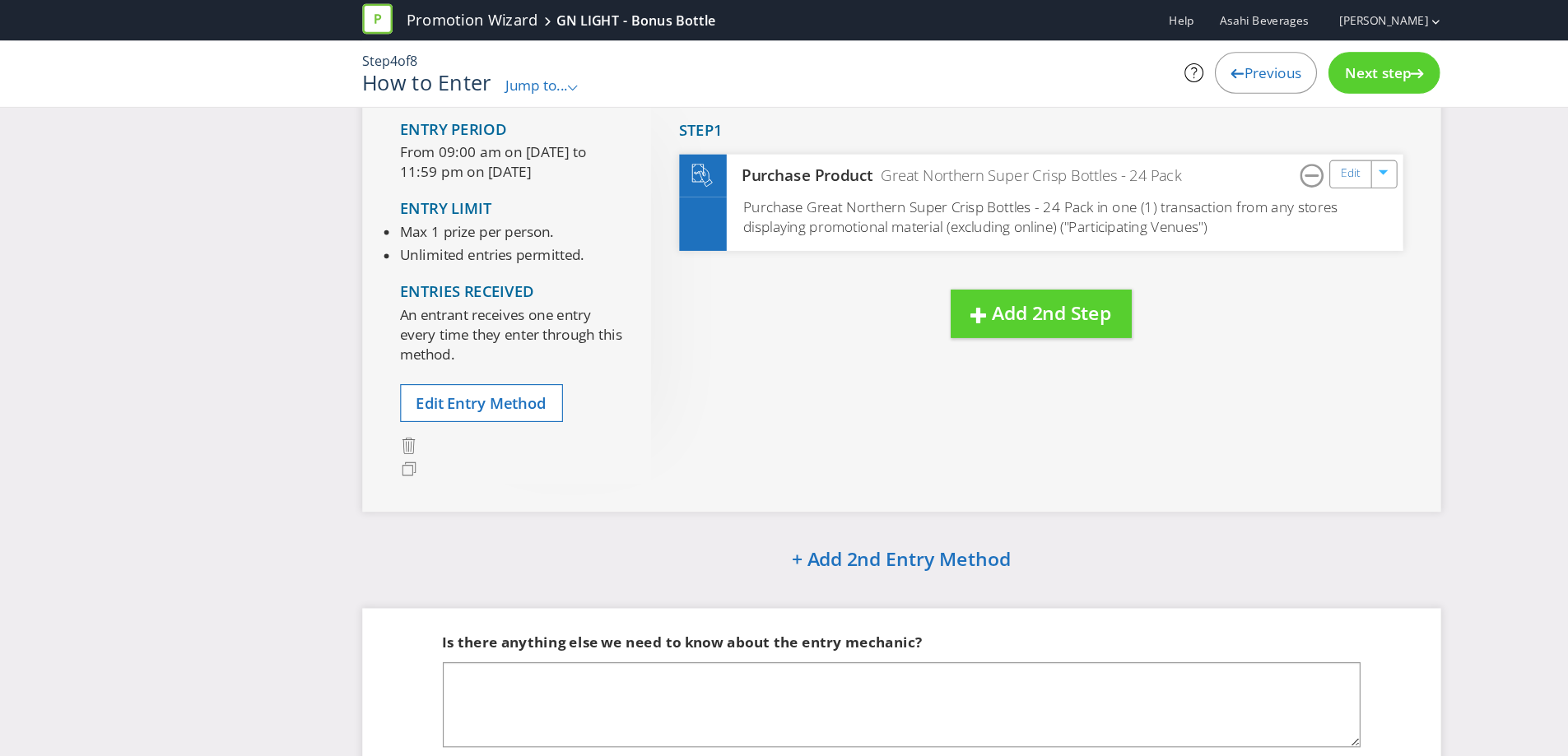
click at [1190, 71] on div "Next step" at bounding box center [1204, 63] width 97 height 36
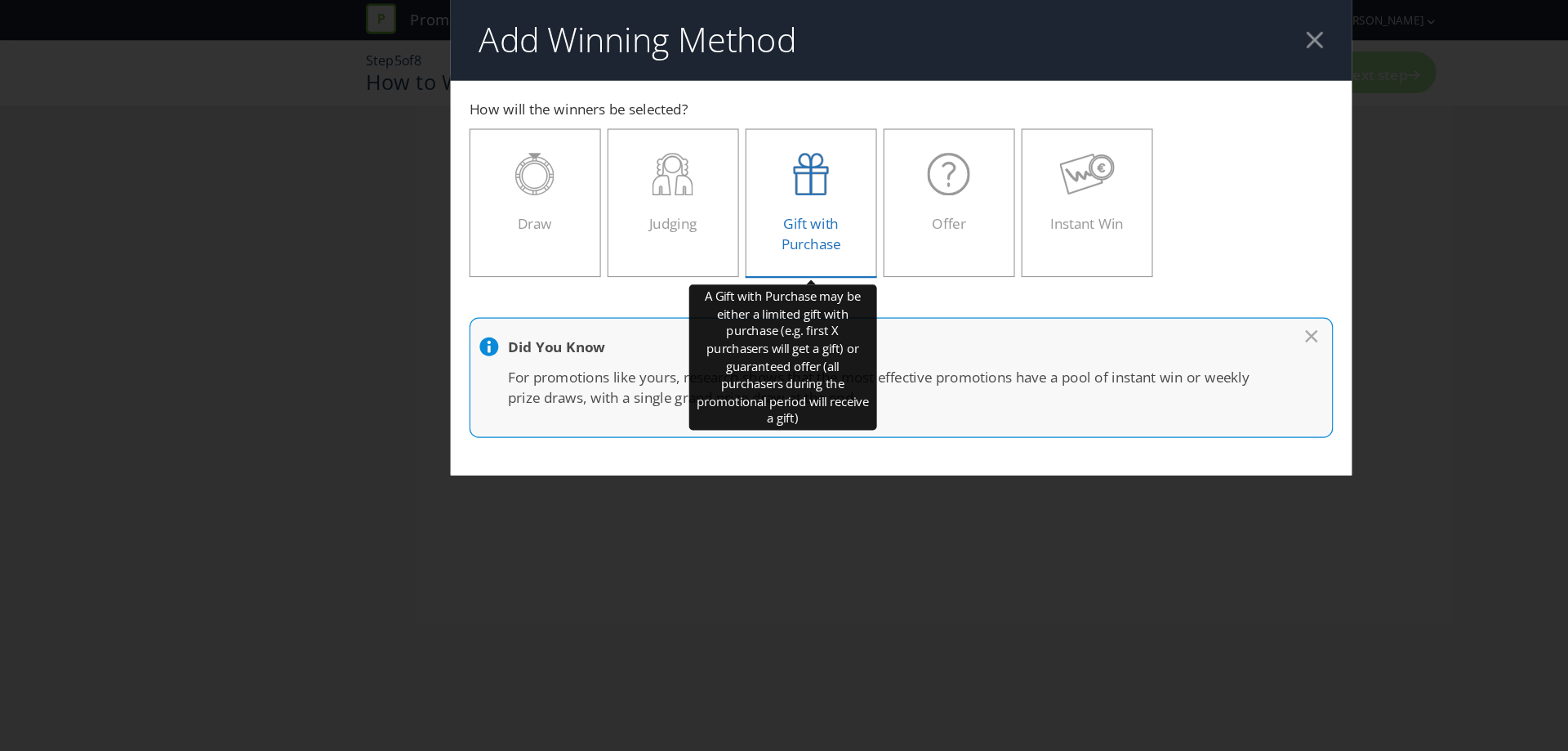
click at [710, 174] on div "Gift with Purchase" at bounding box center [705, 170] width 80 height 74
click at [0, 0] on input "Gift with Purchase" at bounding box center [0, 0] width 0 height 0
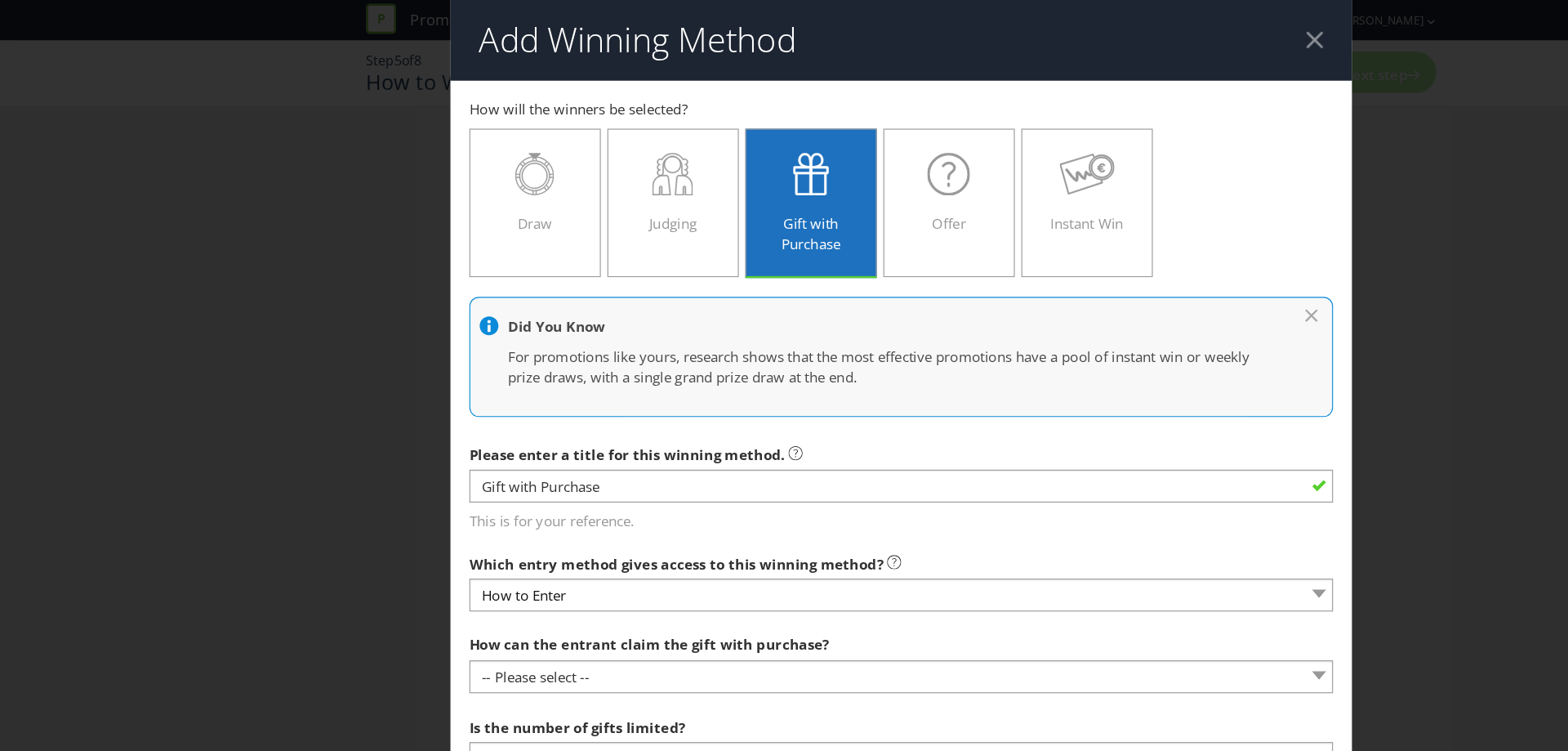
scroll to position [142, 0]
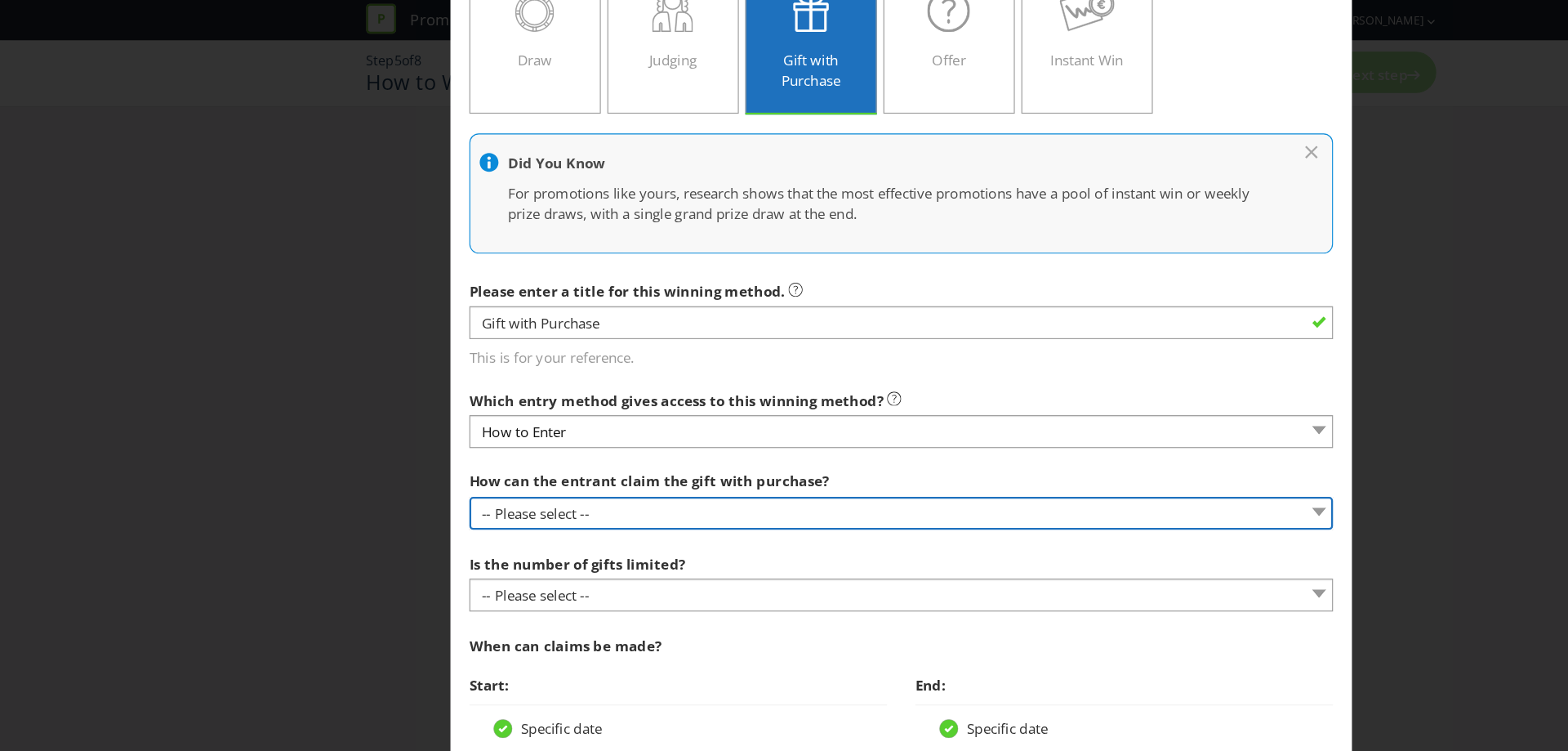
click at [726, 441] on select "-- Please select -- Already covered by entry mechanic Automatically sent to cla…" at bounding box center [784, 447] width 752 height 29
select select "IN_STORE"
click at [408, 433] on select "-- Please select -- Already covered by entry mechanic Automatically sent to cla…" at bounding box center [784, 447] width 752 height 29
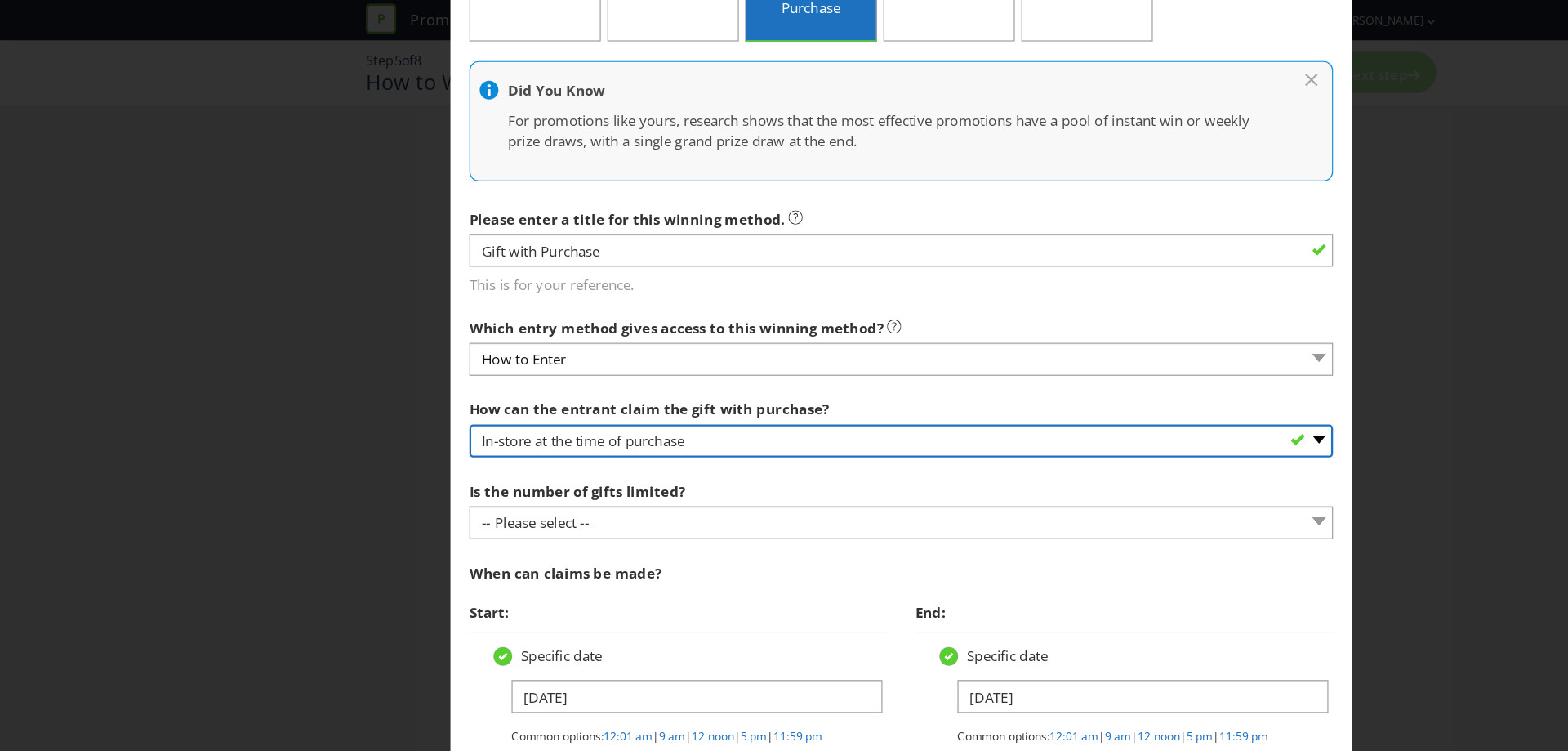
scroll to position [284, 0]
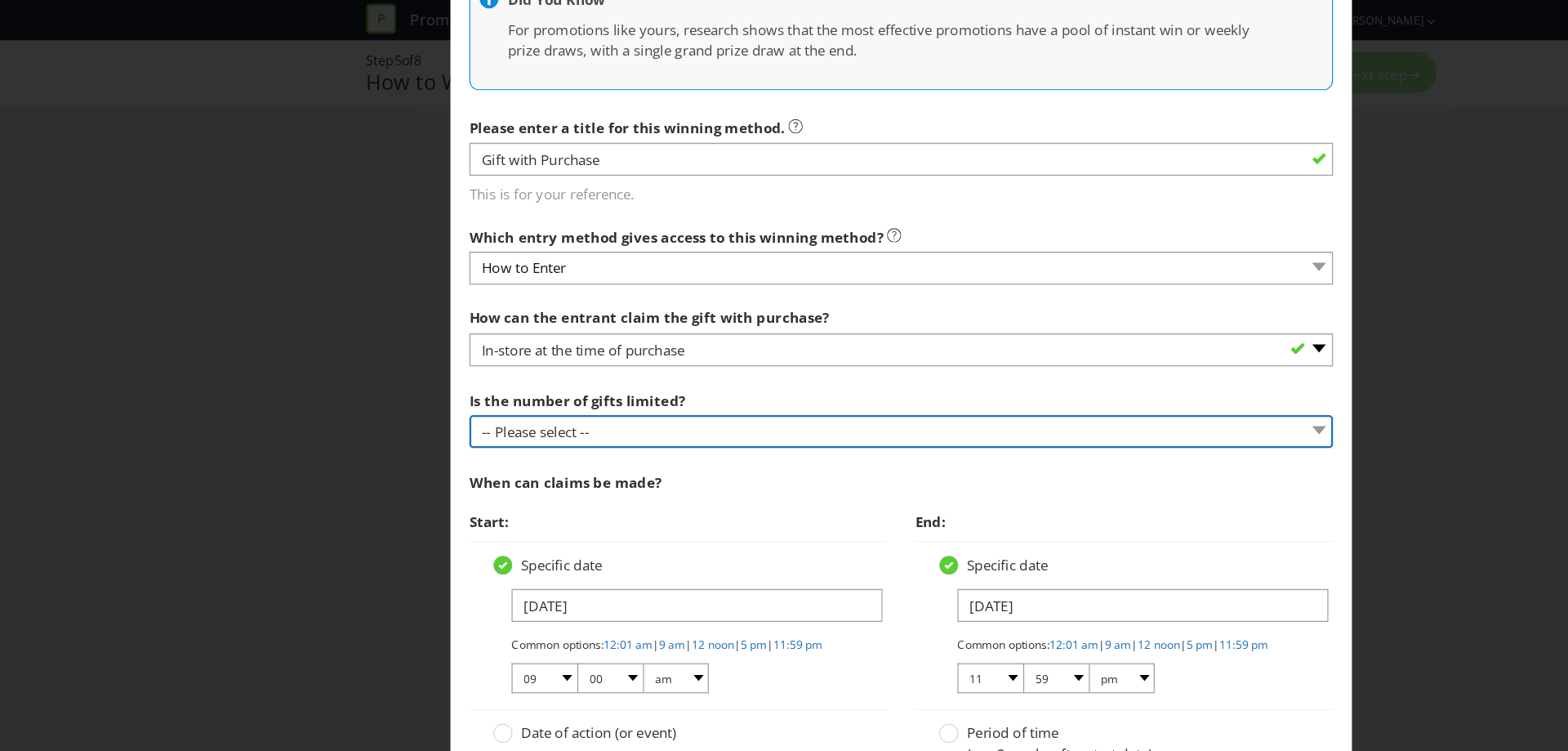
click at [604, 371] on select "-- Please select -- Unlimited gifts available during promotional period Number …" at bounding box center [784, 376] width 752 height 29
select select "LIMITED"
click at [408, 362] on select "-- Please select -- Unlimited gifts available during promotional period Number …" at bounding box center [784, 376] width 752 height 29
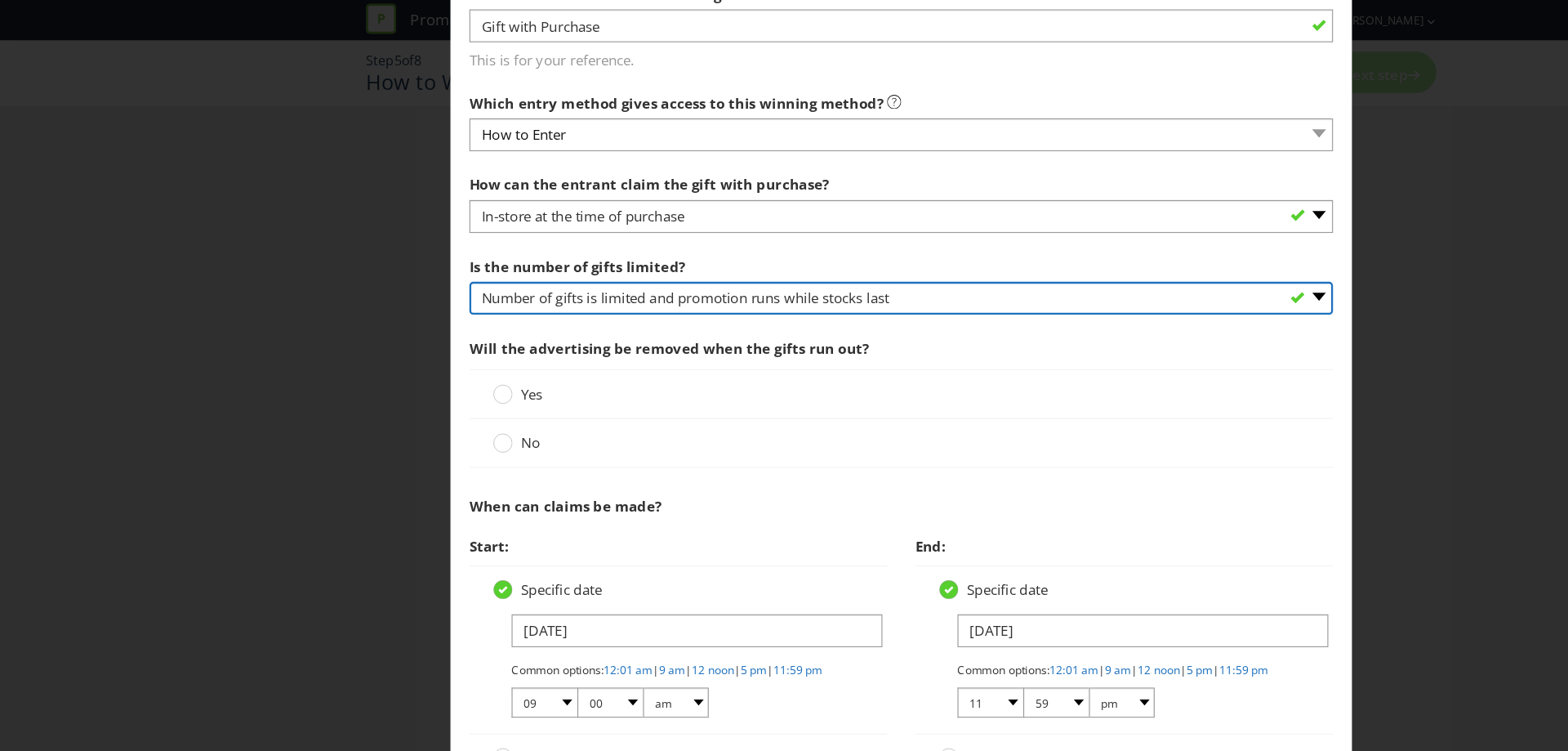
scroll to position [426, 0]
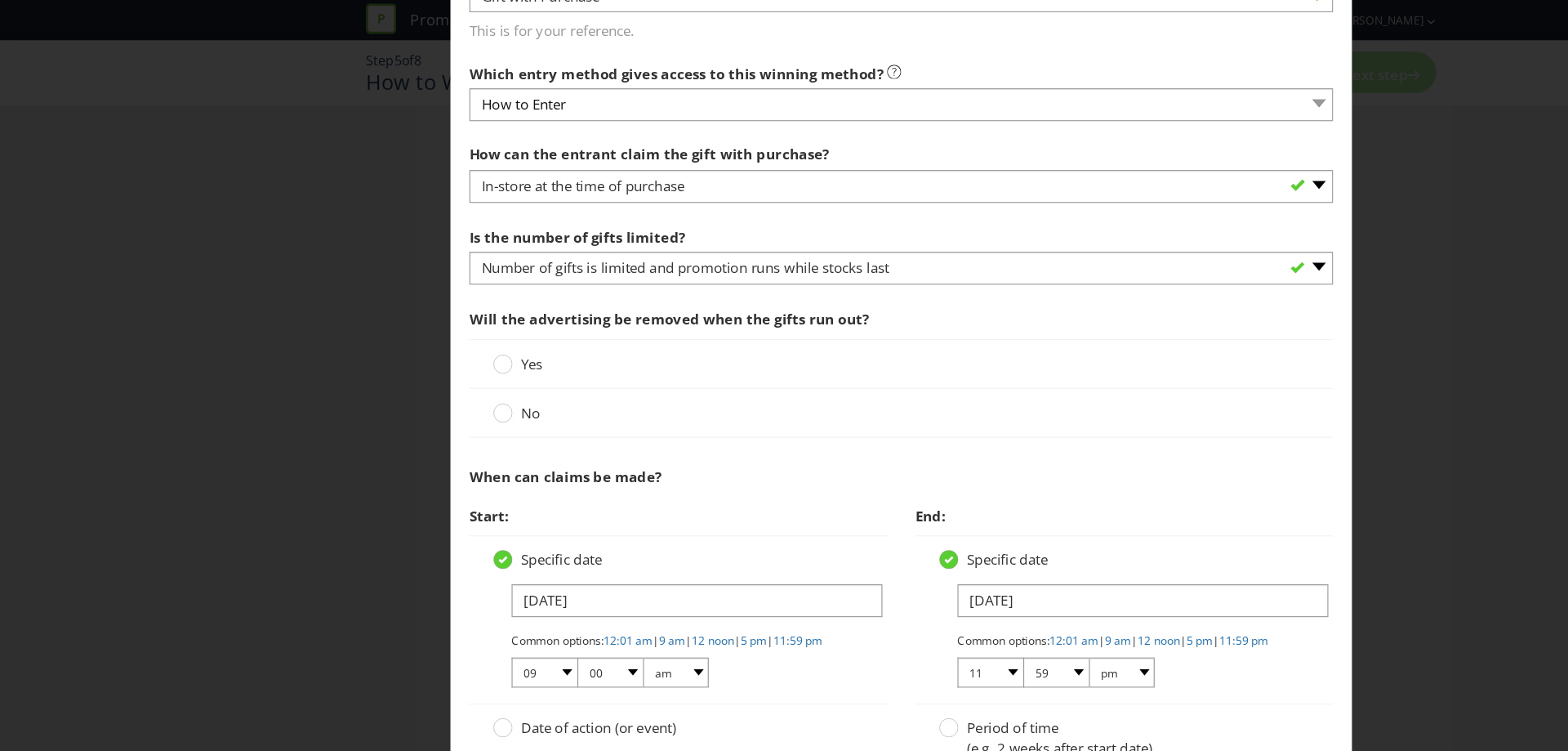
click at [457, 314] on span "Yes" at bounding box center [462, 317] width 19 height 16
click at [0, 0] on input "Yes" at bounding box center [0, 0] width 0 height 0
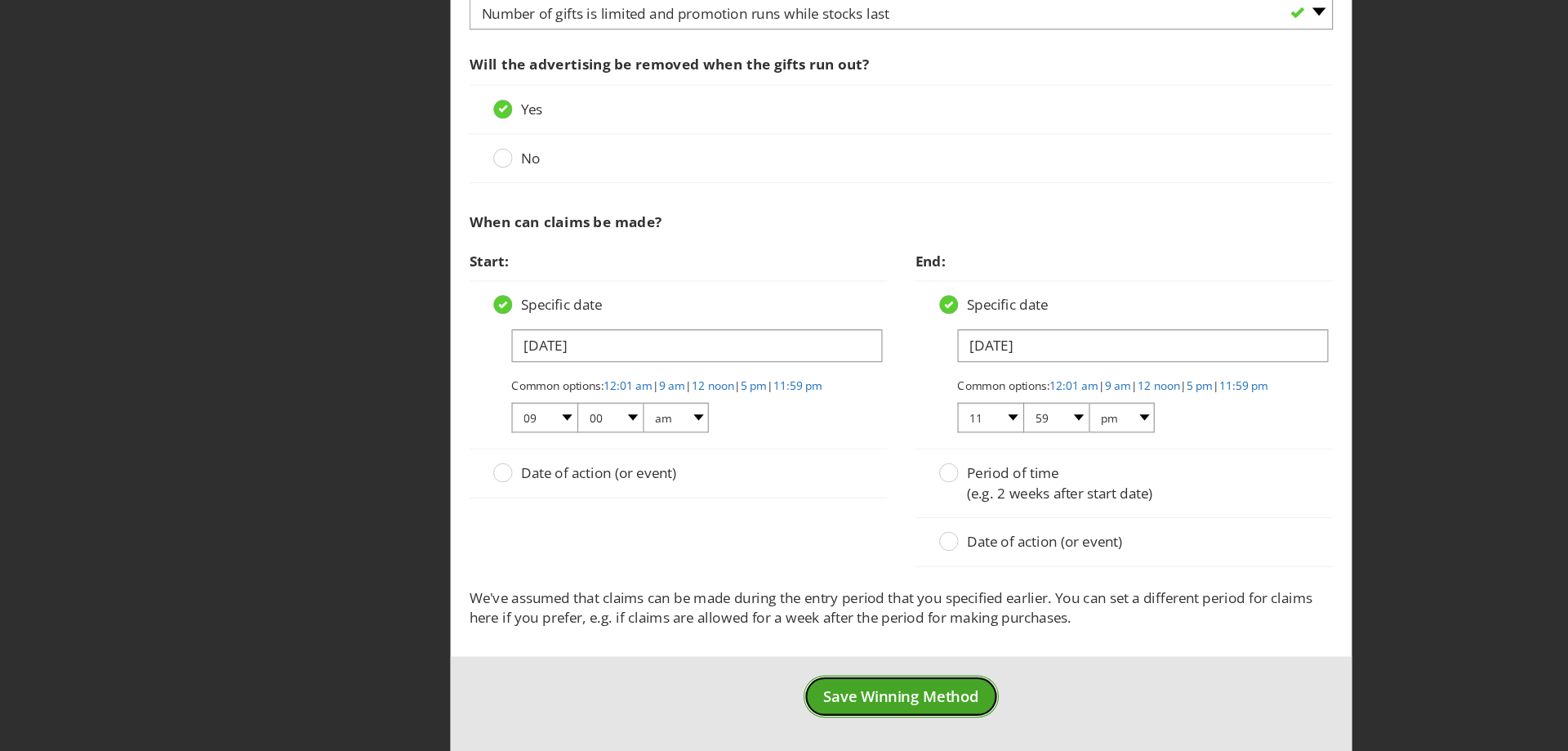
click at [799, 687] on span "Save Winning Method" at bounding box center [784, 702] width 136 height 18
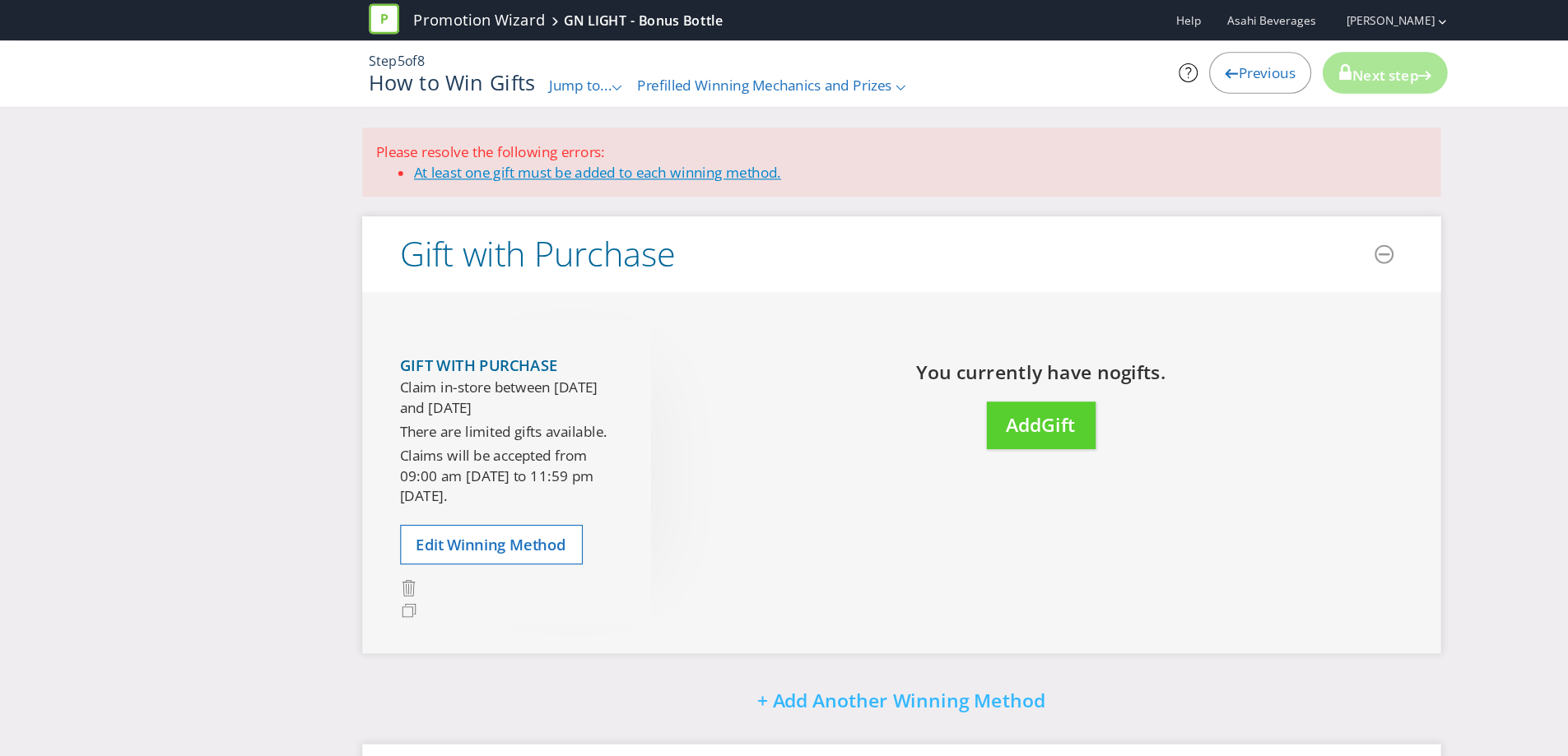
click at [512, 154] on link "At least one gift must be added to each winning method." at bounding box center [520, 149] width 320 height 16
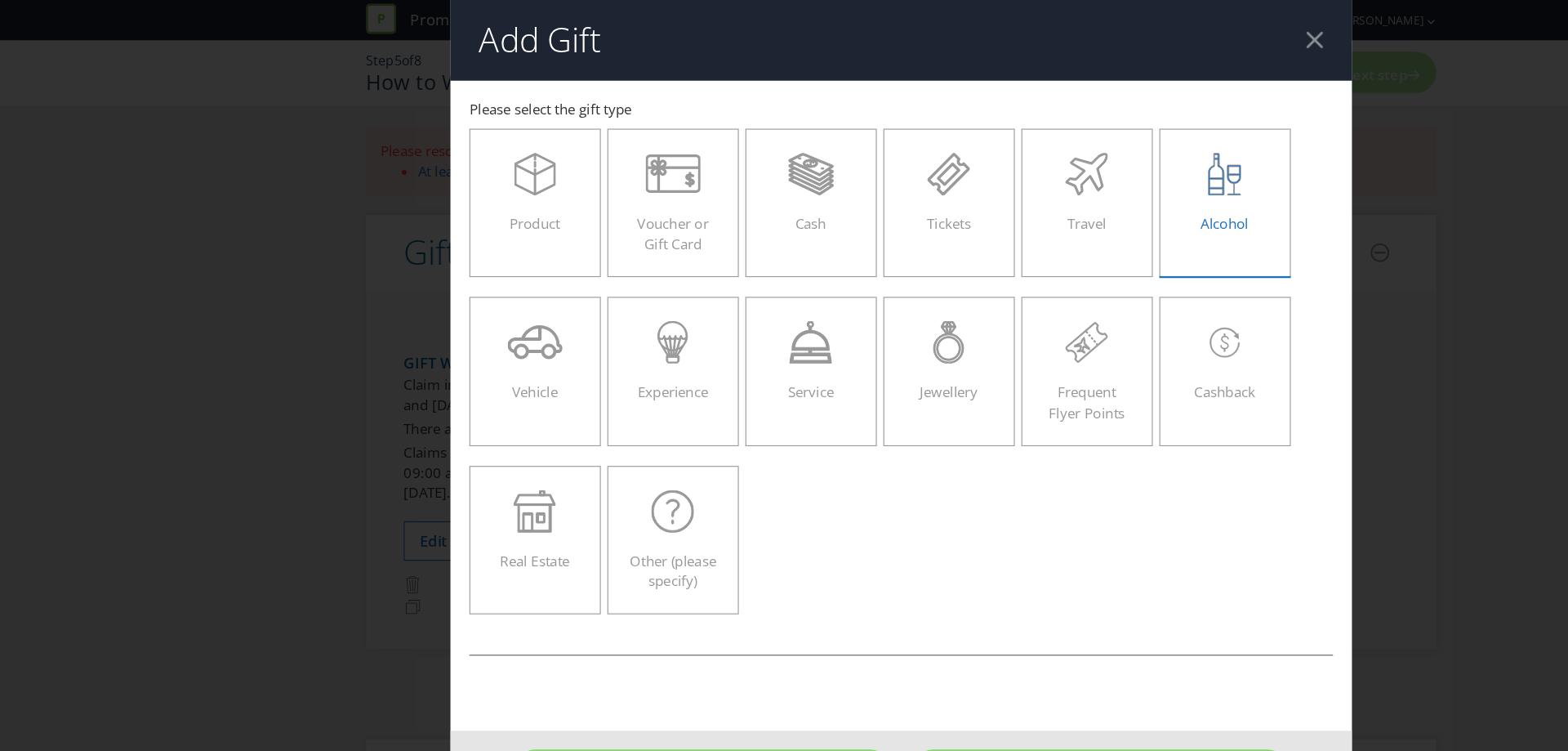
click at [1081, 177] on div "Alcohol" at bounding box center [1065, 170] width 80 height 74
click at [0, 0] on input "Alcohol" at bounding box center [0, 0] width 0 height 0
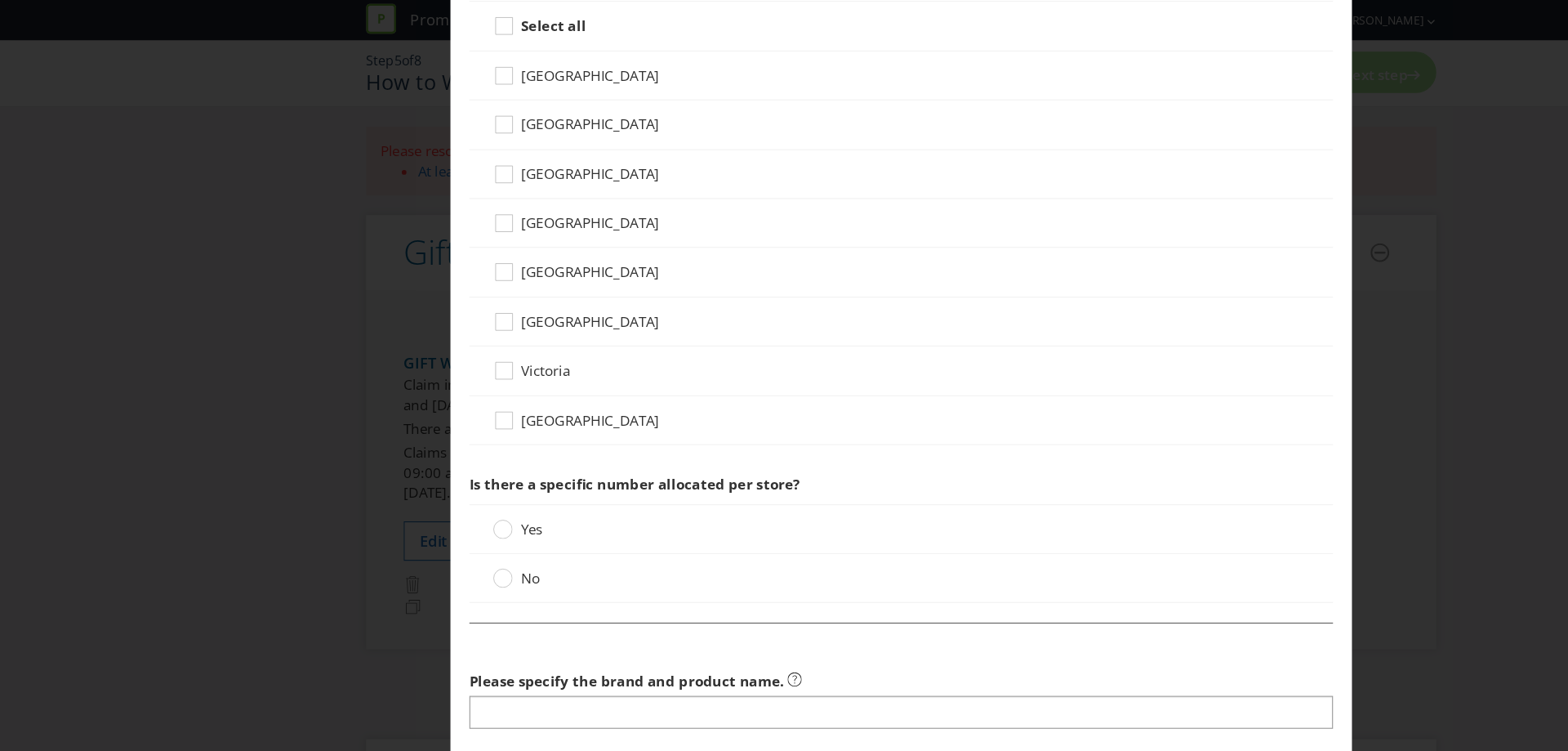
scroll to position [782, 0]
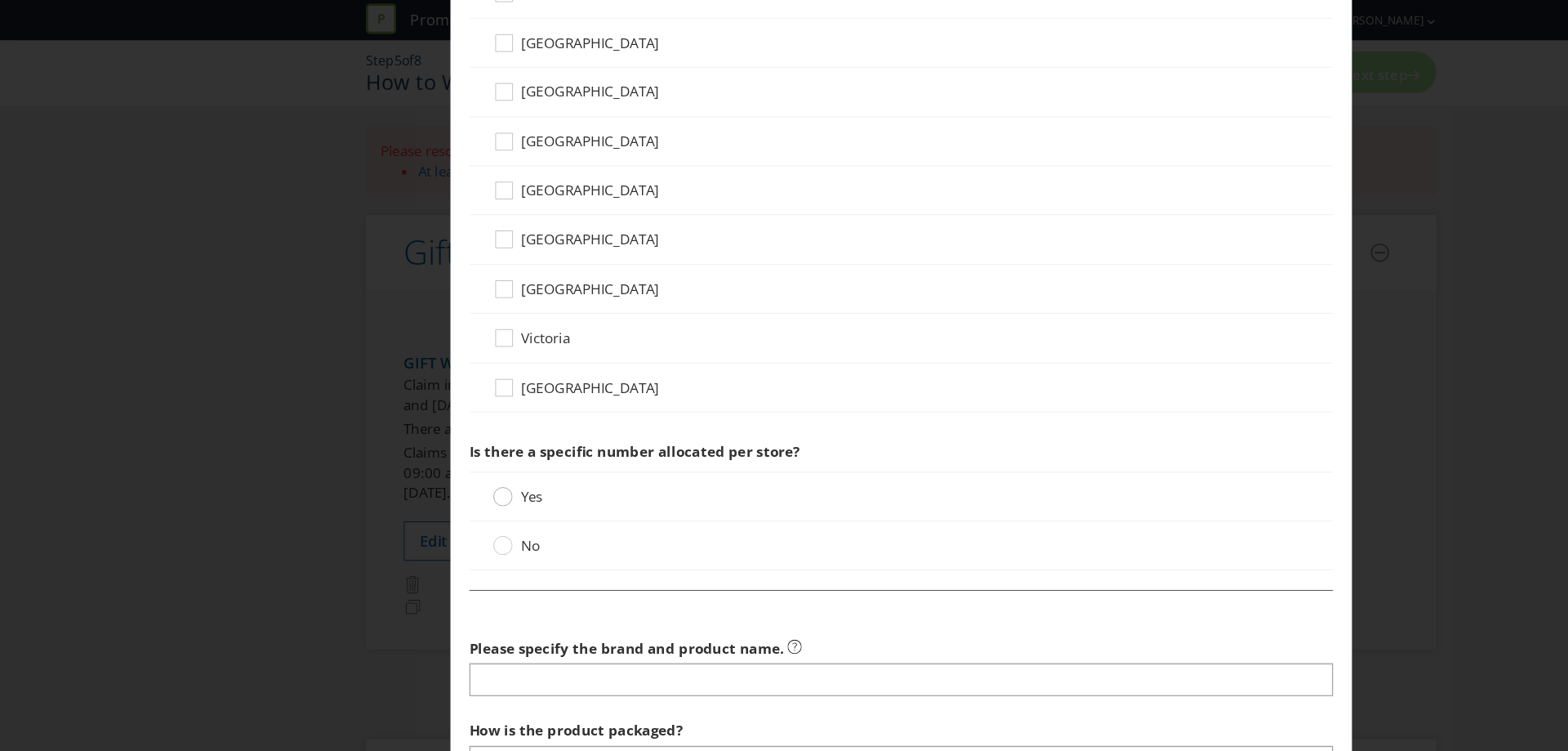
click at [432, 432] on circle at bounding box center [438, 433] width 16 height 16
click at [0, 0] on input "Yes" at bounding box center [0, 0] width 0 height 0
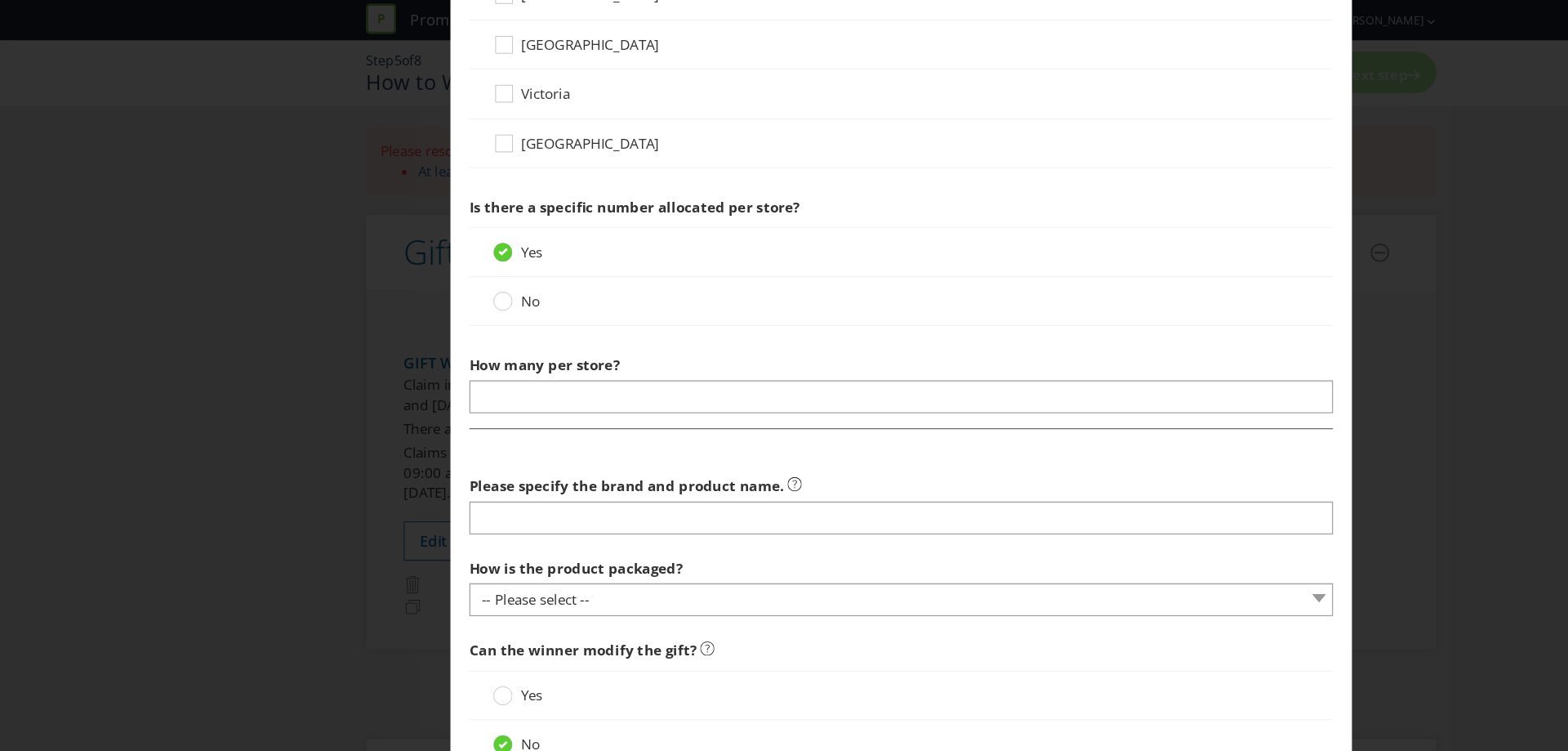
scroll to position [996, 0]
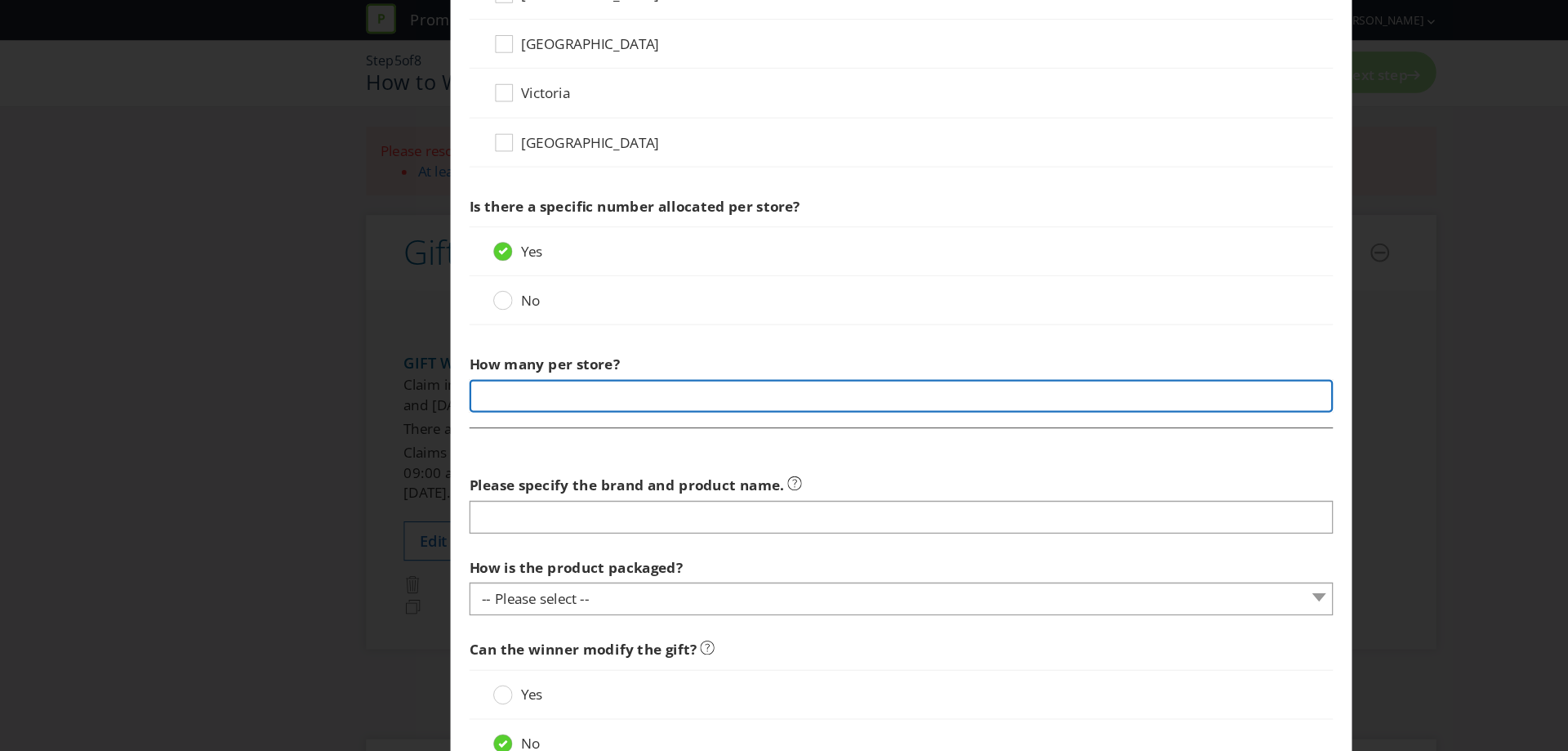
click at [536, 345] on input "number" at bounding box center [784, 344] width 752 height 29
type input "24"
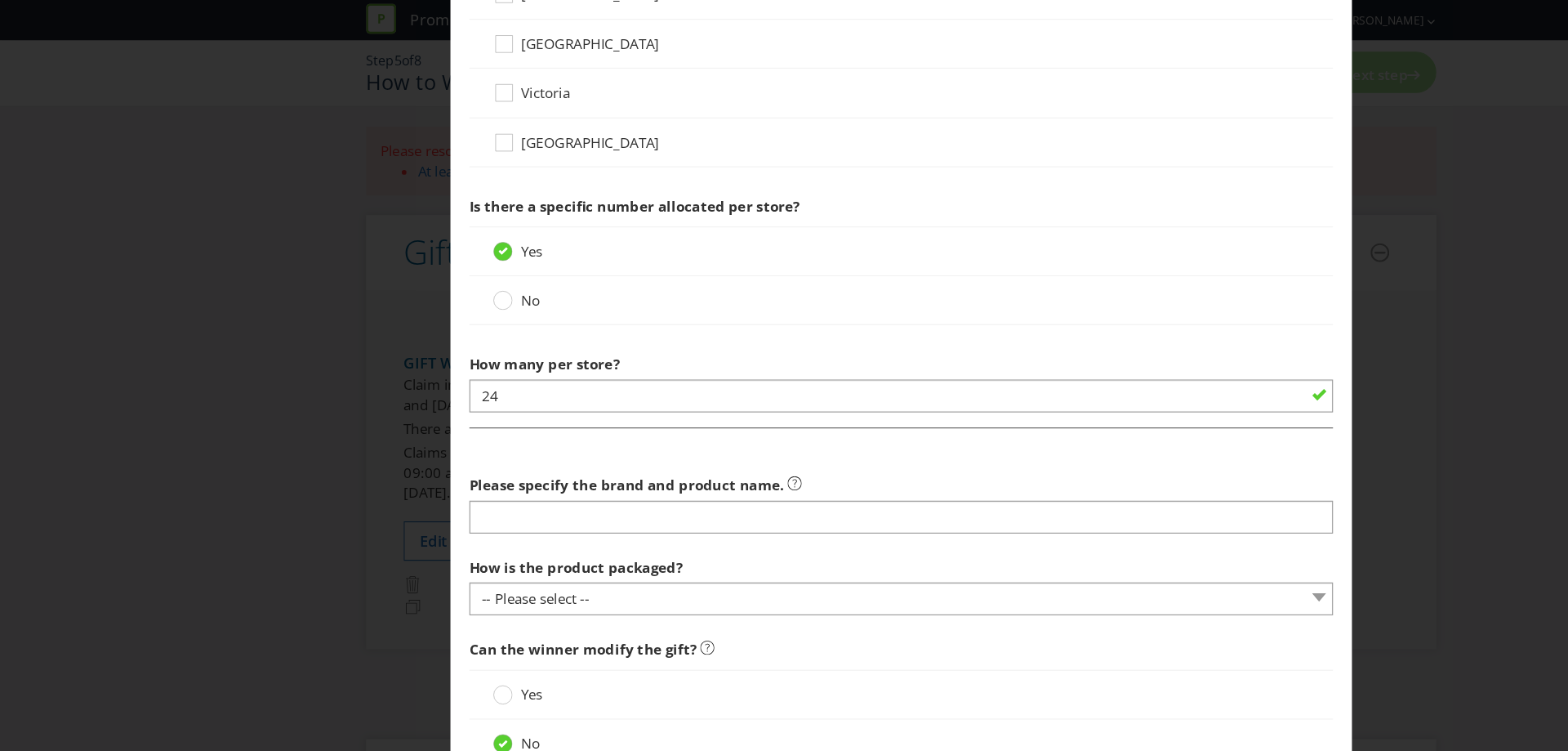
click at [565, 384] on fieldset "Please specify the brand and product name. How is the product packaged? -- Plea…" at bounding box center [784, 529] width 752 height 315
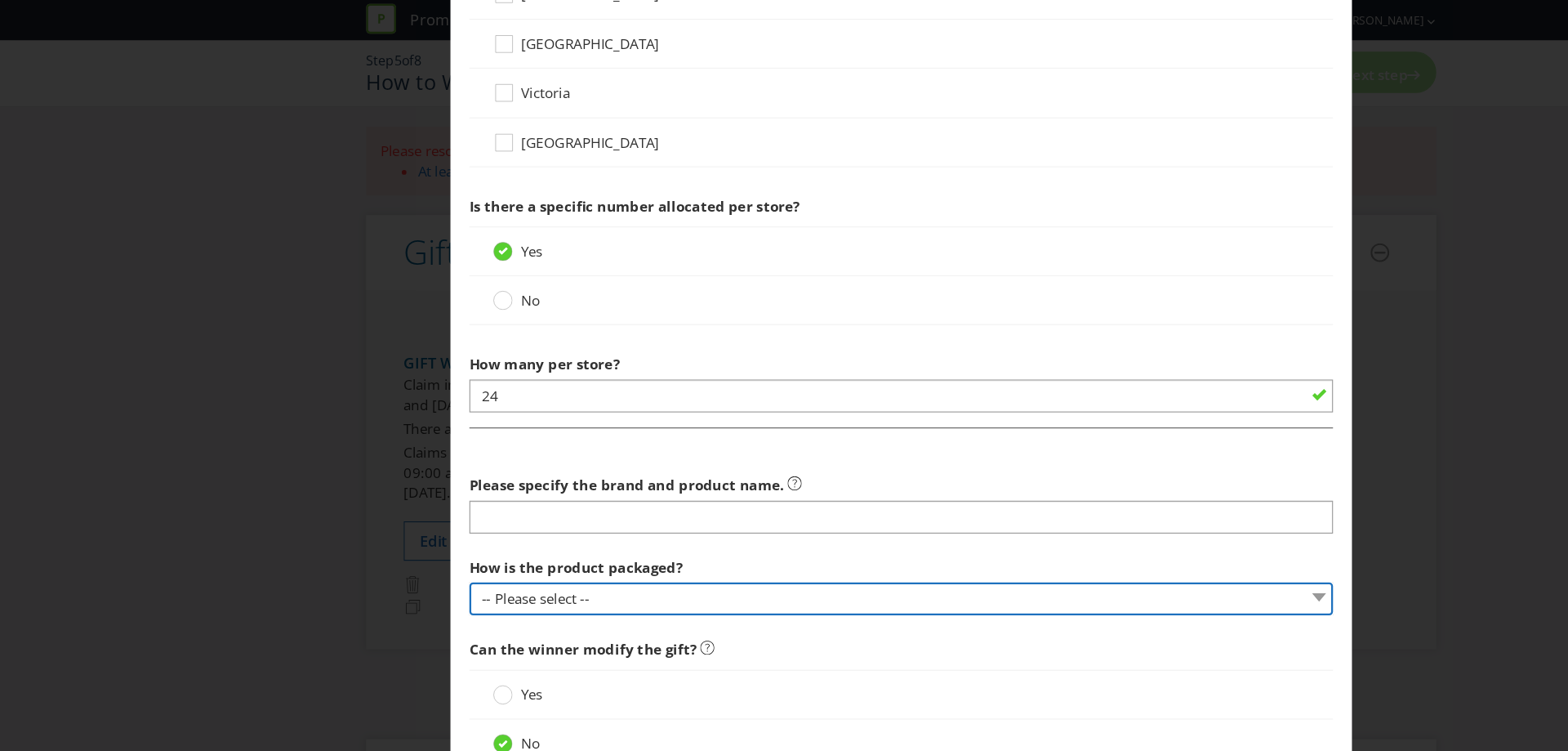
click at [581, 523] on select "-- Please select -- Bottle Can Cup Other (please specify)" at bounding box center [784, 521] width 752 height 29
select select "BOTTLE"
click at [408, 506] on select "-- Please select -- Bottle Can Cup Other (please specify)" at bounding box center [784, 521] width 752 height 29
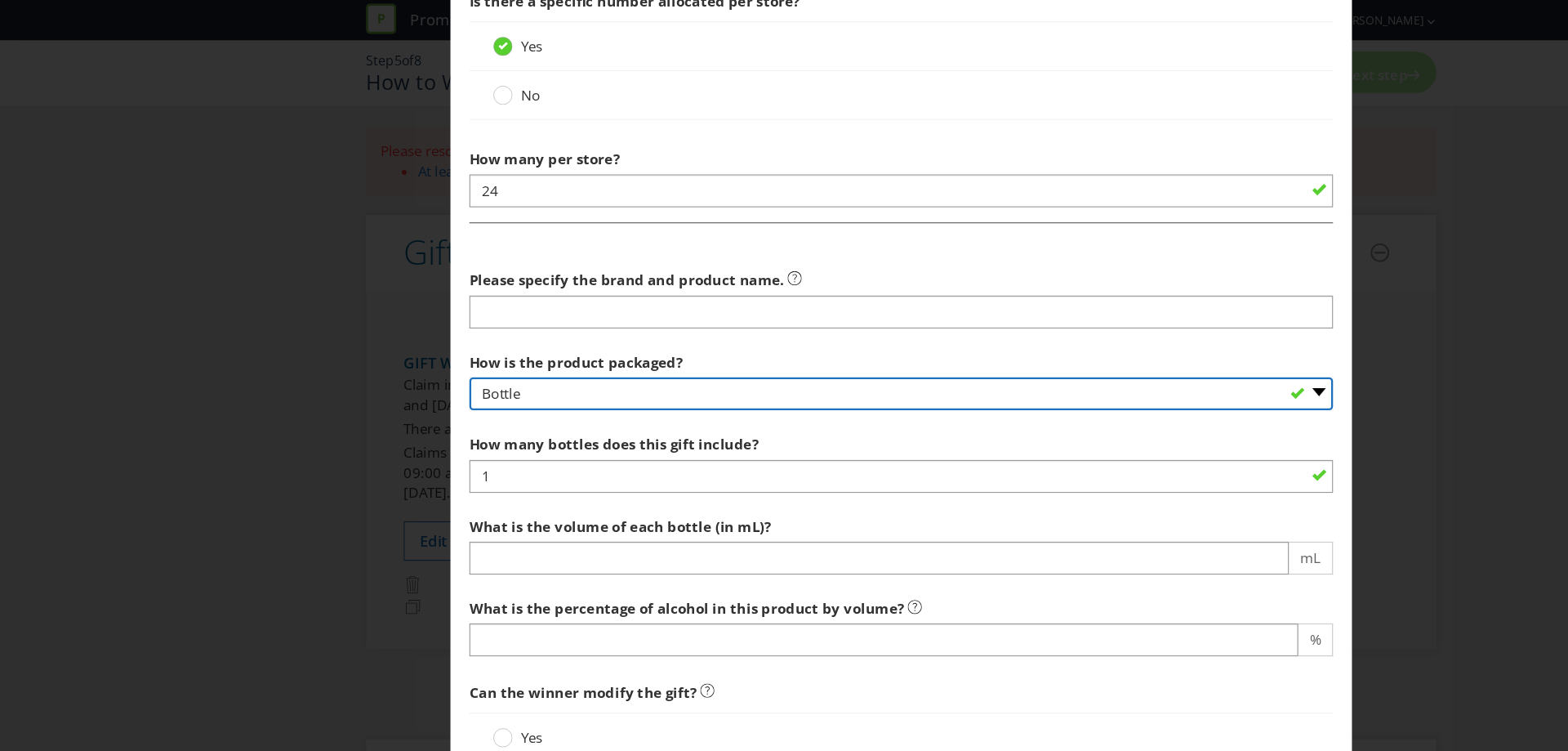
scroll to position [1209, 0]
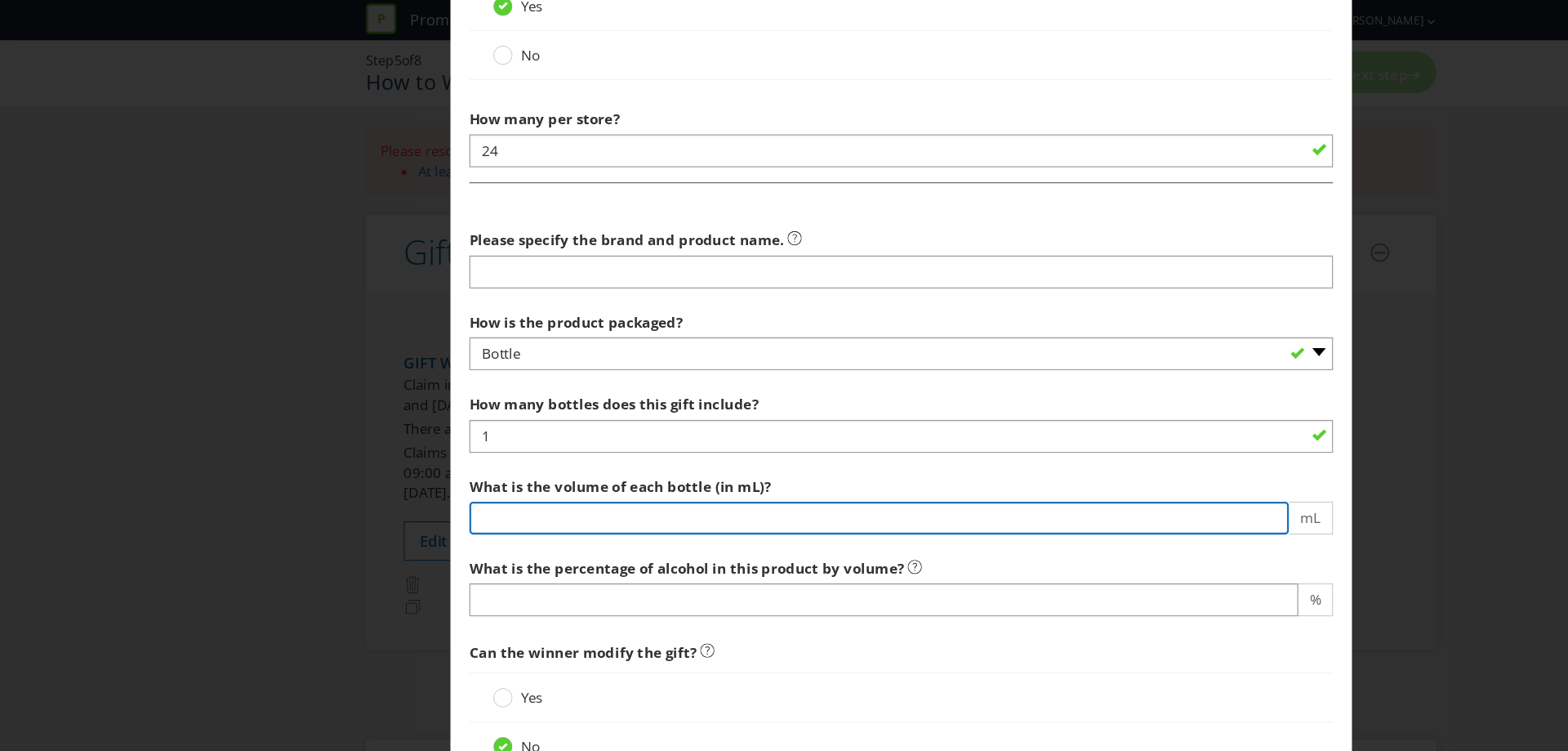
click at [617, 448] on input "number" at bounding box center [764, 451] width 713 height 29
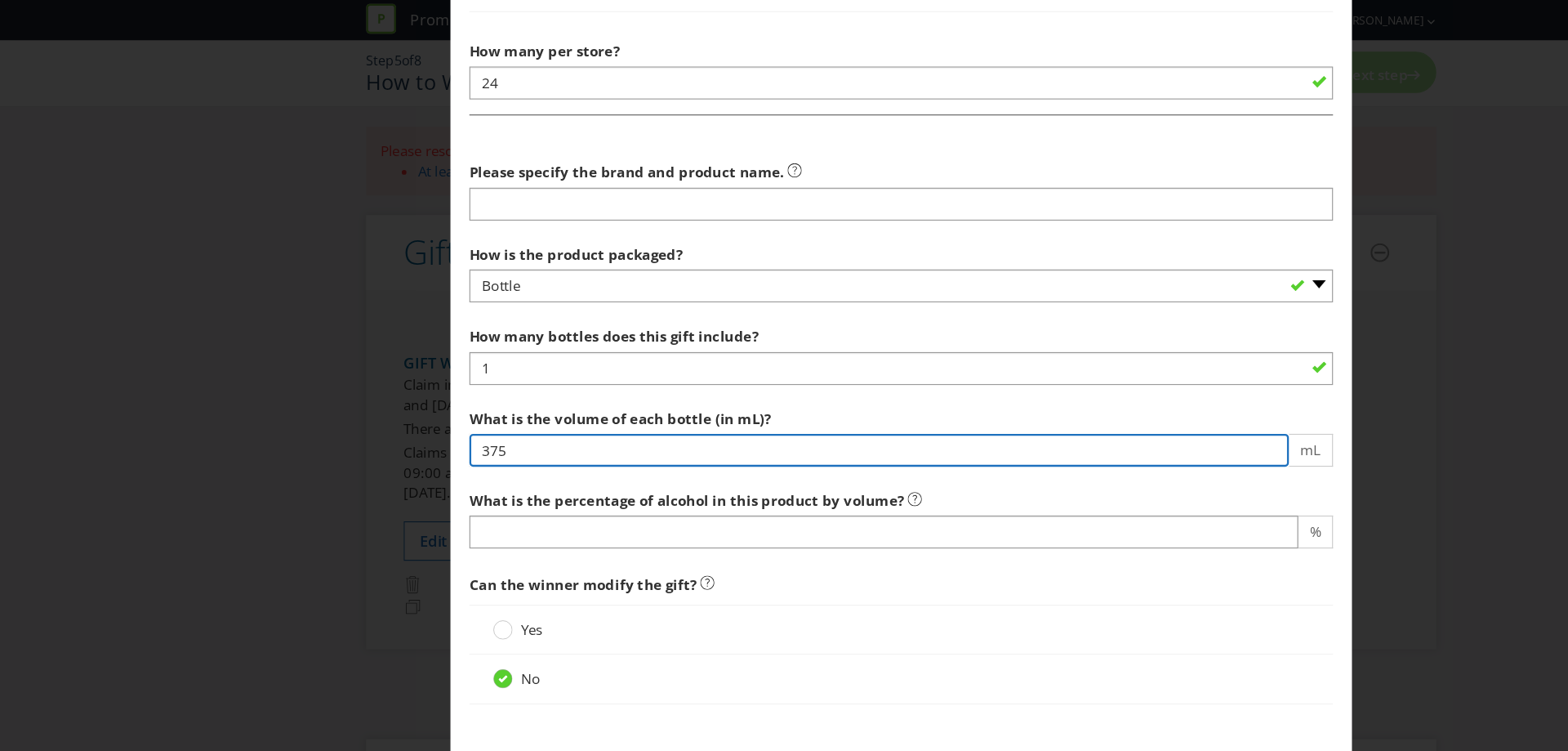
type input "375"
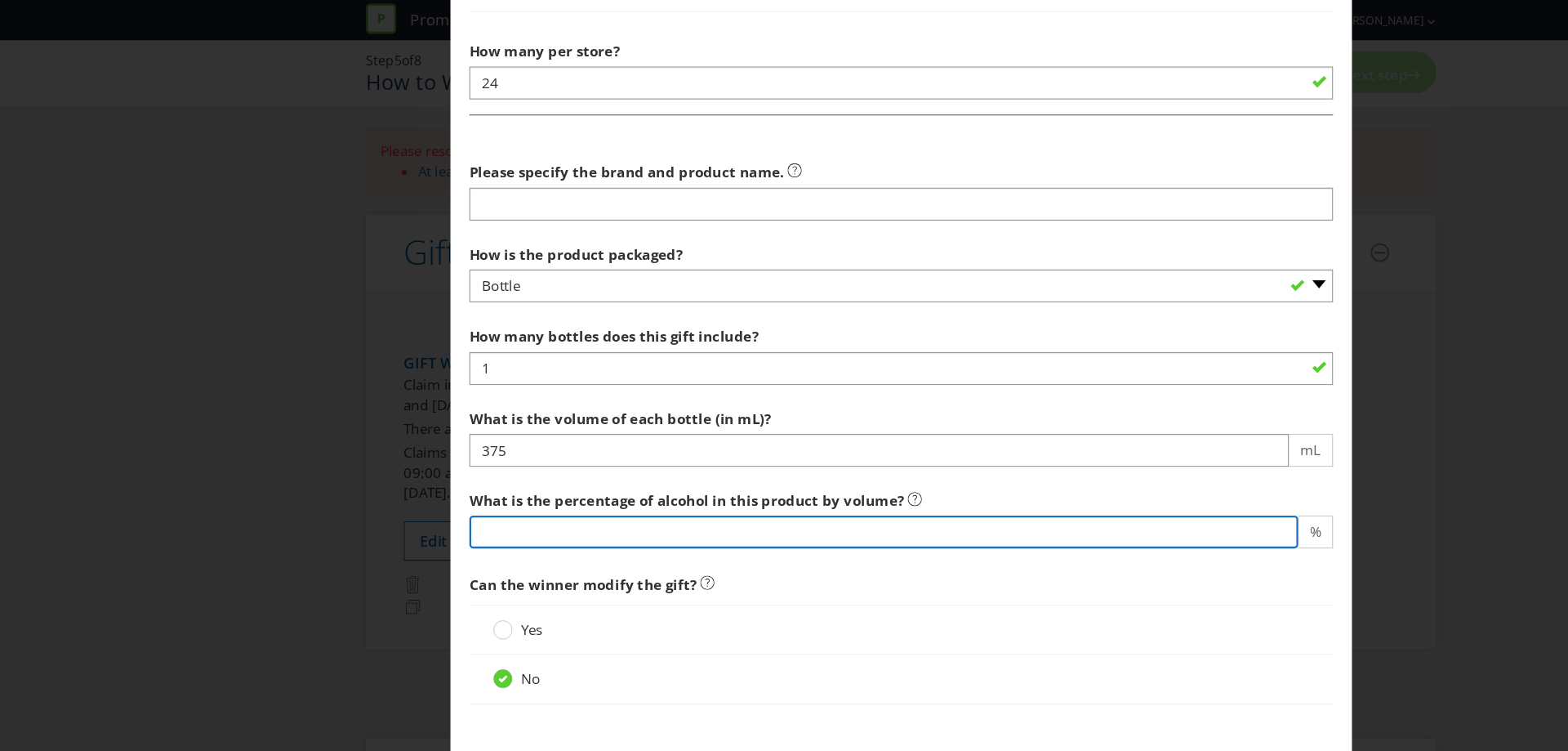
click at [612, 456] on input "number" at bounding box center [769, 463] width 721 height 29
type input "2"
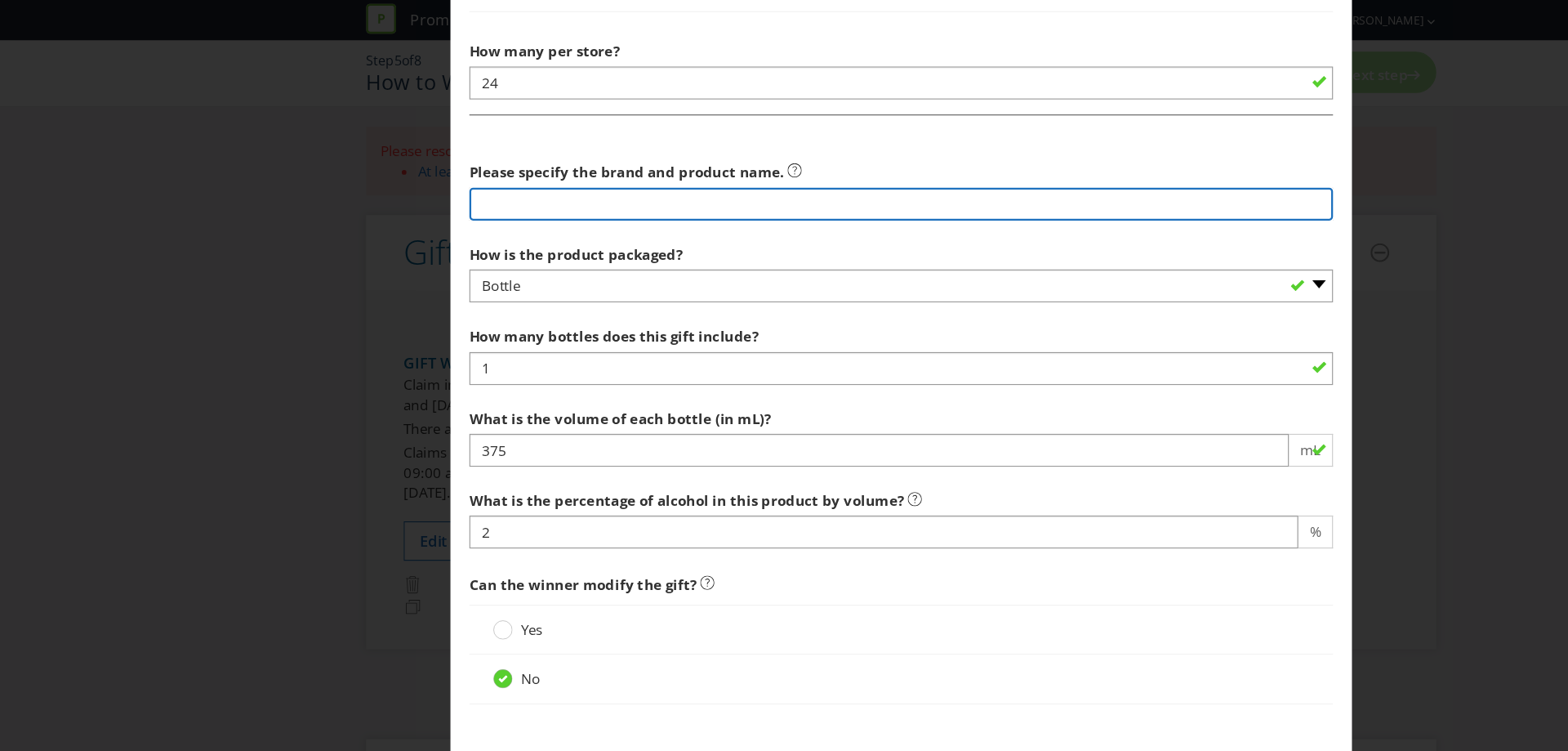
click at [566, 176] on input "text" at bounding box center [784, 178] width 752 height 29
type input "F"
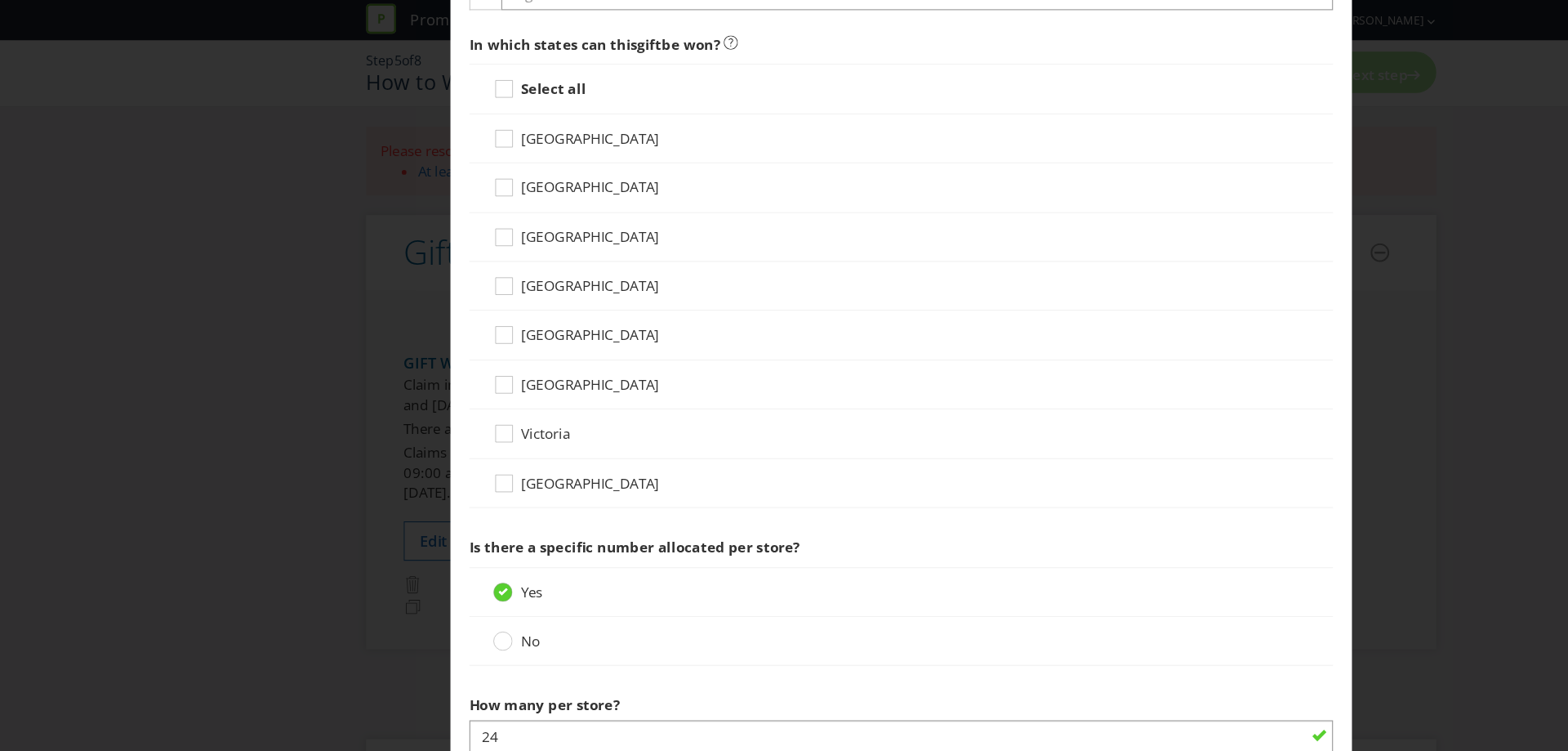
scroll to position [557, 0]
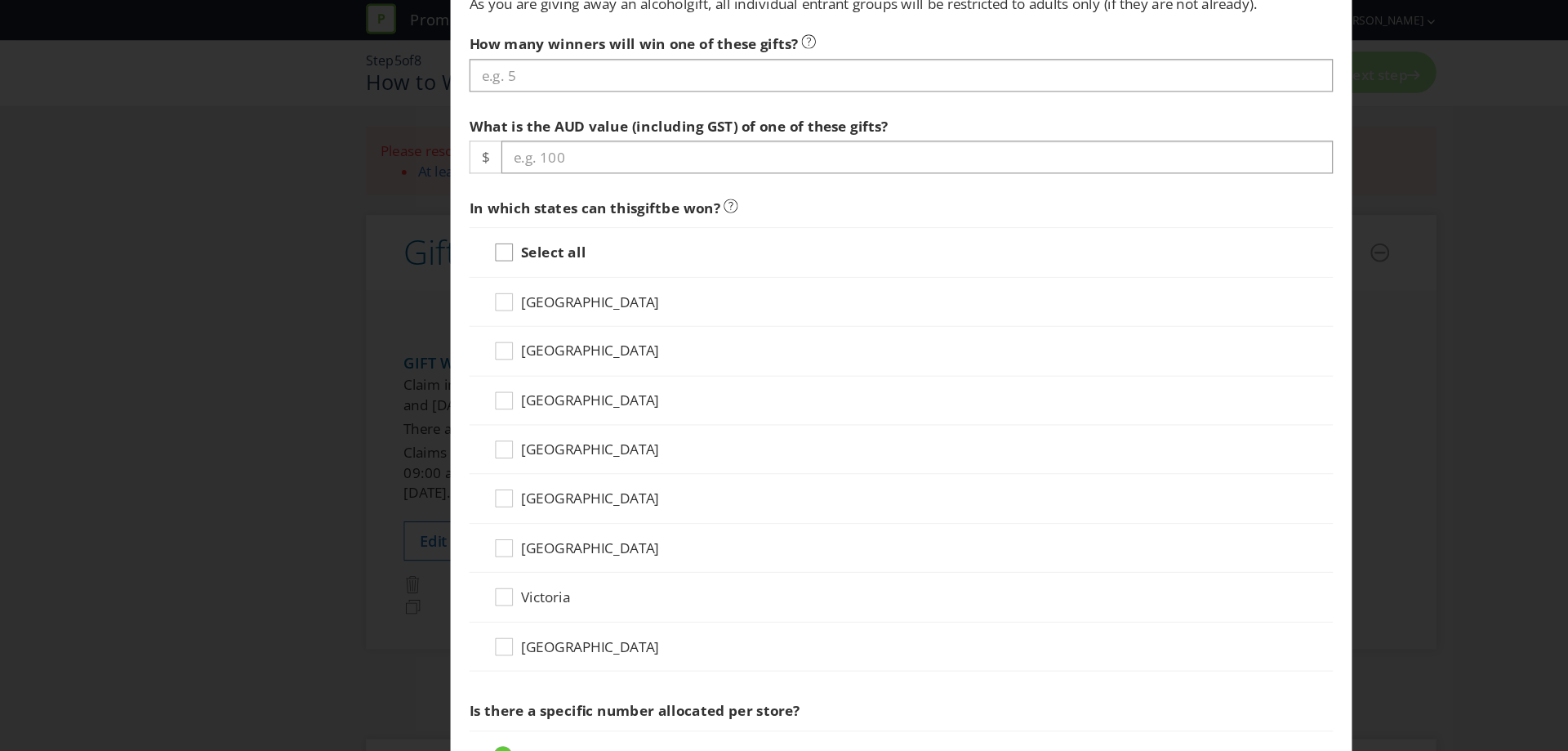
type input "Great Northern Light"
click at [448, 218] on icon at bounding box center [441, 222] width 24 height 24
click at [0, 0] on input "Select all" at bounding box center [0, 0] width 0 height 0
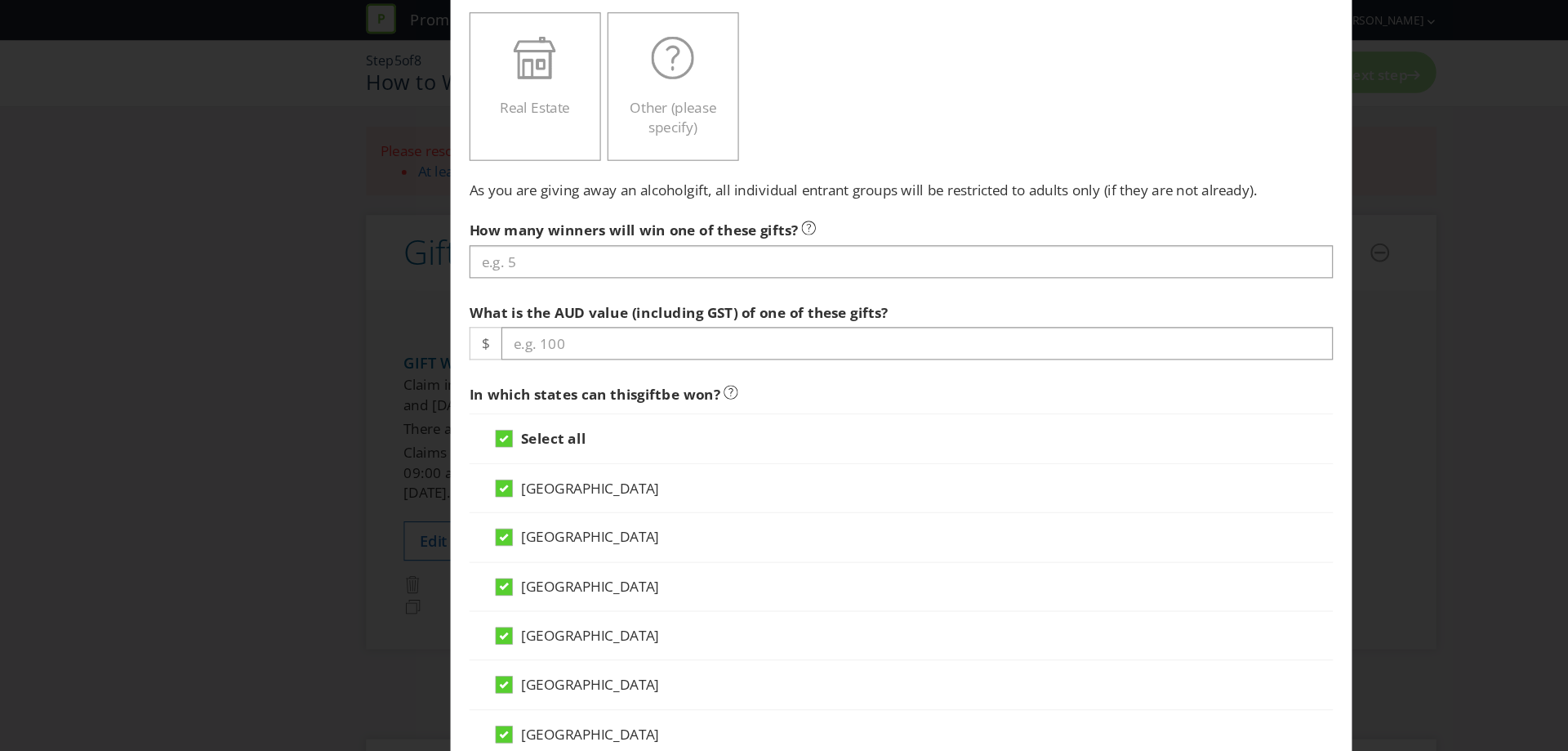
scroll to position [344, 0]
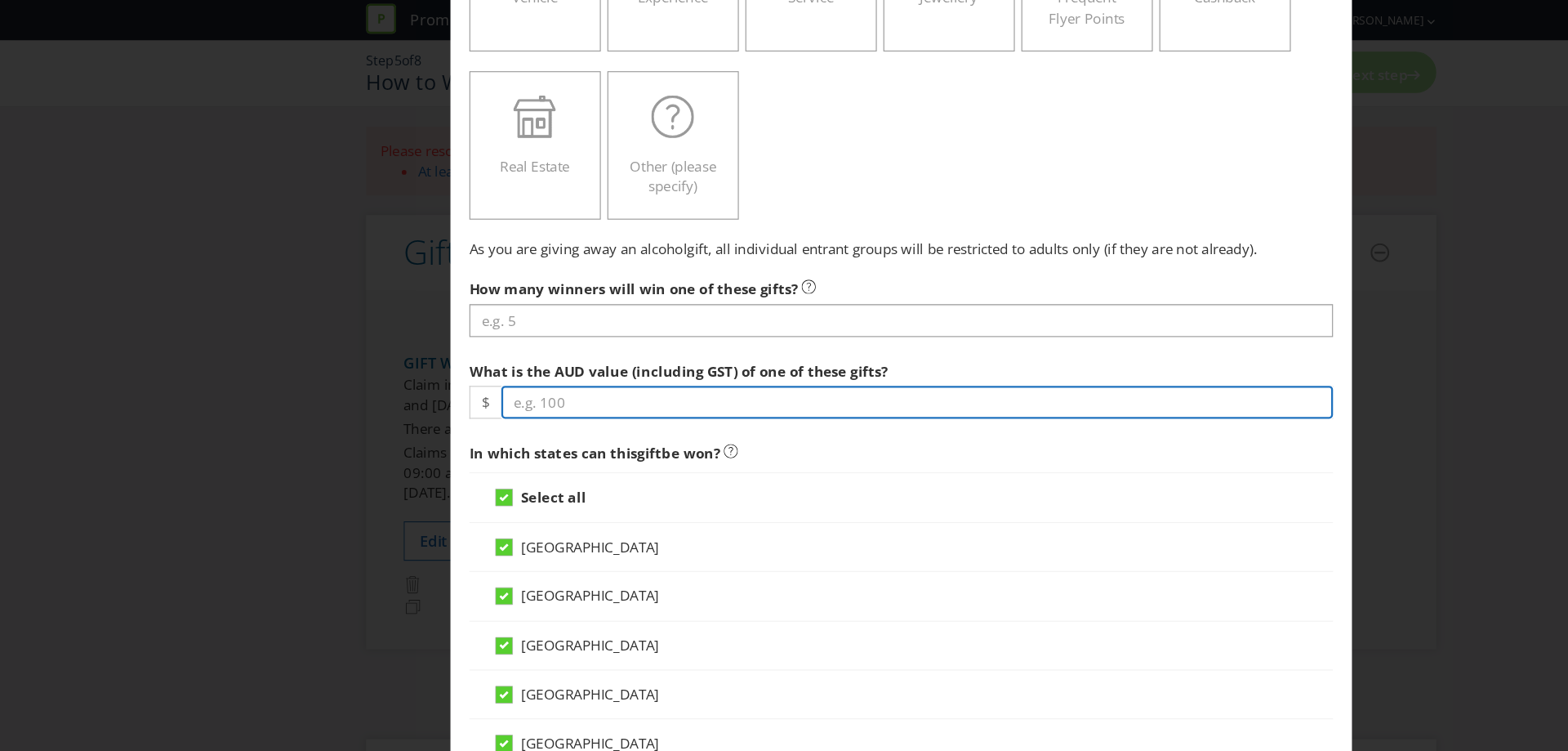
click at [606, 346] on input "number" at bounding box center [797, 350] width 724 height 29
type input "2.05"
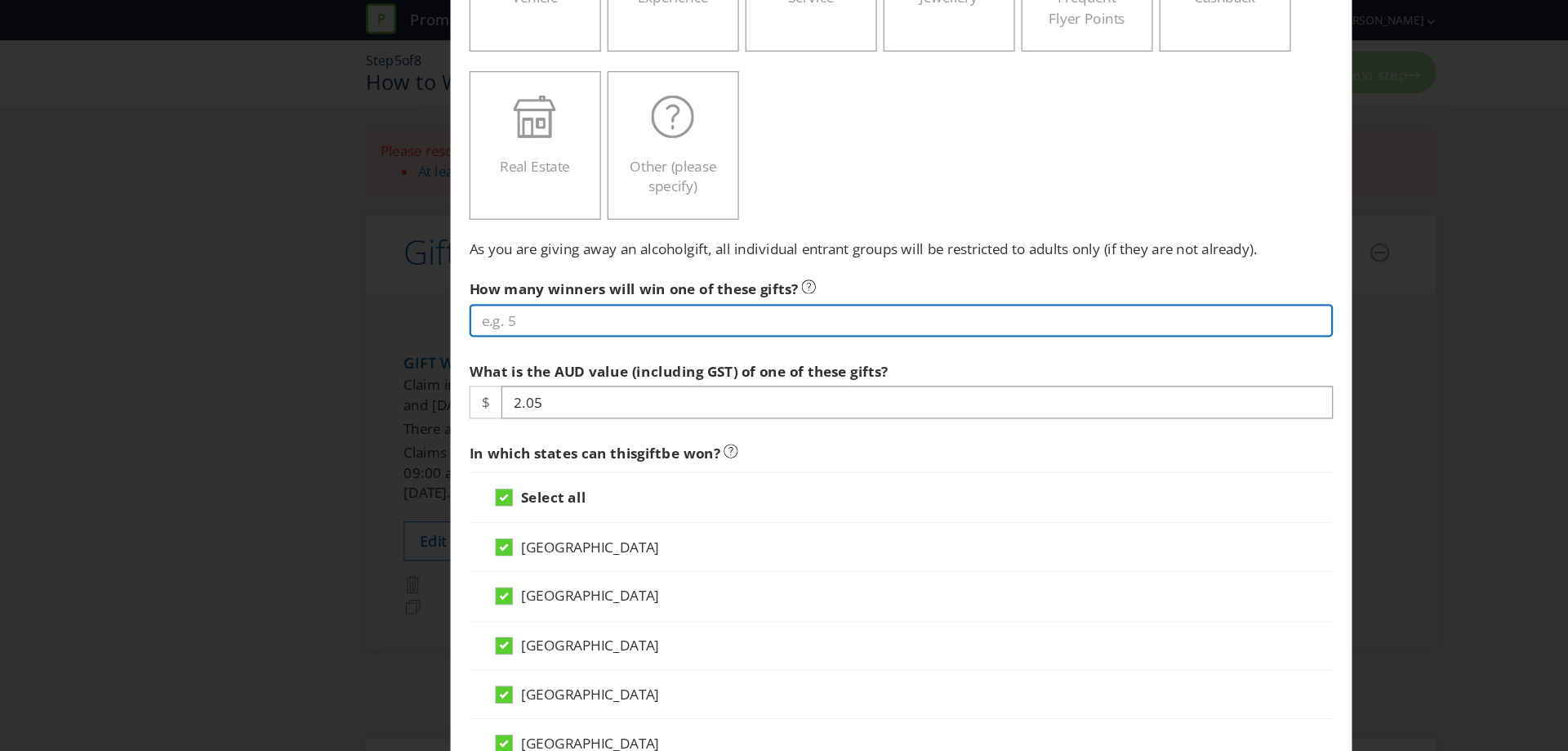
click at [567, 285] on input "number" at bounding box center [784, 279] width 752 height 29
type input "9600"
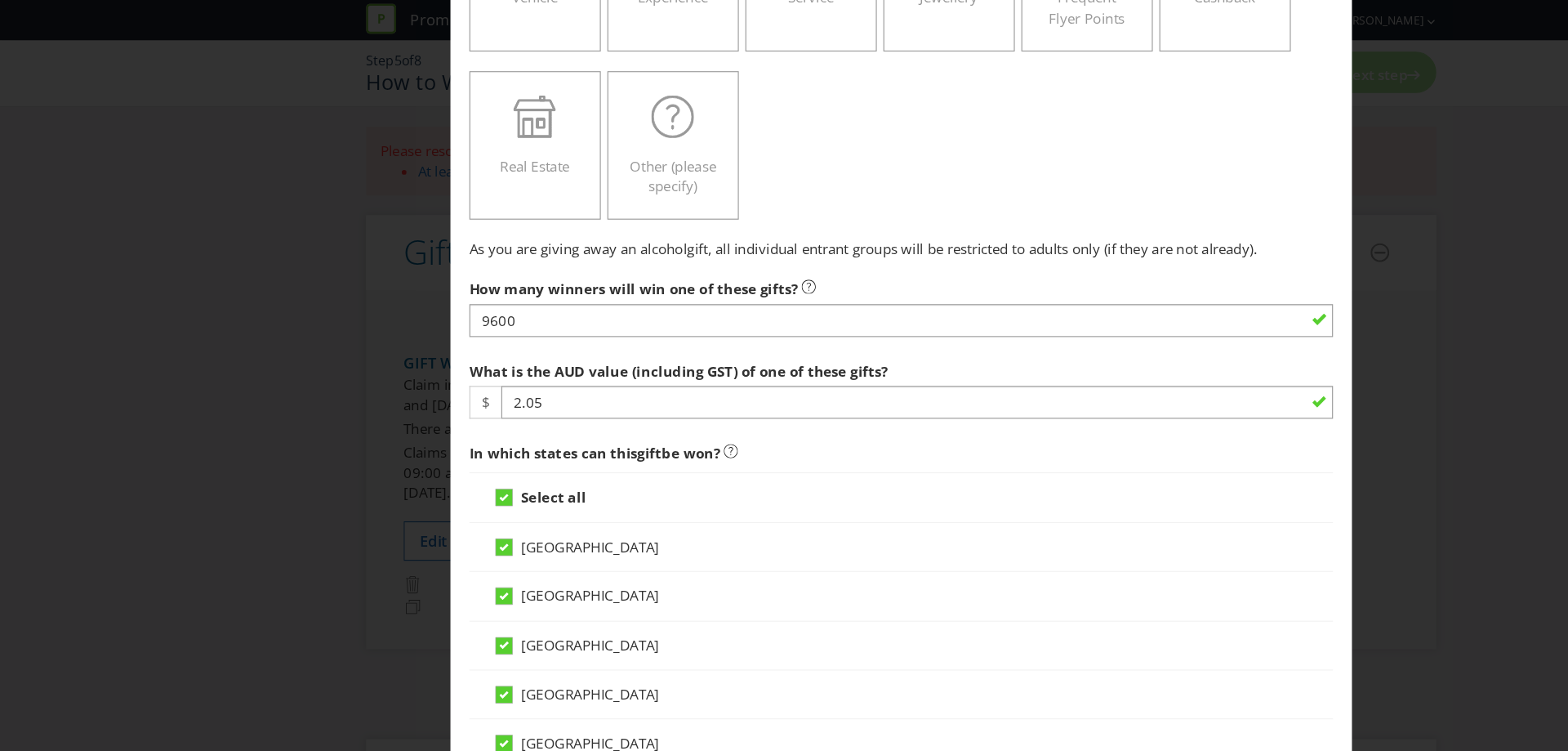
click at [1175, 360] on div "Add Gift [GEOGRAPHIC_DATA] [GEOGRAPHIC_DATA] [GEOGRAPHIC_DATA] [GEOGRAPHIC_DATA…" at bounding box center [784, 375] width 1568 height 751
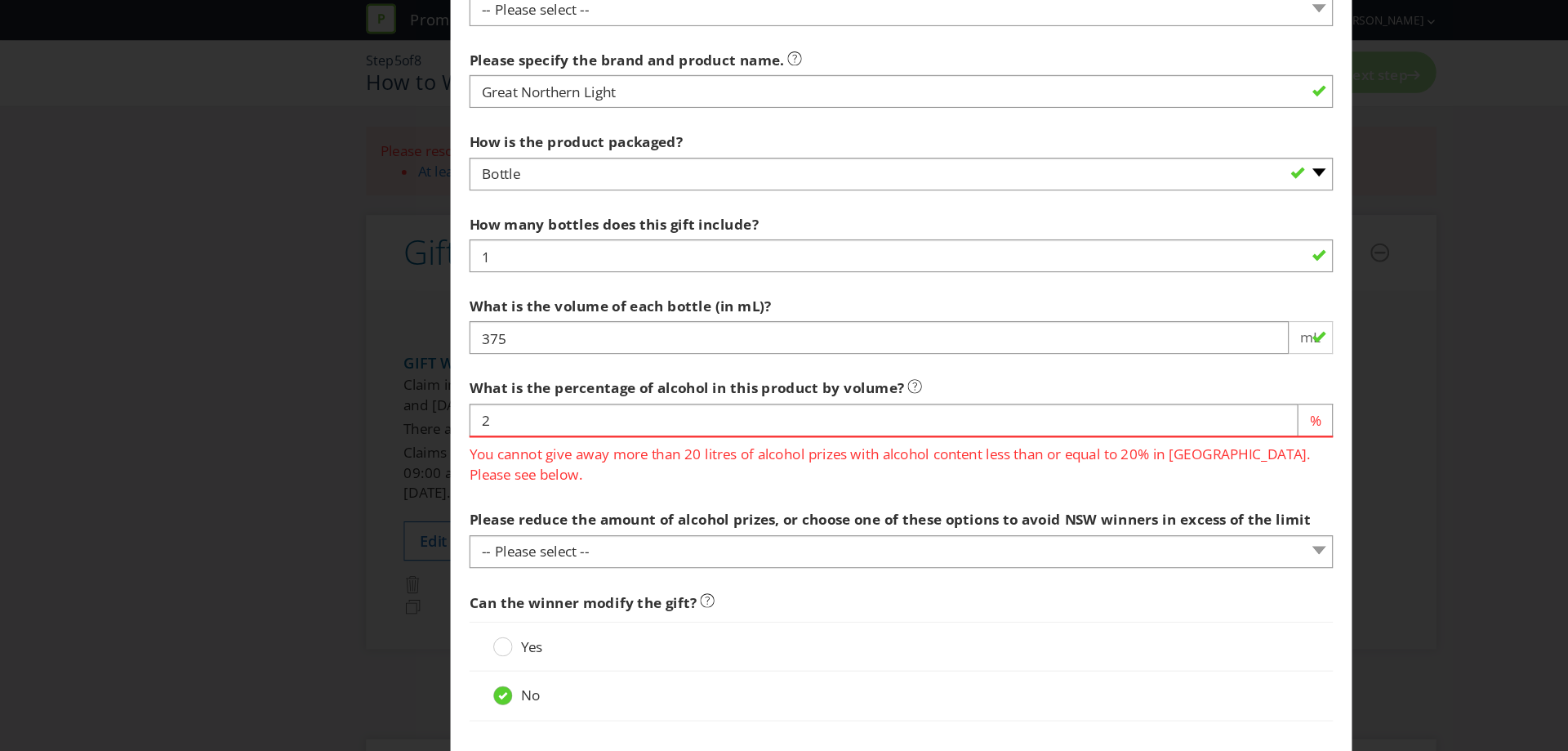
scroll to position [1512, 0]
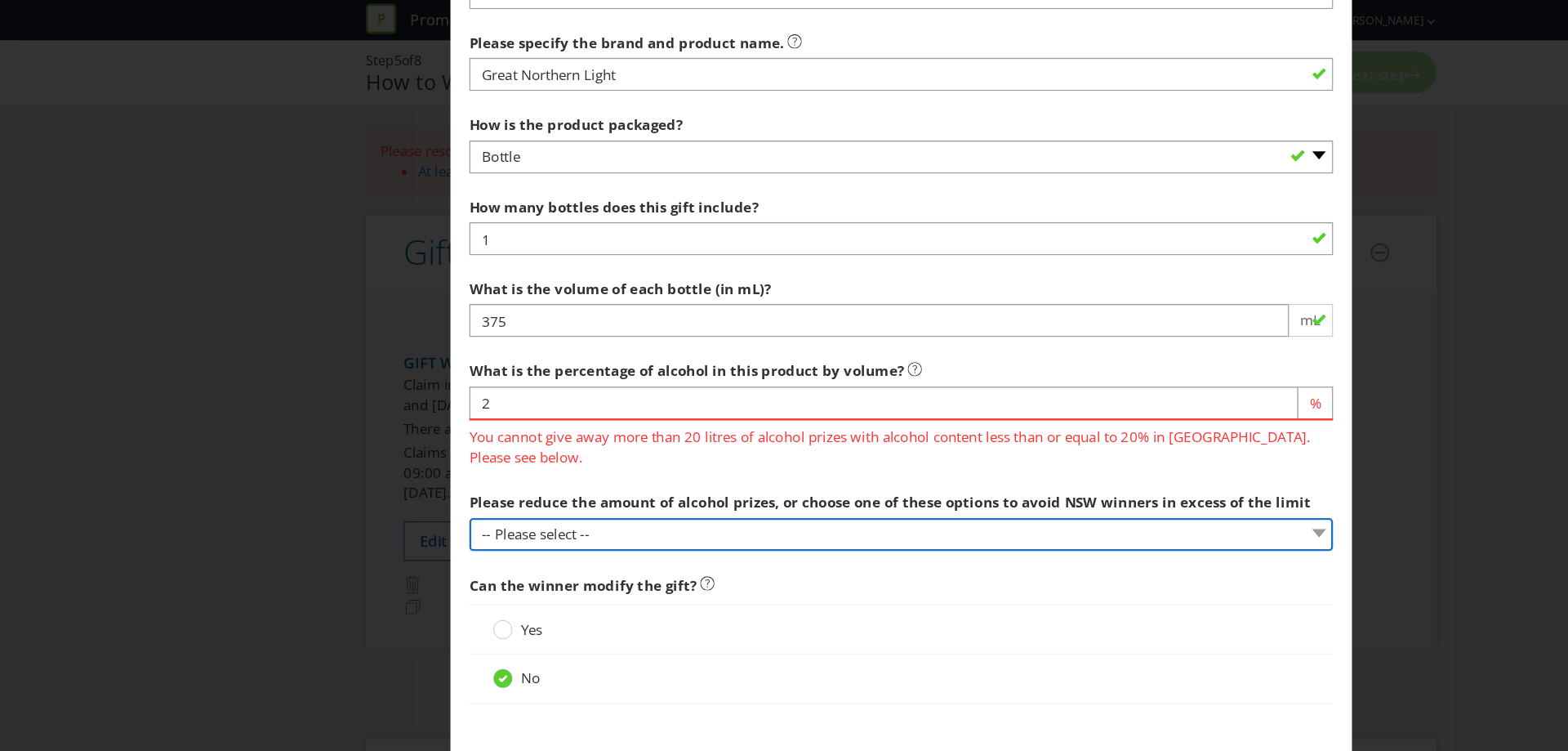
click at [766, 457] on select "-- Please select -- cash in lieu of alcohol component of prize a non-alcohol pr…" at bounding box center [784, 466] width 752 height 29
select select "REMOVE_NSW_FROM_PROMOTION"
click at [408, 451] on select "-- Please select -- cash in lieu of alcohol component of prize a non-alcohol pr…" at bounding box center [784, 466] width 752 height 29
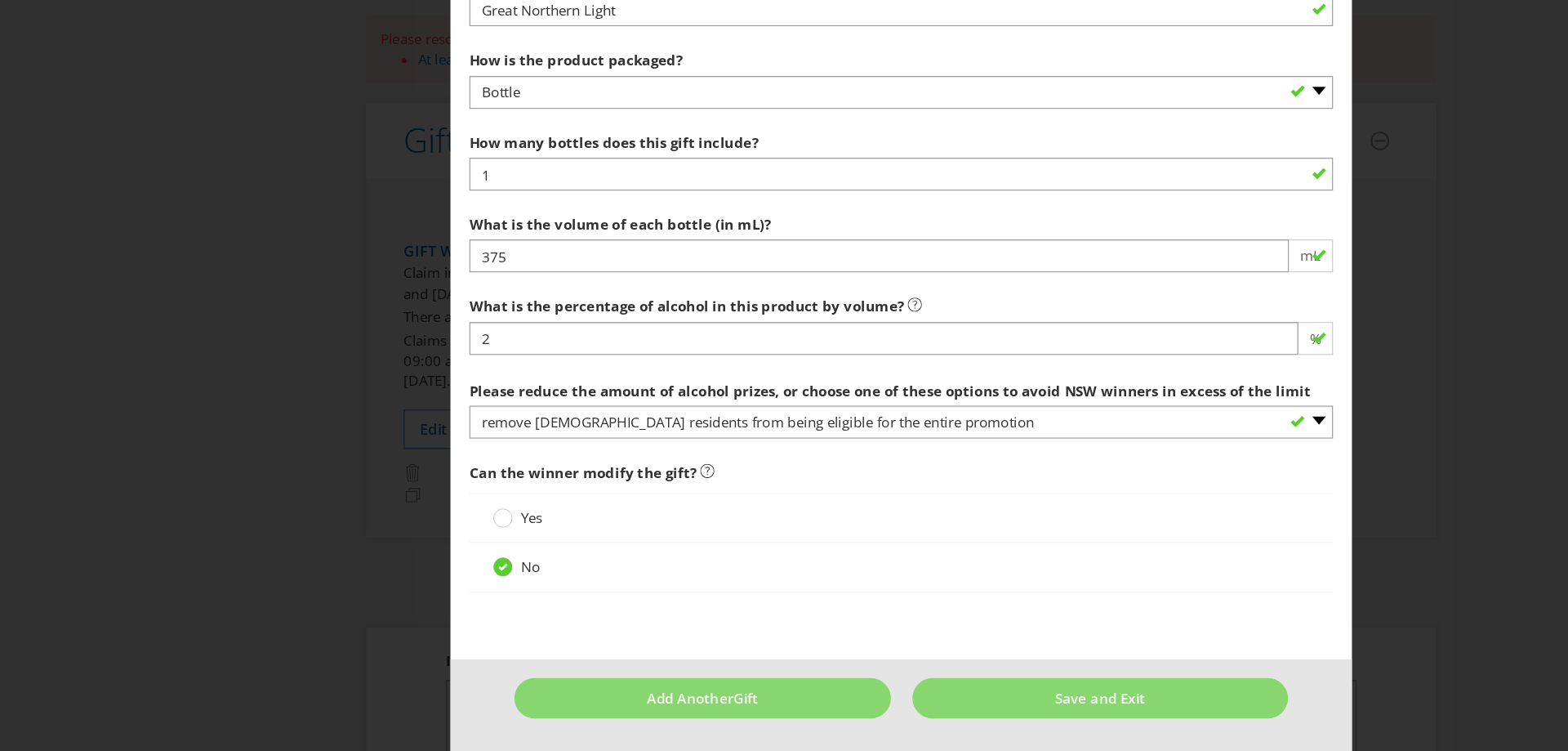
click at [780, 608] on div "No" at bounding box center [784, 590] width 752 height 42
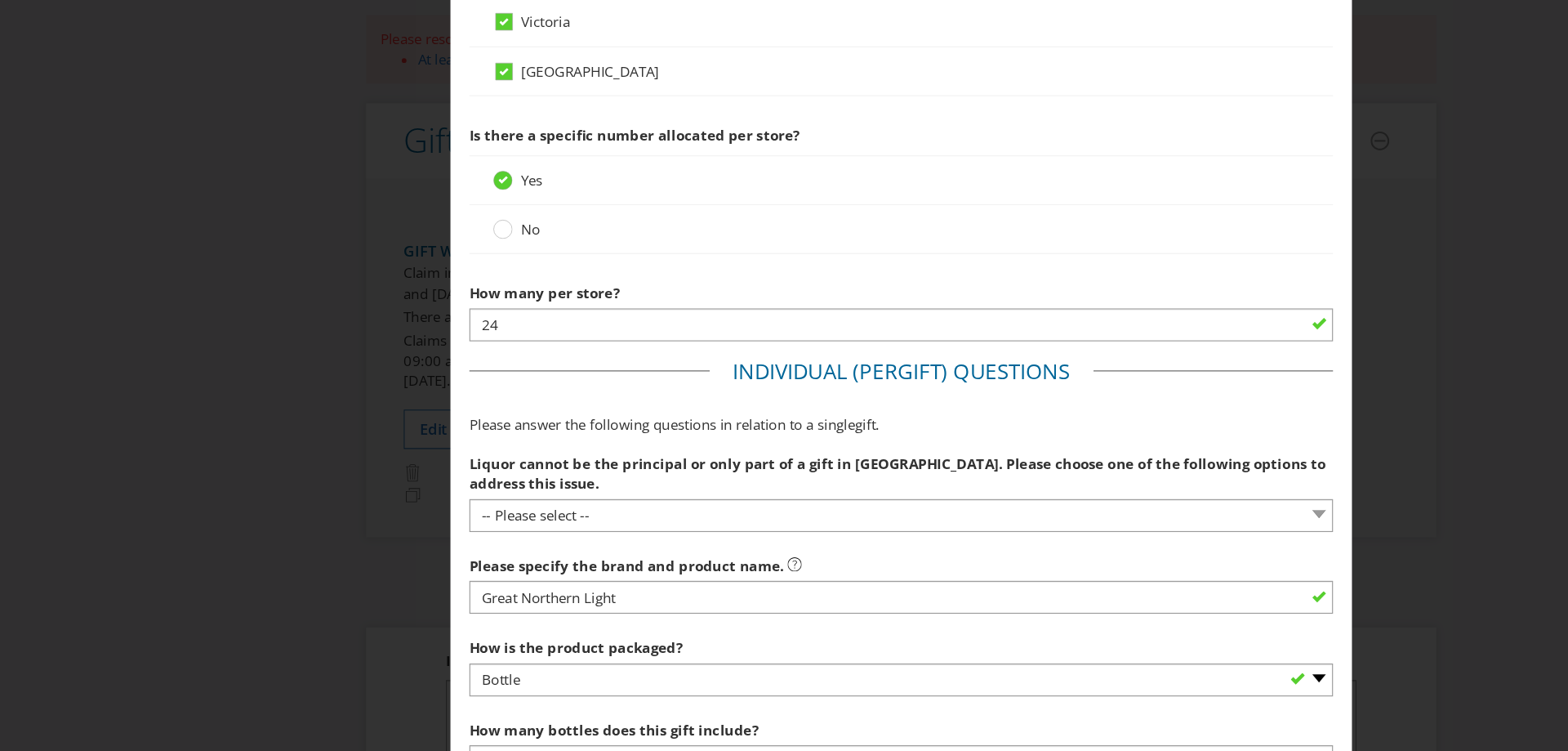
scroll to position [902, 0]
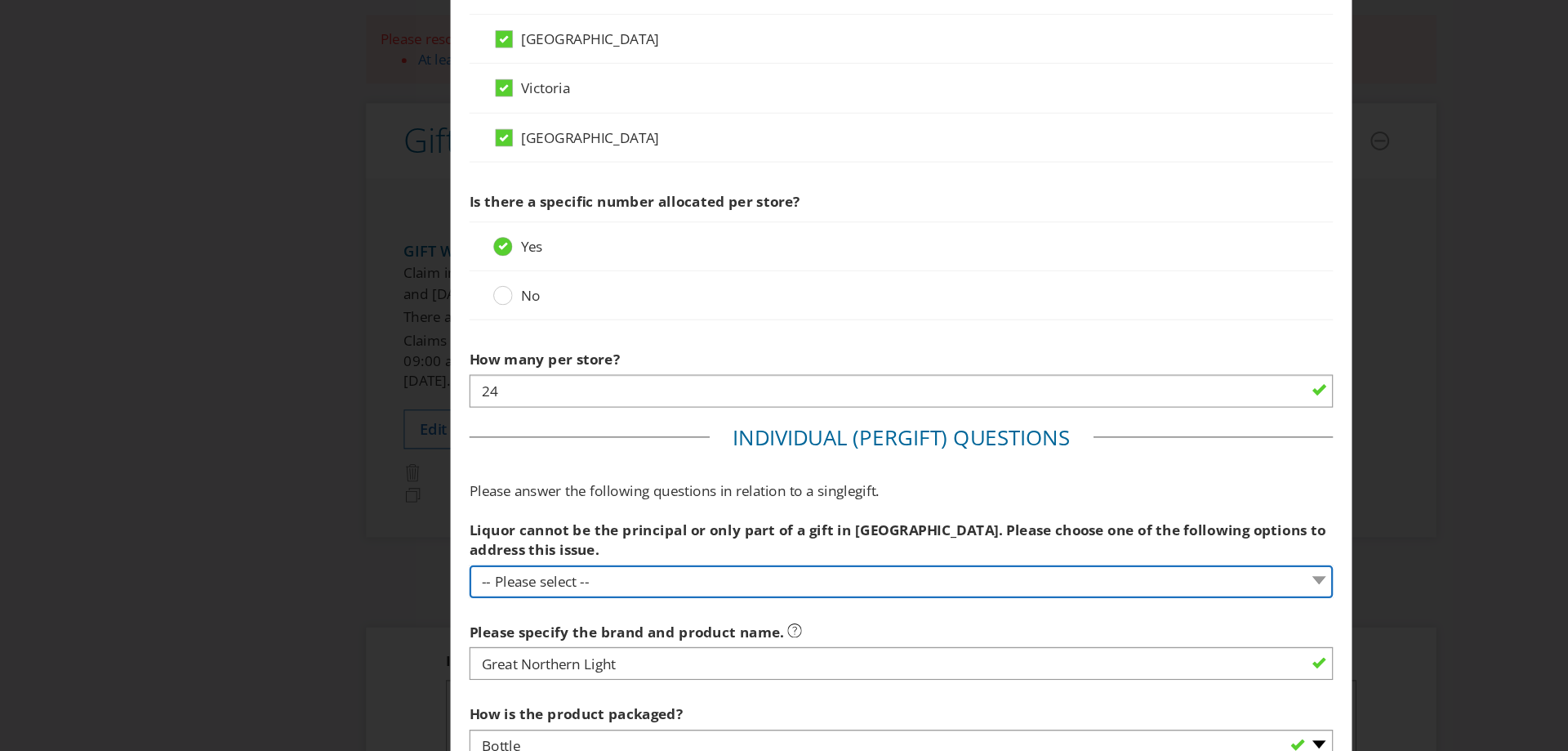
click at [743, 595] on select "-- Please select -- Remove NT from states where this gift can be won Alcohol is…" at bounding box center [784, 603] width 752 height 29
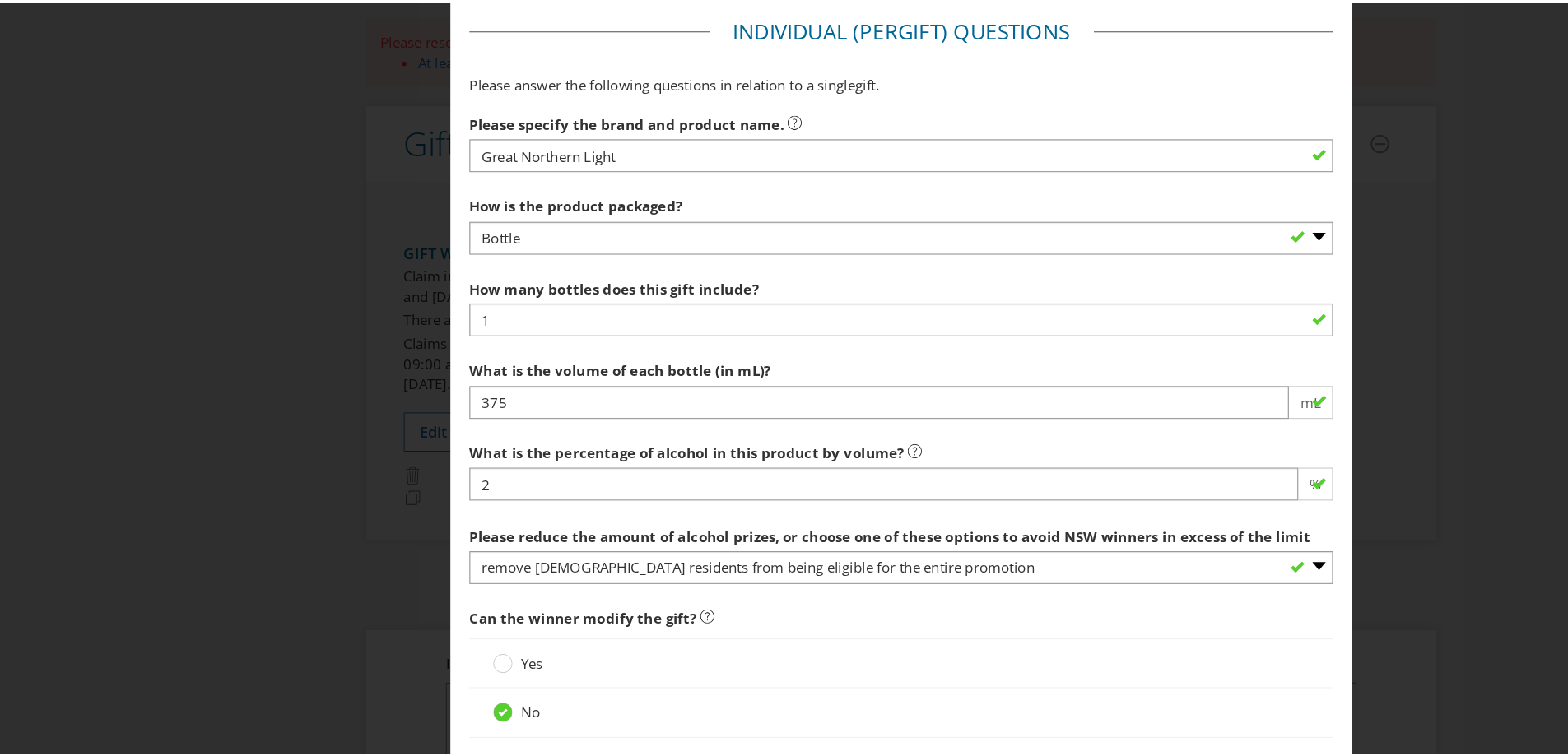
scroll to position [1391, 0]
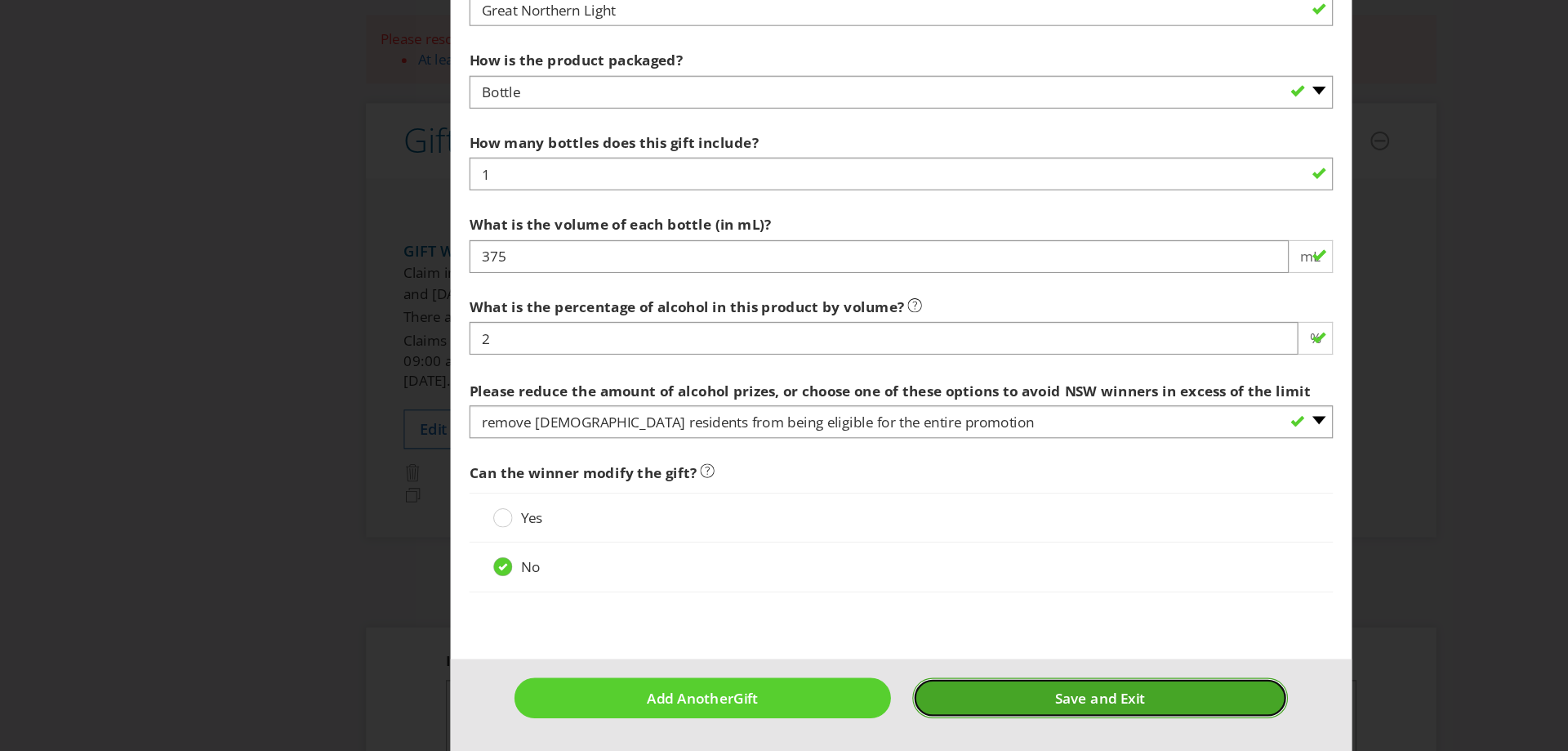
click at [821, 687] on button "Save and Exit" at bounding box center [958, 704] width 327 height 35
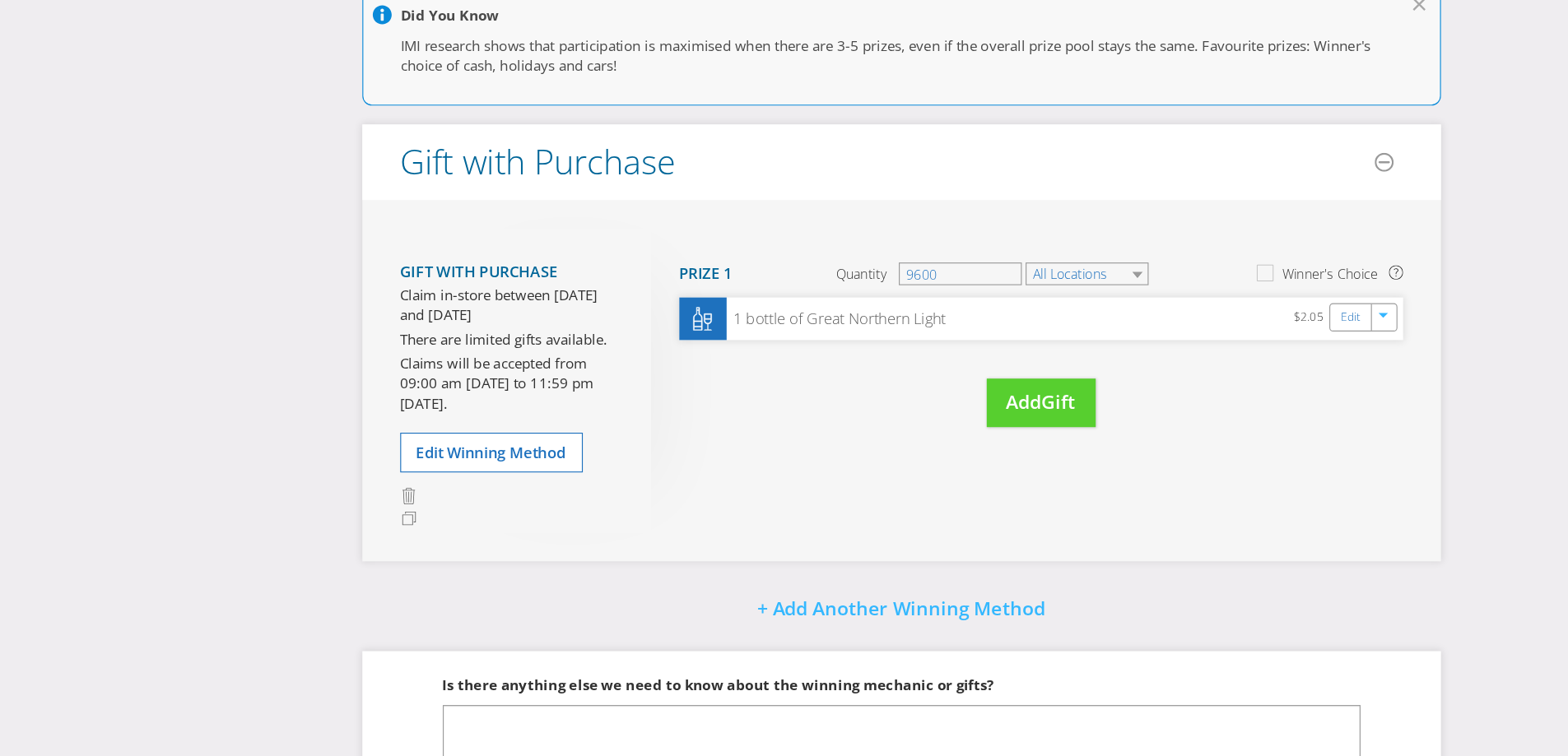
scroll to position [263, 0]
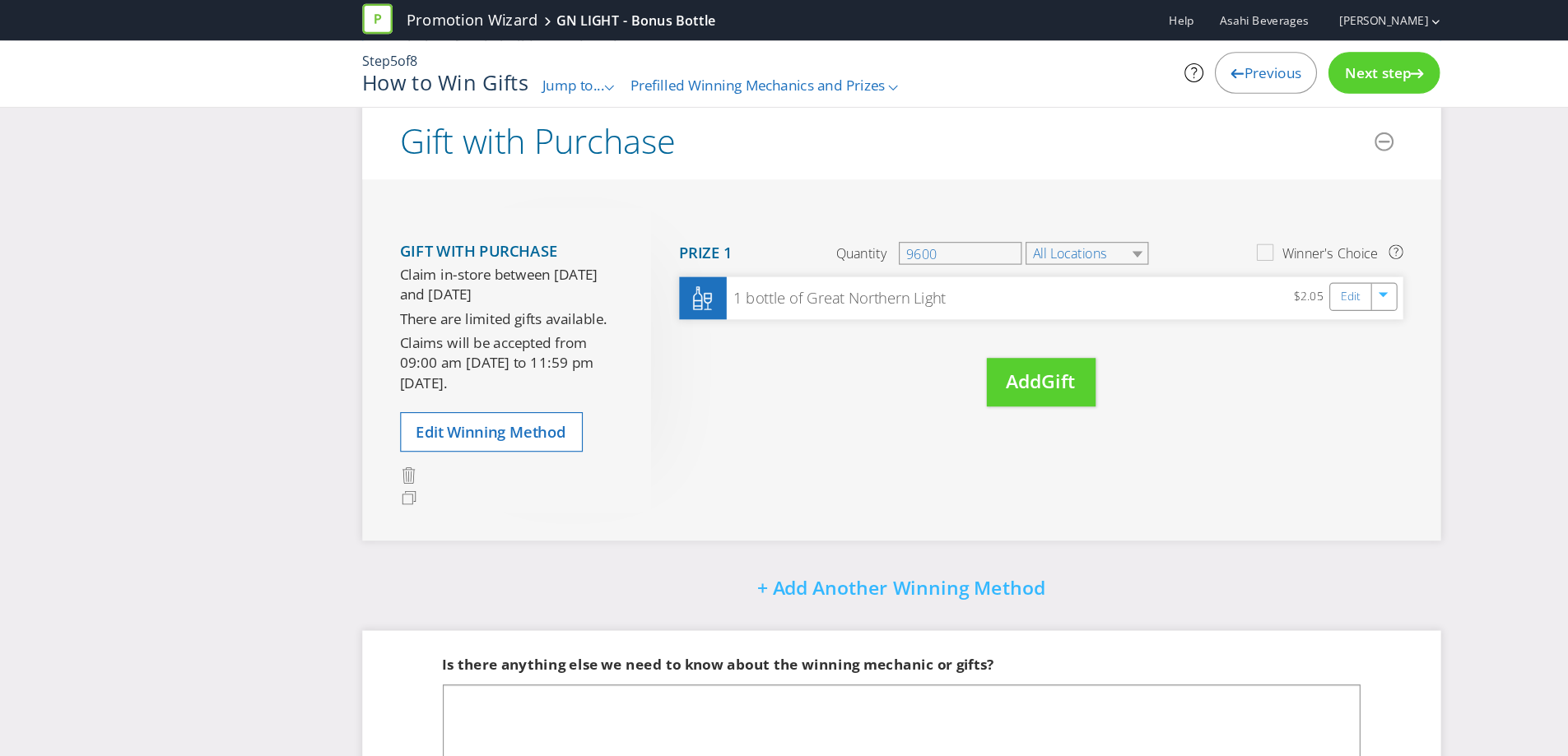
click at [1209, 65] on span "Next step" at bounding box center [1198, 63] width 58 height 16
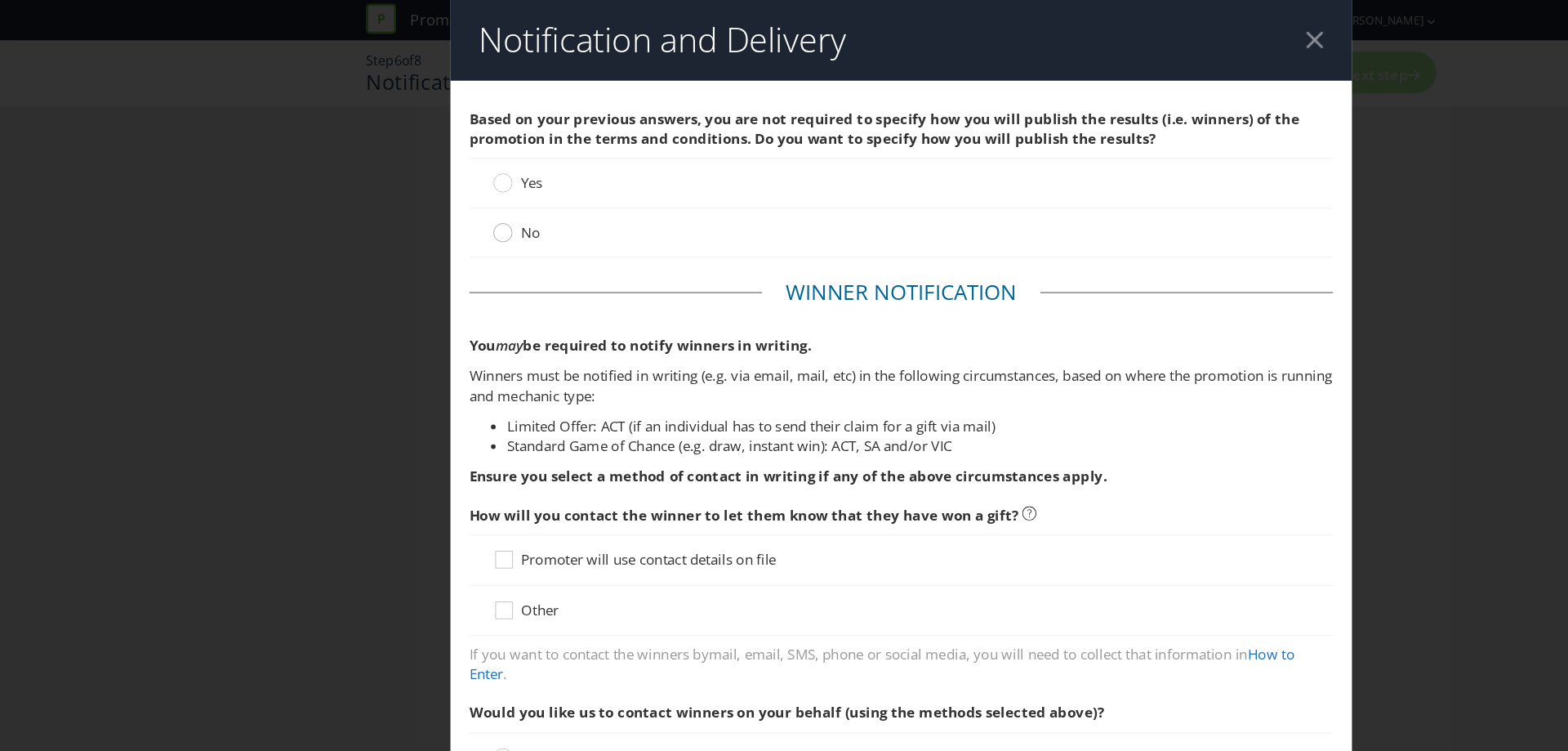
click at [441, 202] on circle at bounding box center [438, 202] width 16 height 16
click at [0, 0] on input "No" at bounding box center [0, 0] width 0 height 0
click at [614, 471] on div "Promoter will use contact details on file" at bounding box center [784, 487] width 752 height 44
click at [606, 478] on span "Promoter will use contact details on file" at bounding box center [564, 486] width 222 height 16
click at [0, 0] on input "Promoter will use contact details on file" at bounding box center [0, 0] width 0 height 0
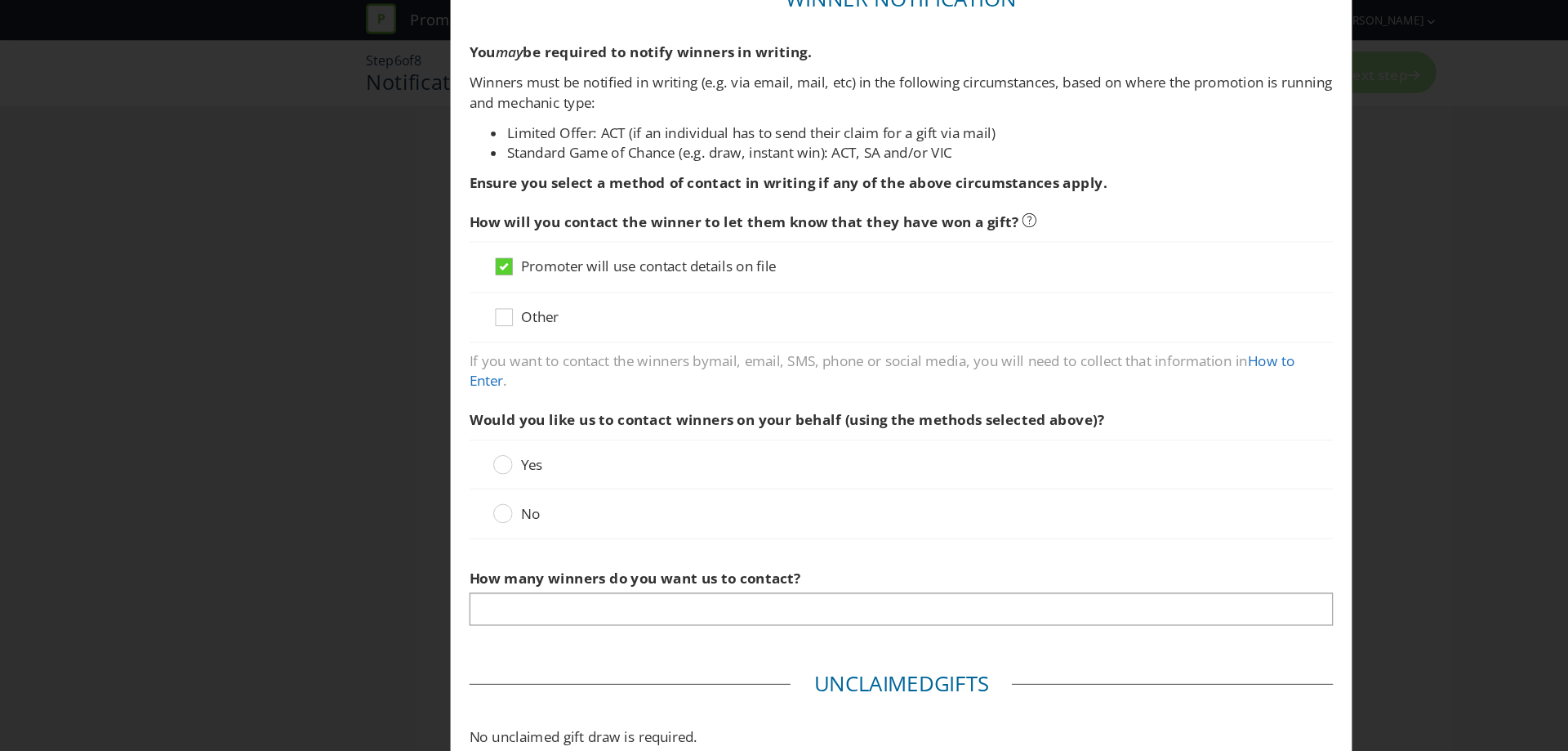
scroll to position [284, 0]
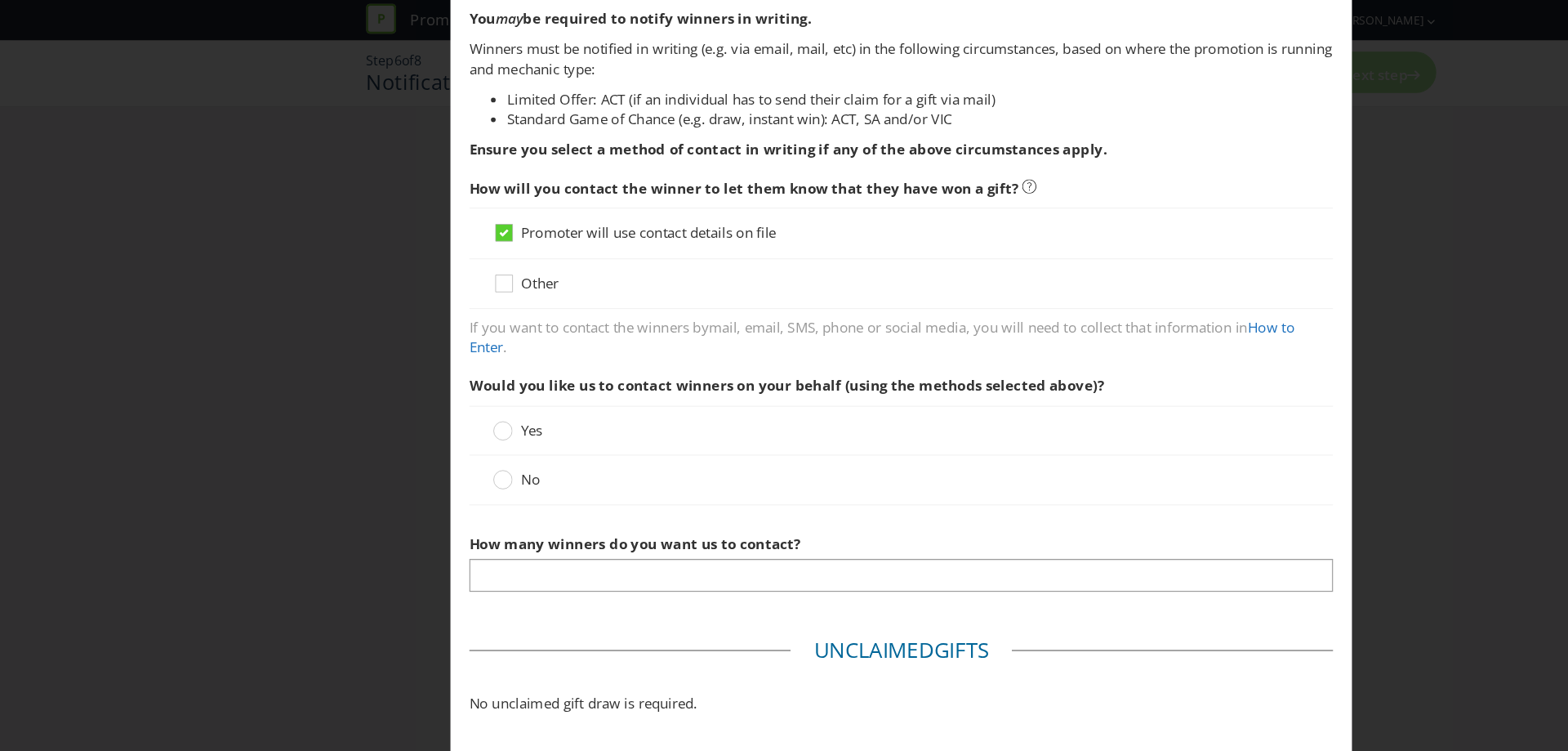
click at [442, 418] on label "No" at bounding box center [450, 416] width 44 height 17
click at [0, 0] on input "No" at bounding box center [0, 0] width 0 height 0
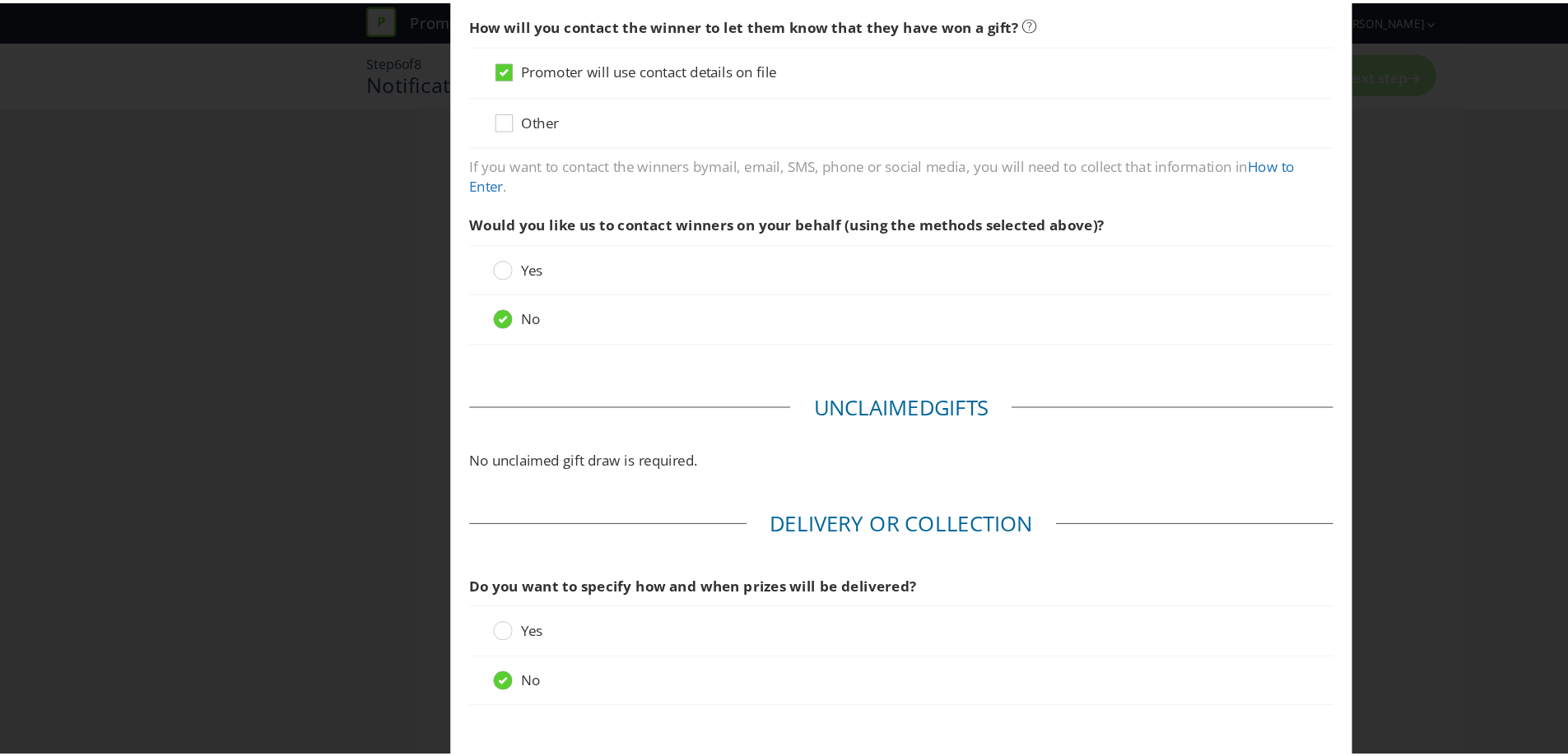
scroll to position [430, 0]
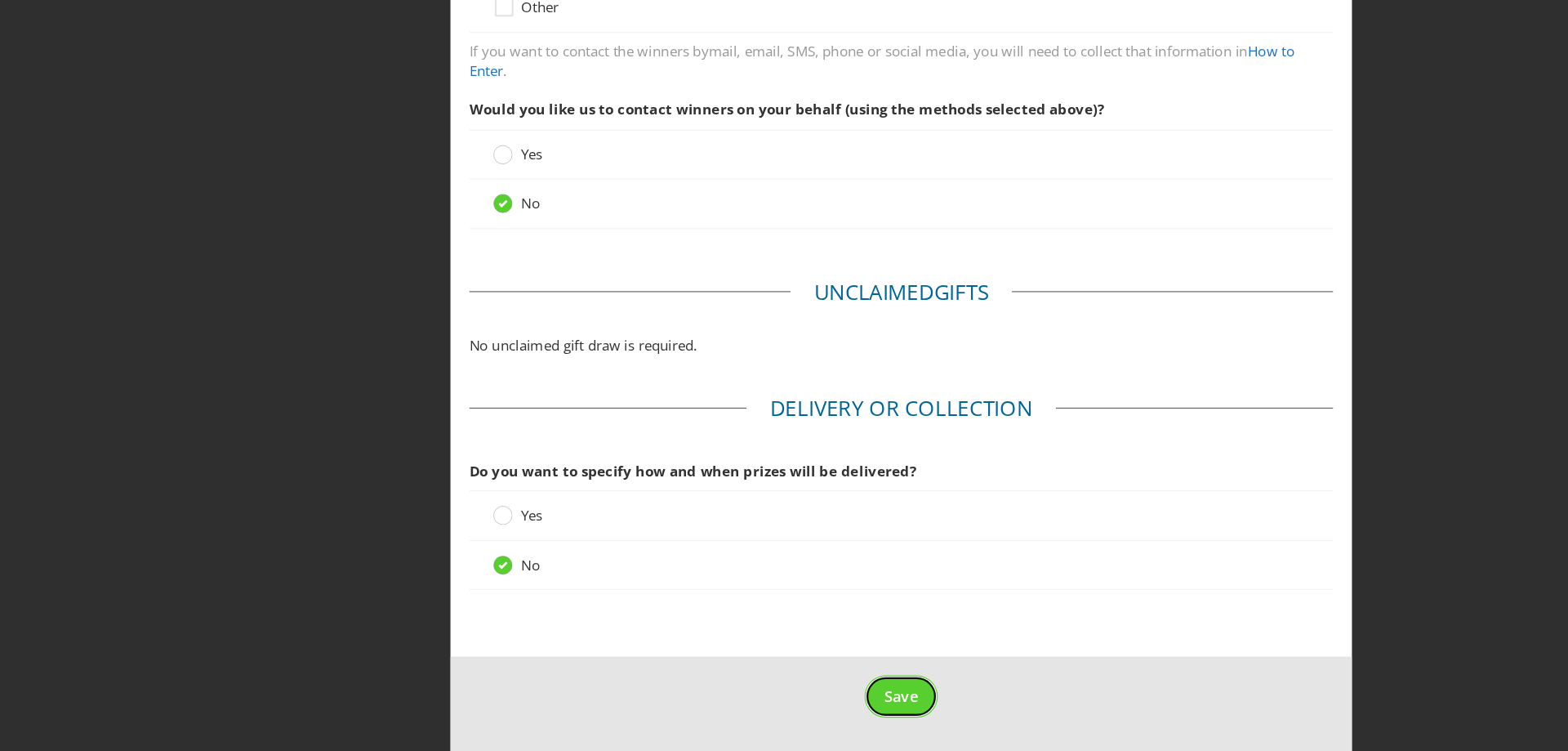
click at [771, 687] on span "Save" at bounding box center [784, 702] width 30 height 18
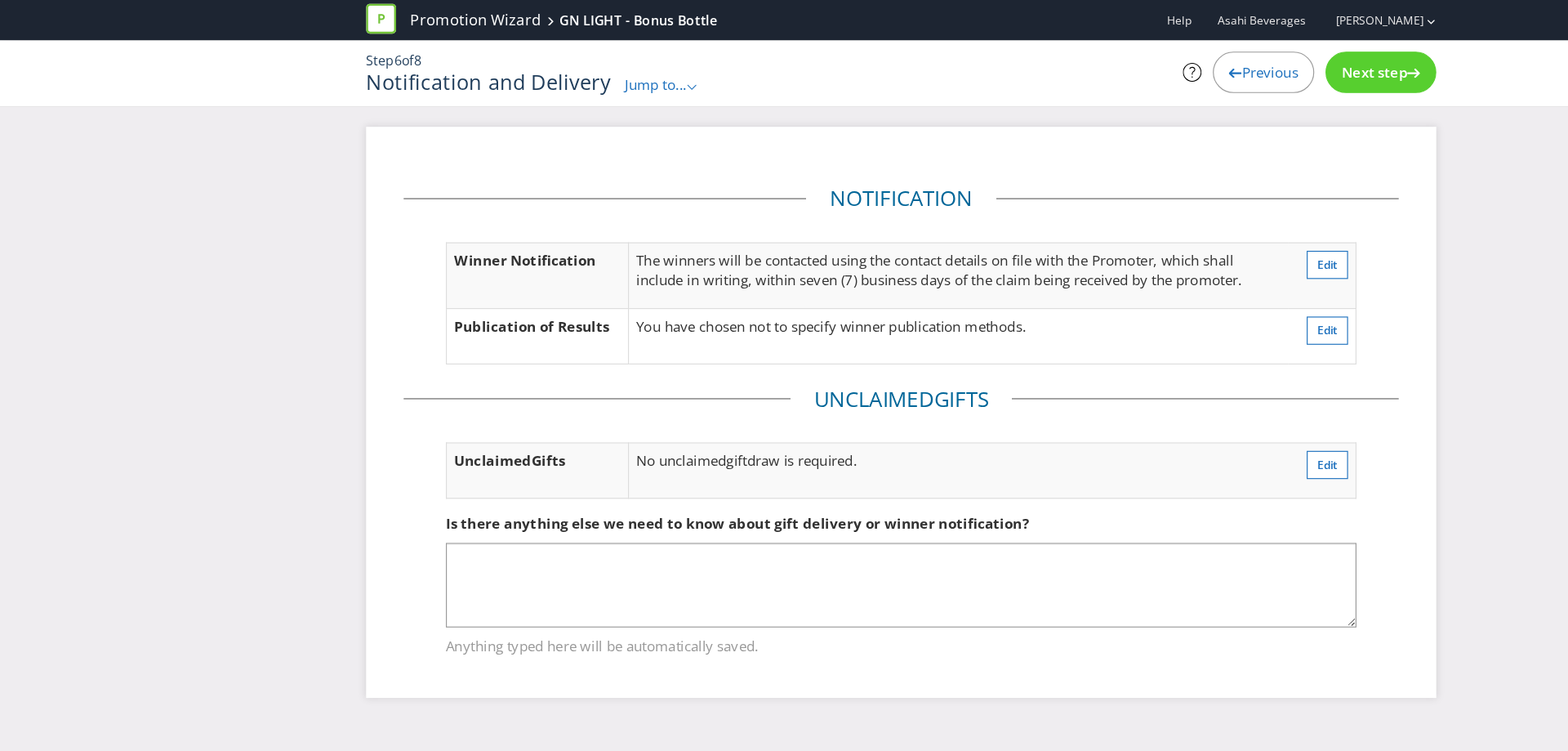
click at [1228, 56] on div at bounding box center [1230, 60] width 12 height 12
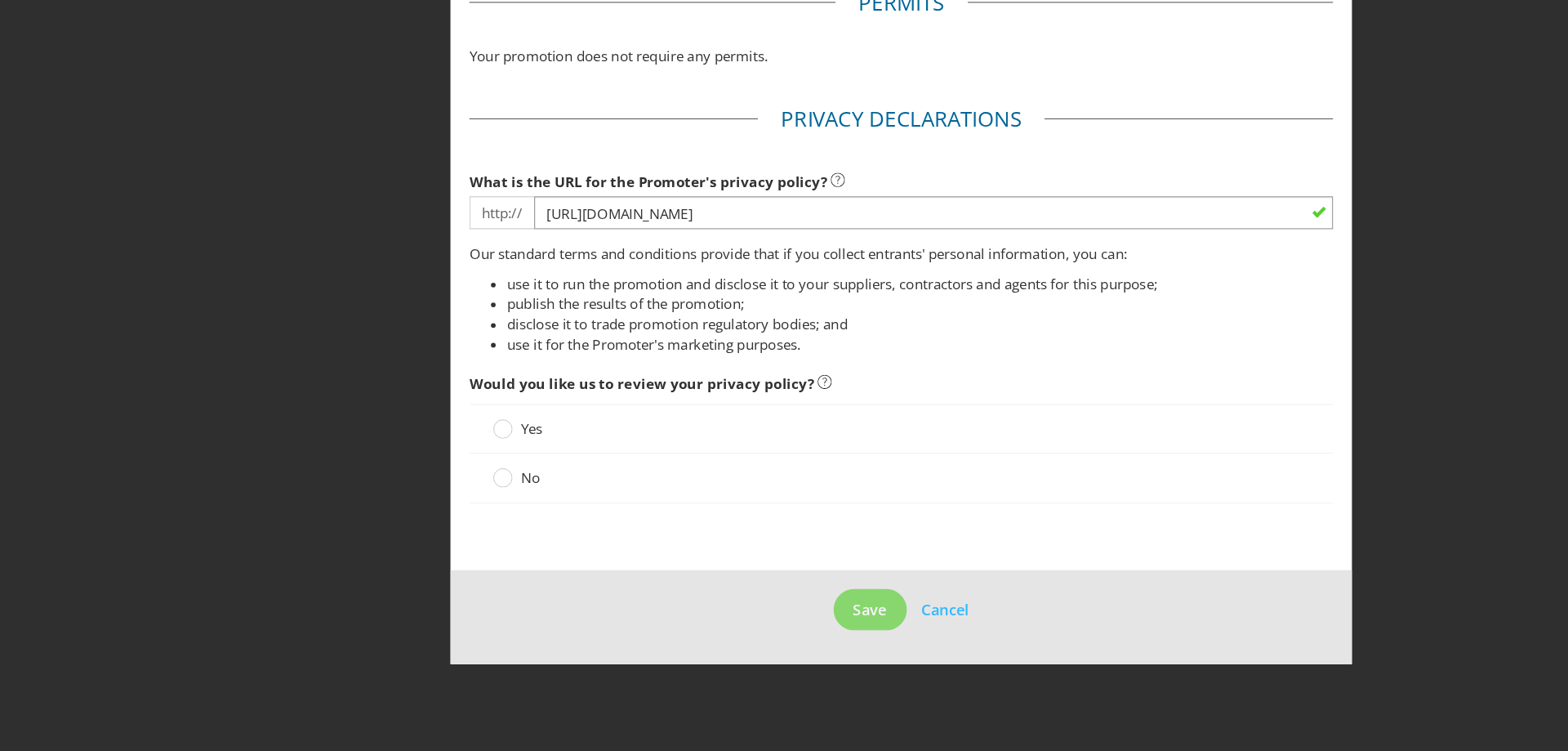
click at [453, 512] on span "No" at bounding box center [461, 513] width 16 height 16
click at [0, 0] on input "No" at bounding box center [0, 0] width 0 height 0
click at [764, 638] on button "Save" at bounding box center [757, 628] width 64 height 37
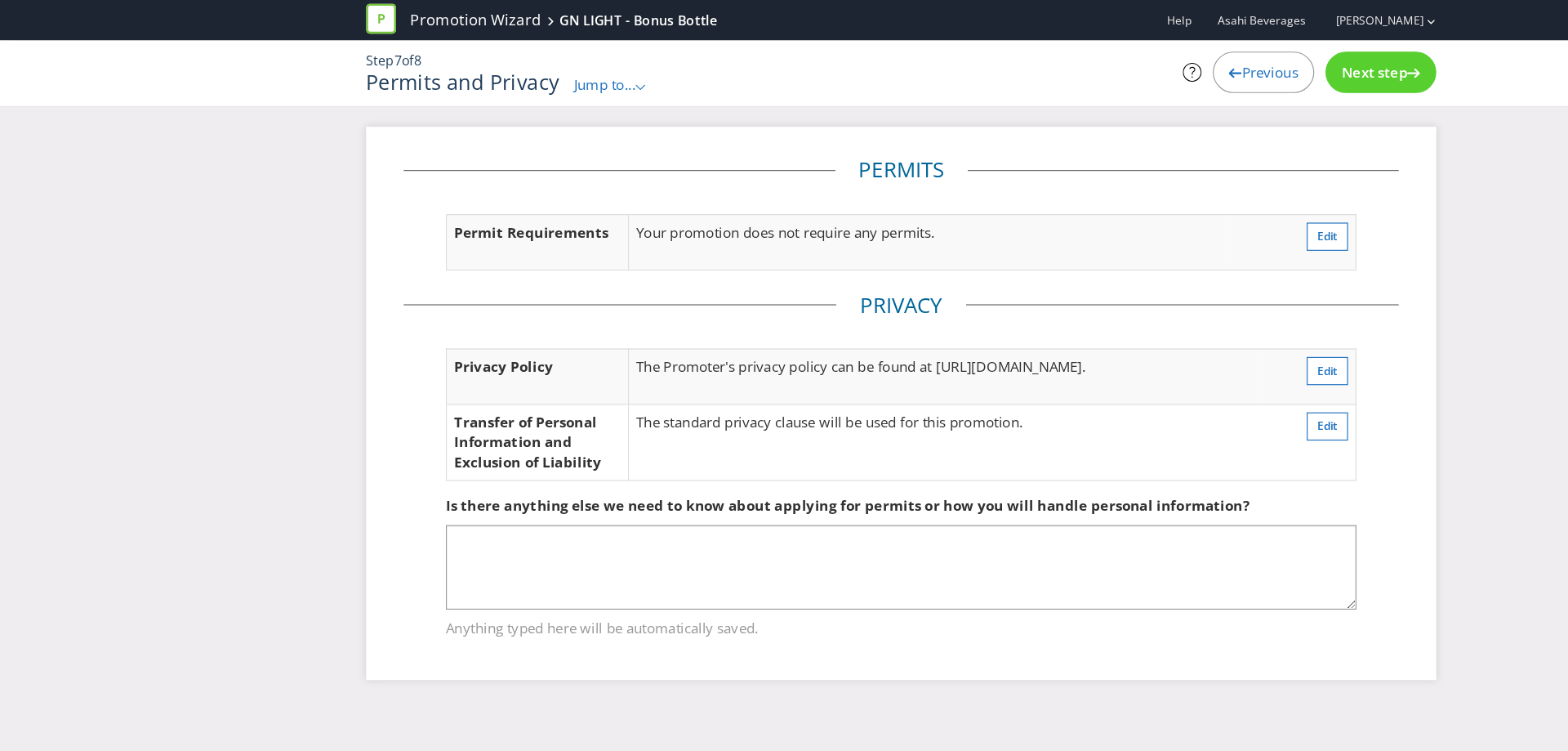
click at [1210, 51] on div "Next step" at bounding box center [1201, 63] width 96 height 36
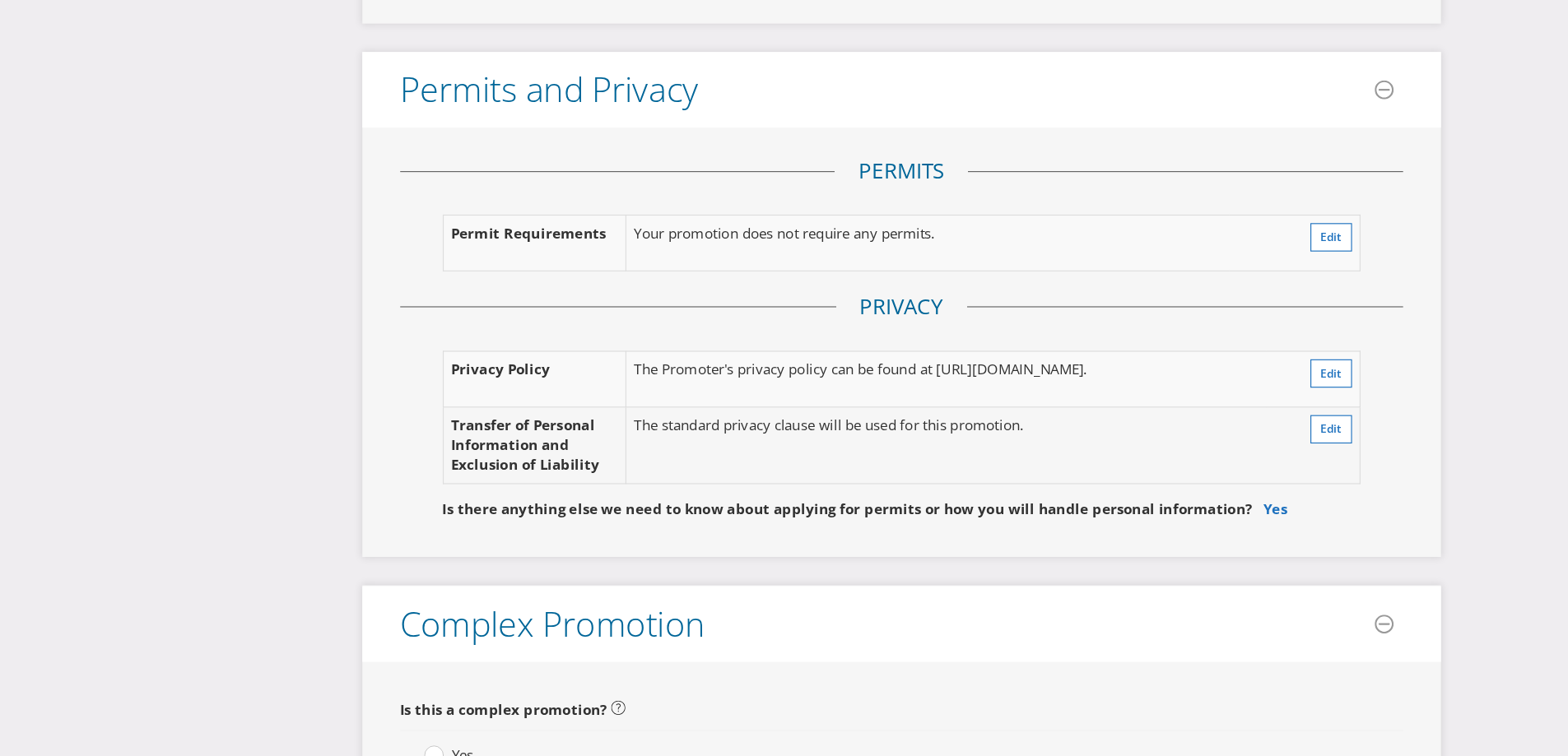
scroll to position [3149, 0]
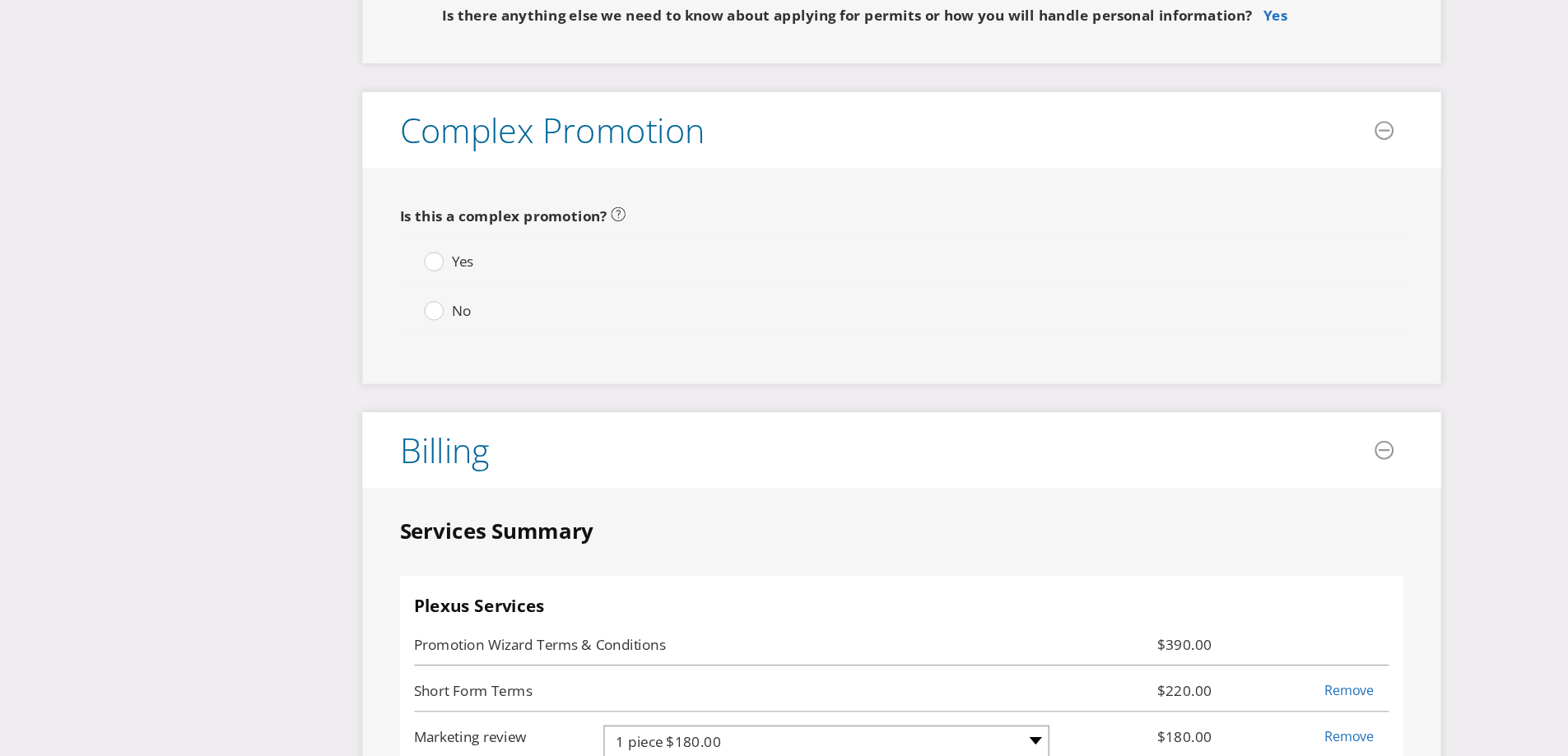
click at [393, 359] on span "No" at bounding box center [401, 368] width 16 height 16
click at [0, 0] on input "No" at bounding box center [0, 0] width 0 height 0
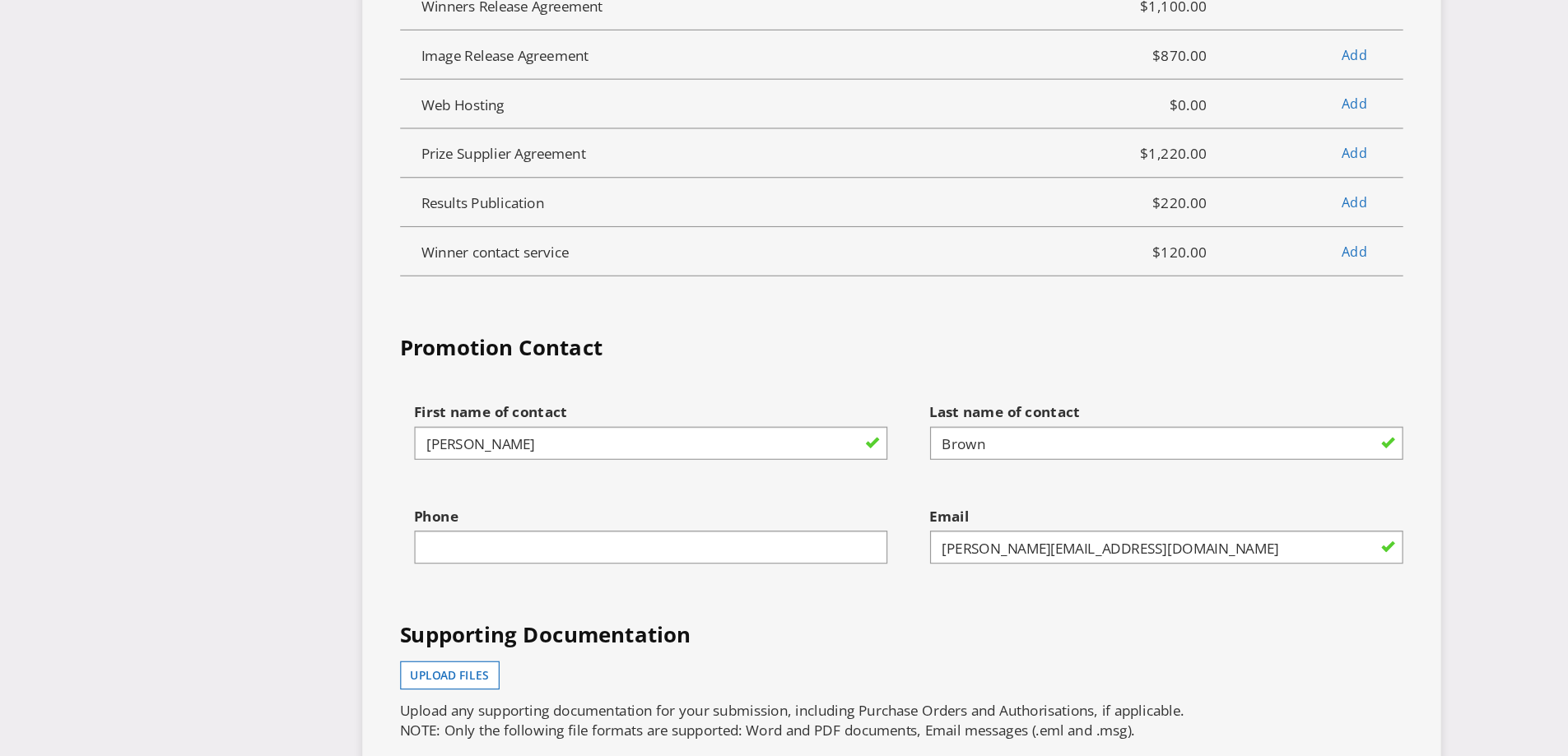
scroll to position [4151, 0]
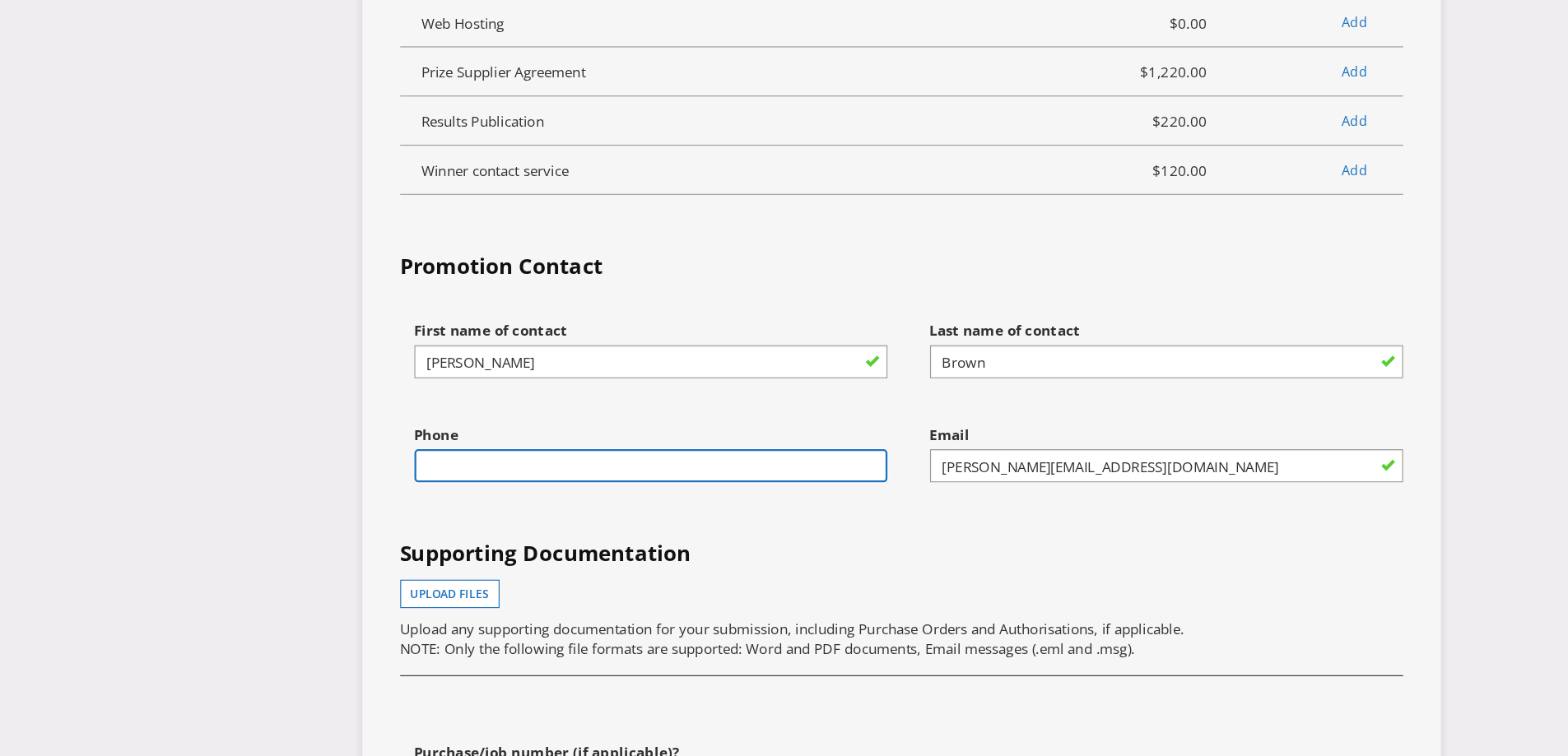
click at [611, 489] on input "text" at bounding box center [566, 503] width 411 height 29
type input "0402164697"
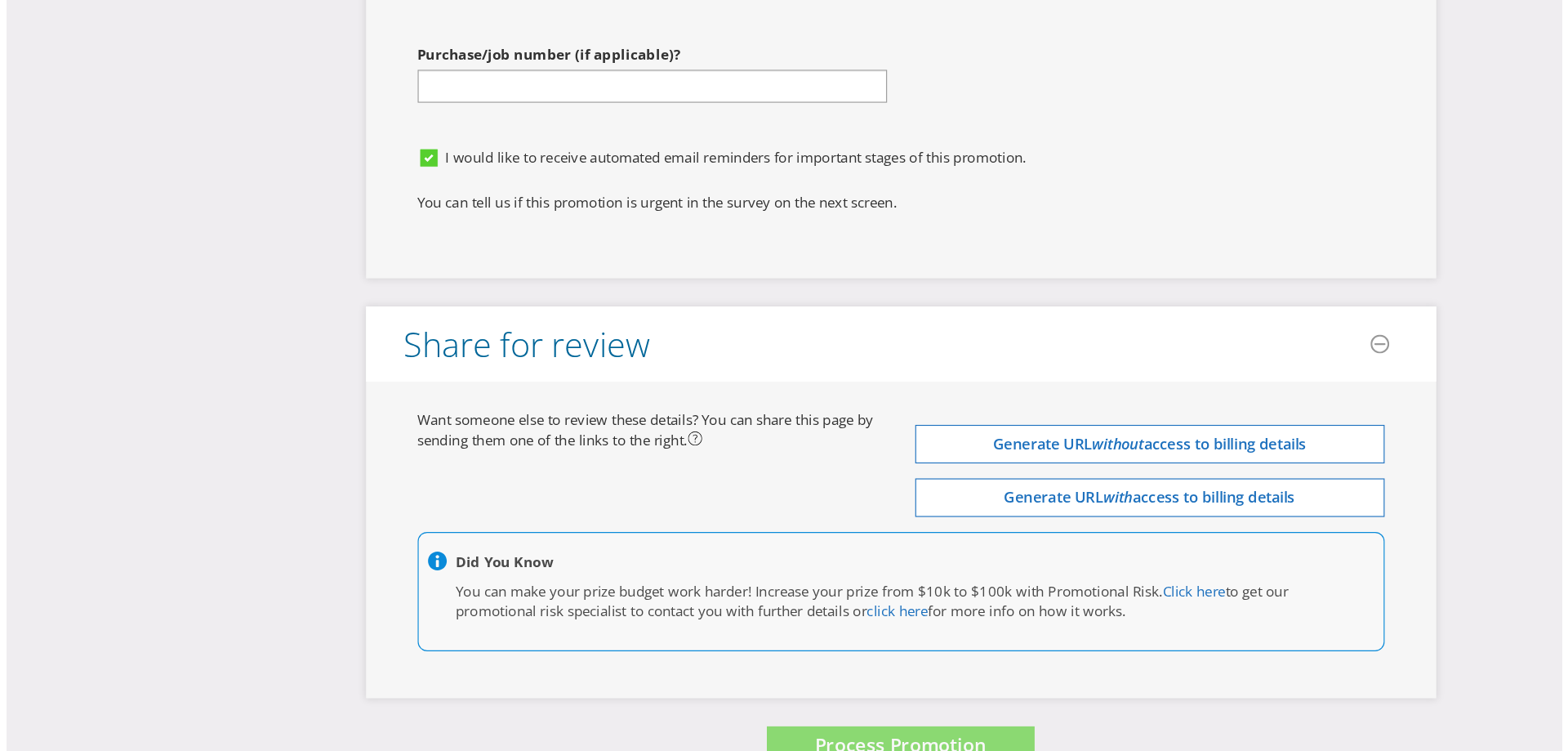
scroll to position [4729, 0]
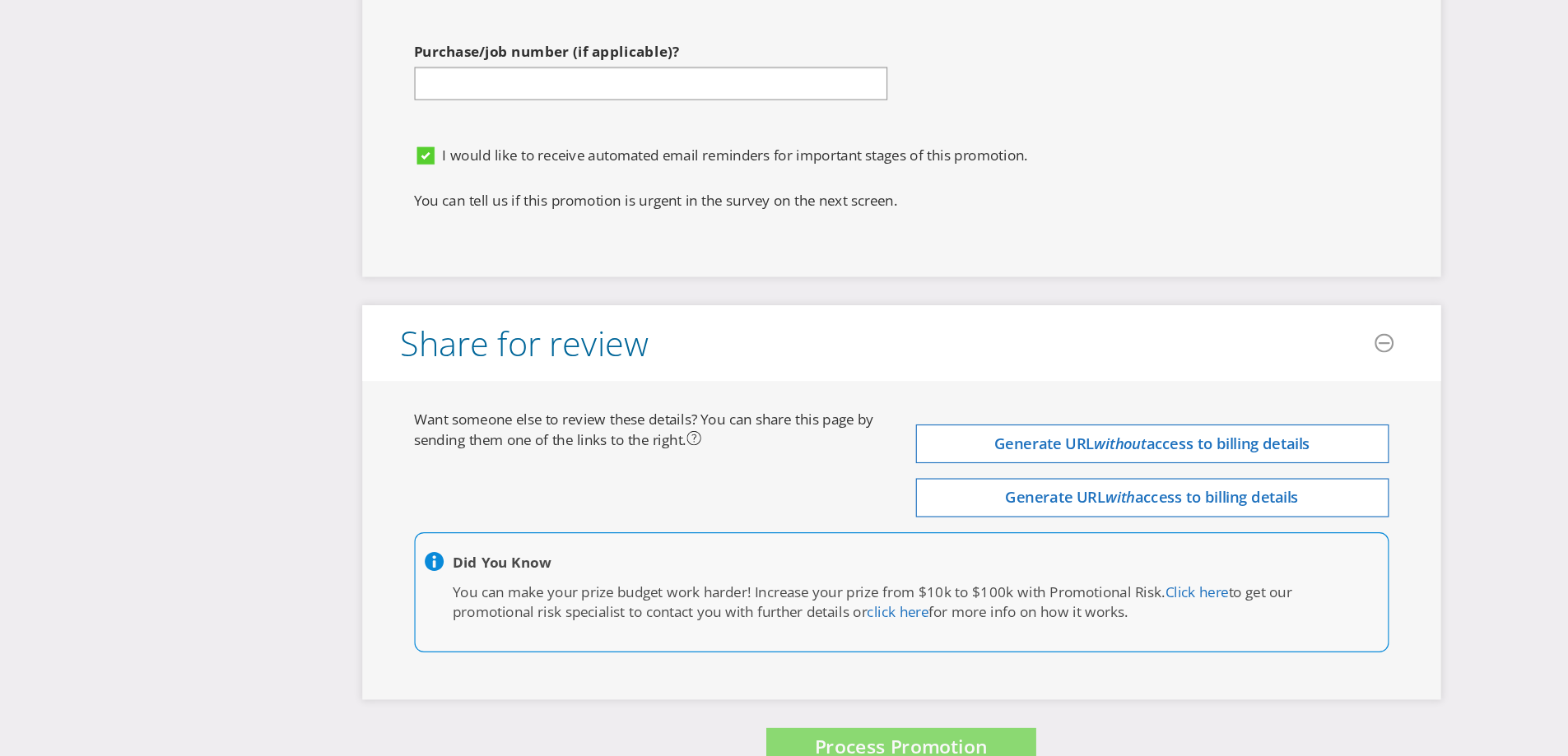
click at [772, 455] on div "Want someone else to review these details? You can share this page by sending t…" at bounding box center [566, 472] width 437 height 35
click at [760, 692] on span "Process Promotion" at bounding box center [784, 747] width 150 height 23
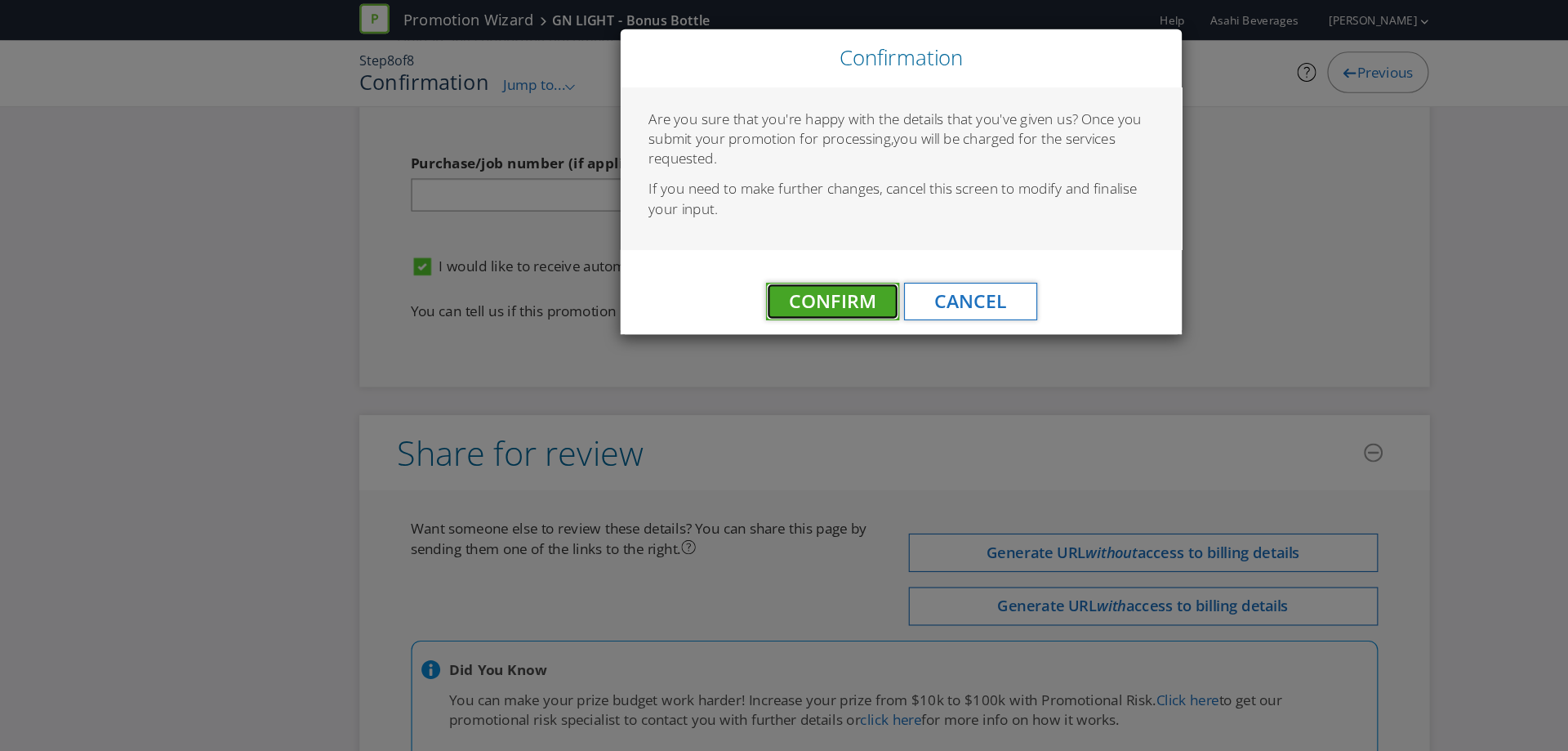
click at [739, 260] on span "Confirm" at bounding box center [724, 262] width 76 height 22
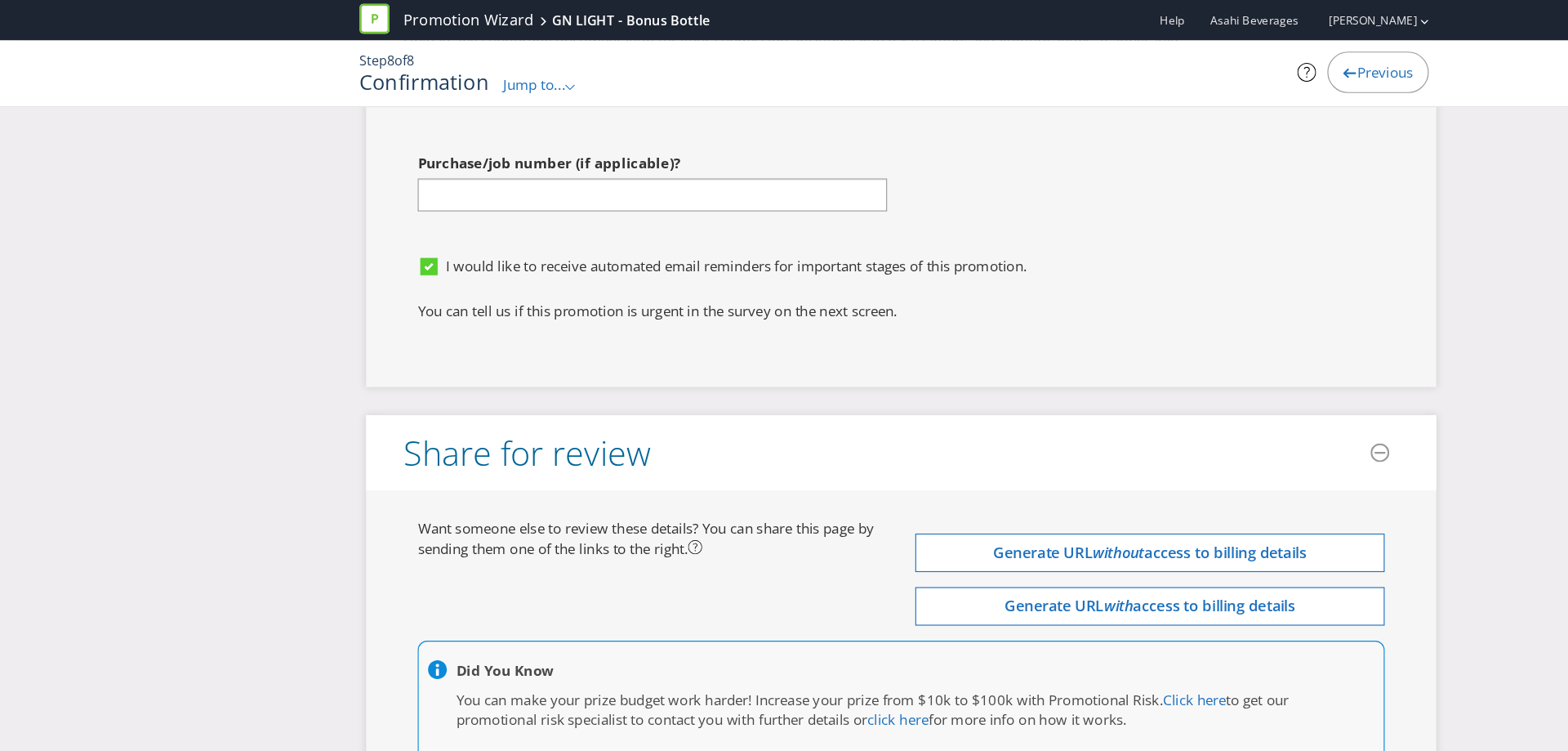
scroll to position [0, 0]
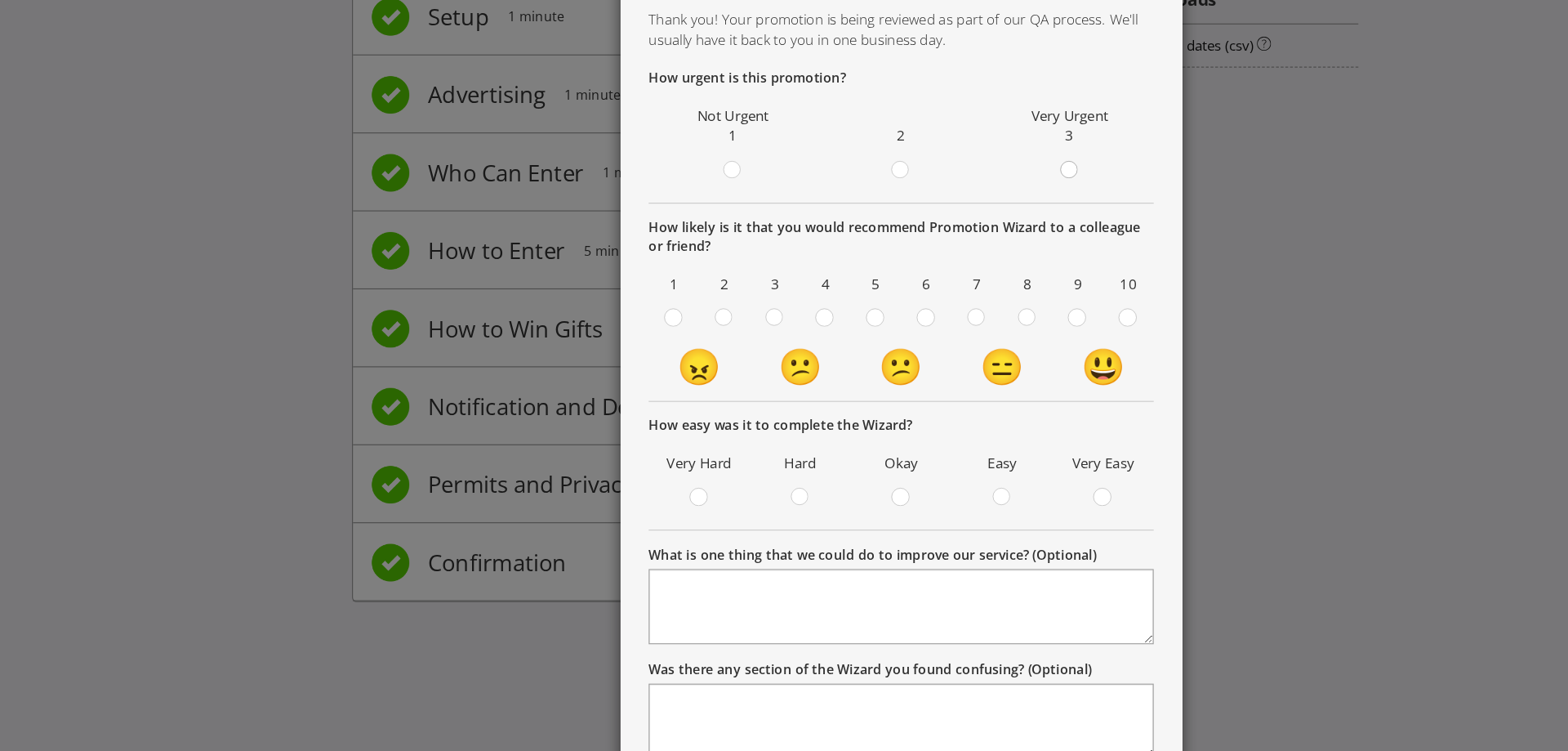
click at [922, 244] on circle at bounding box center [930, 245] width 14 height 14
click at [0, 0] on input "radio" at bounding box center [0, 0] width 0 height 0
click at [802, 371] on div at bounding box center [806, 368] width 8 height 8
click at [0, 0] on input "radio" at bounding box center [0, 0] width 0 height 0
click at [780, 529] on div at bounding box center [784, 524] width 8 height 8
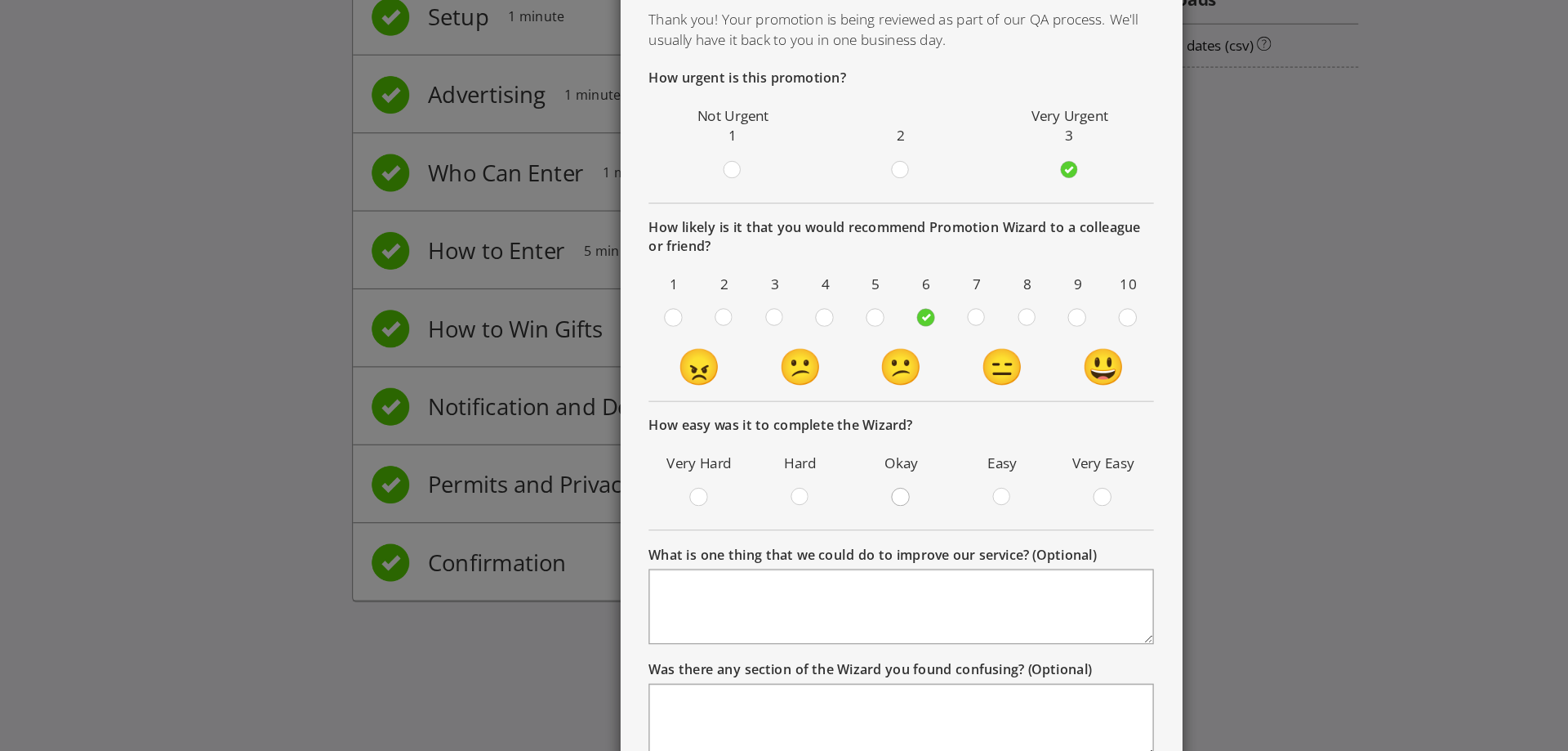
click at [0, 0] on input "radio" at bounding box center [0, 0] width 0 height 0
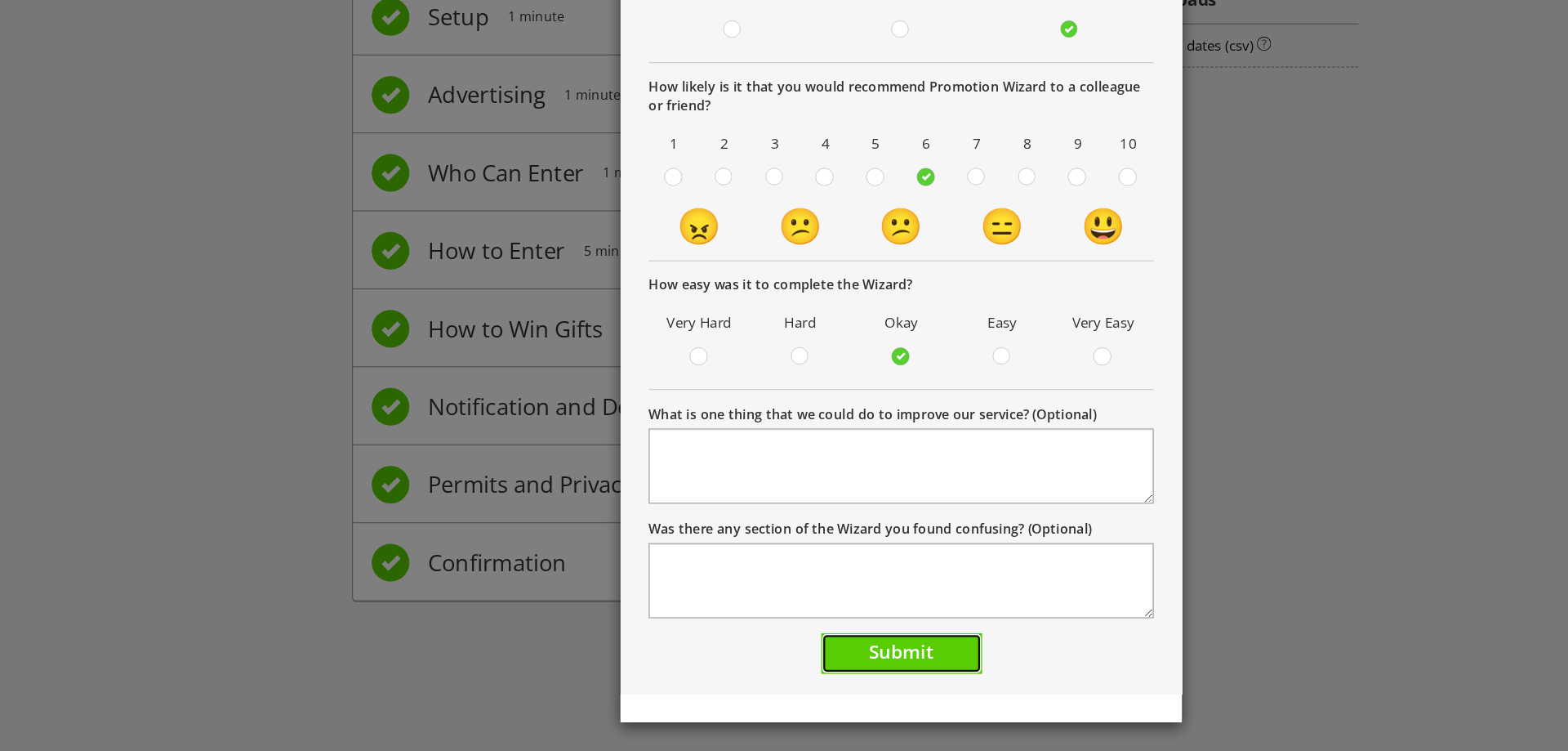
click at [762, 664] on span "Submit" at bounding box center [784, 664] width 57 height 22
